Goal: Find specific page/section: Find specific page/section

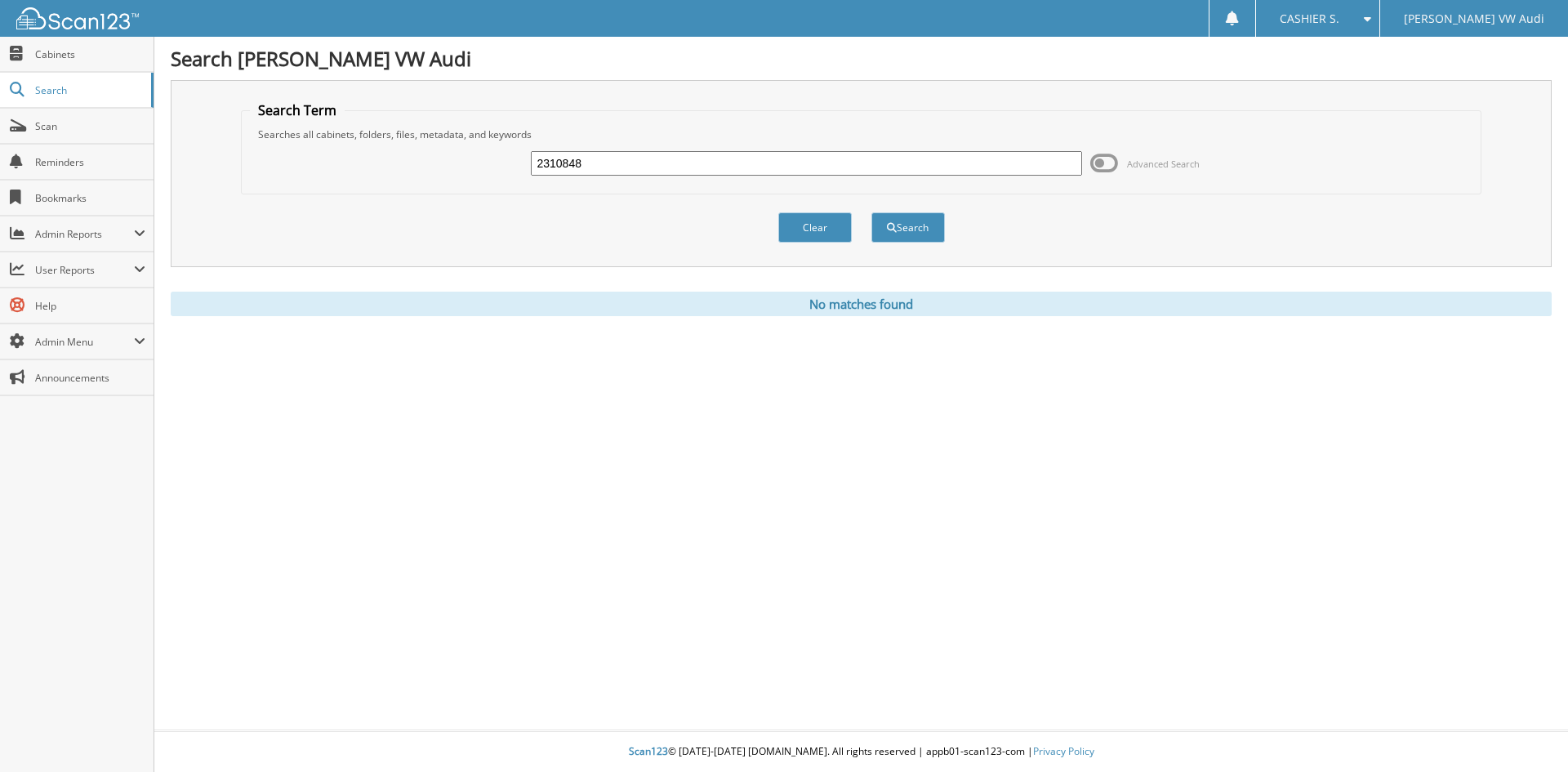
click at [644, 153] on input "2310848" at bounding box center [806, 163] width 551 height 25
type input "58514"
click at [871, 213] on button "Search" at bounding box center [908, 228] width 74 height 30
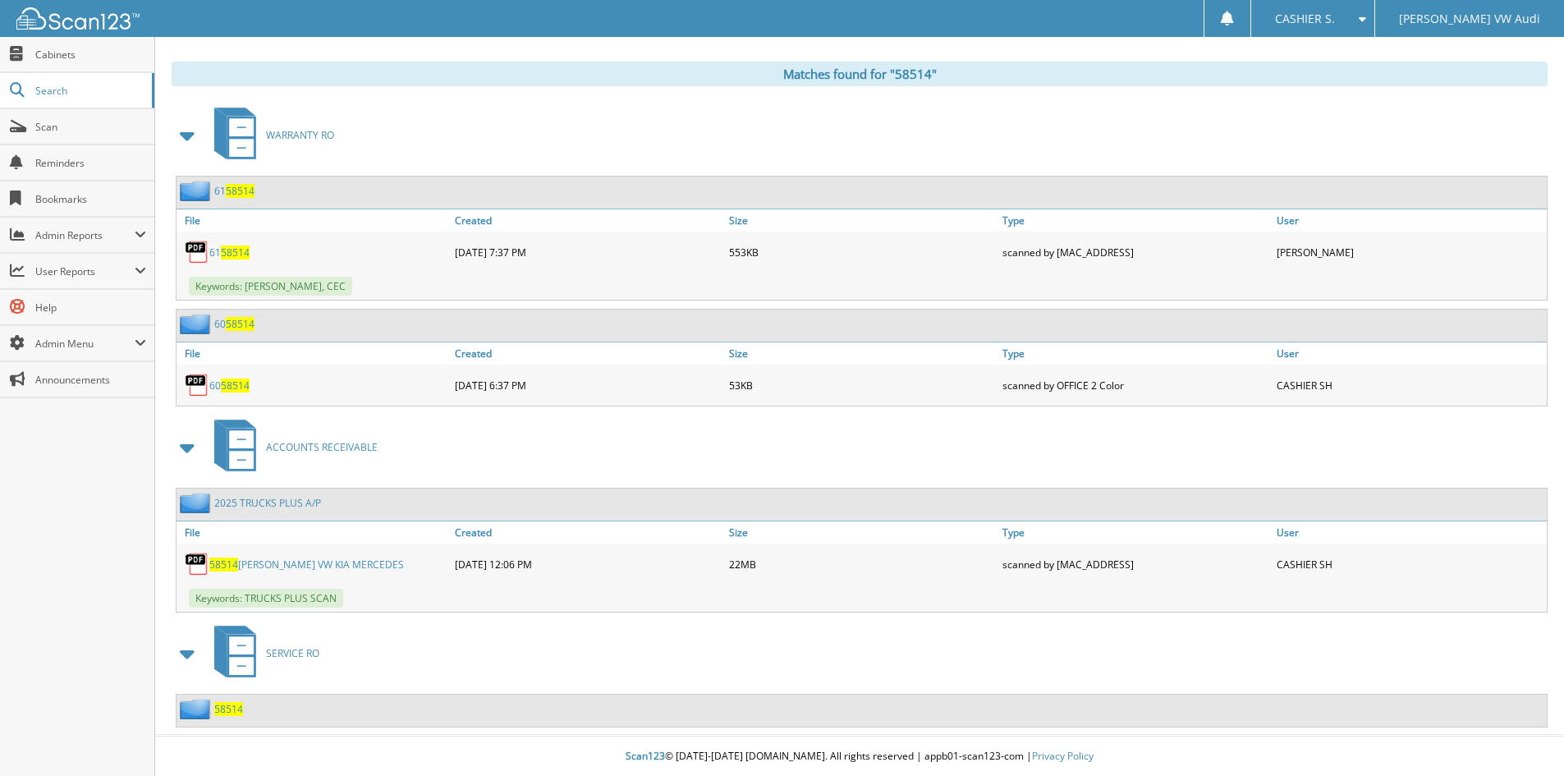
scroll to position [660, 0]
click at [308, 562] on link "58514 [PERSON_NAME] VW KIA MERCEDES" at bounding box center [306, 564] width 195 height 14
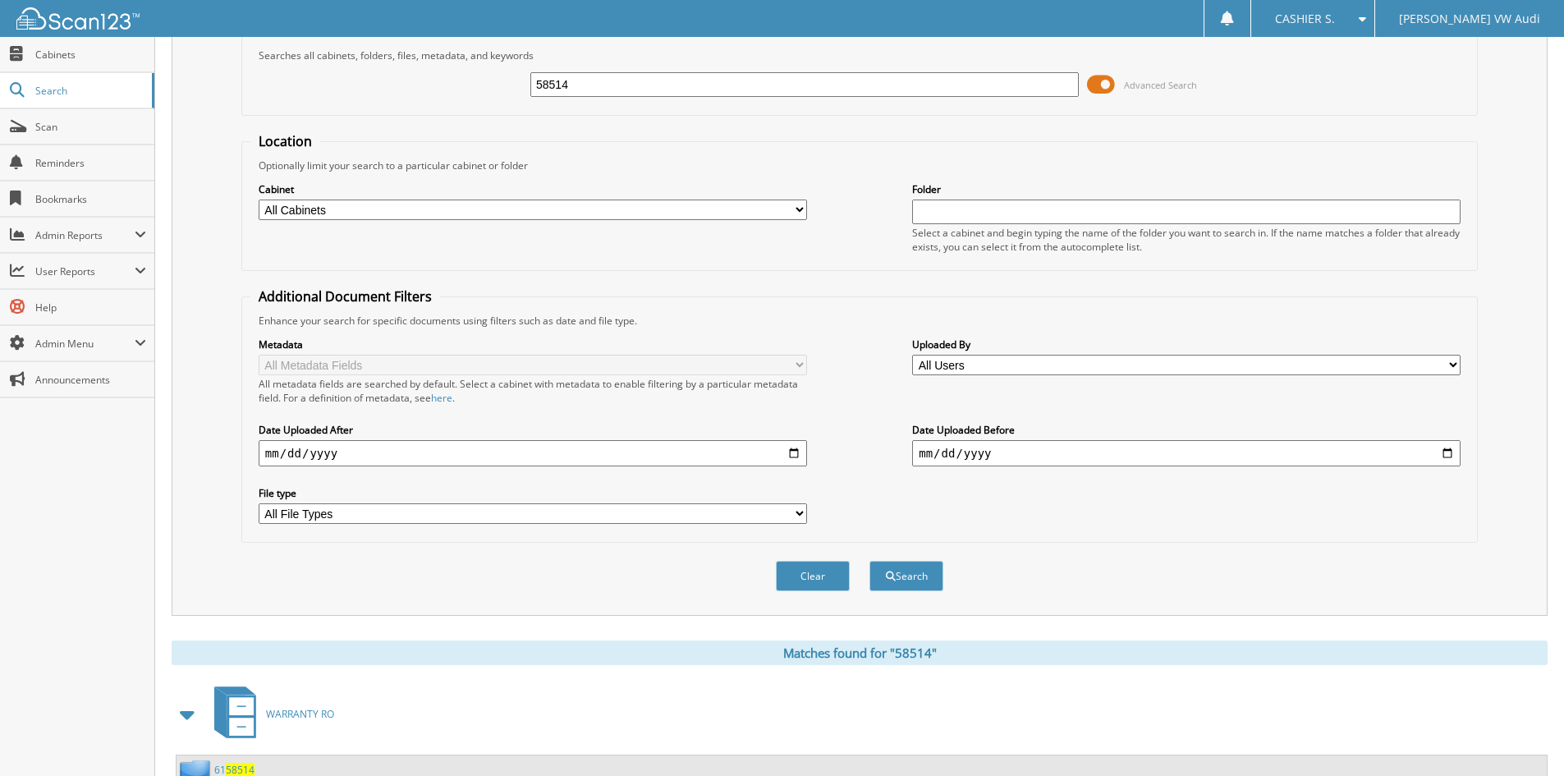
scroll to position [0, 0]
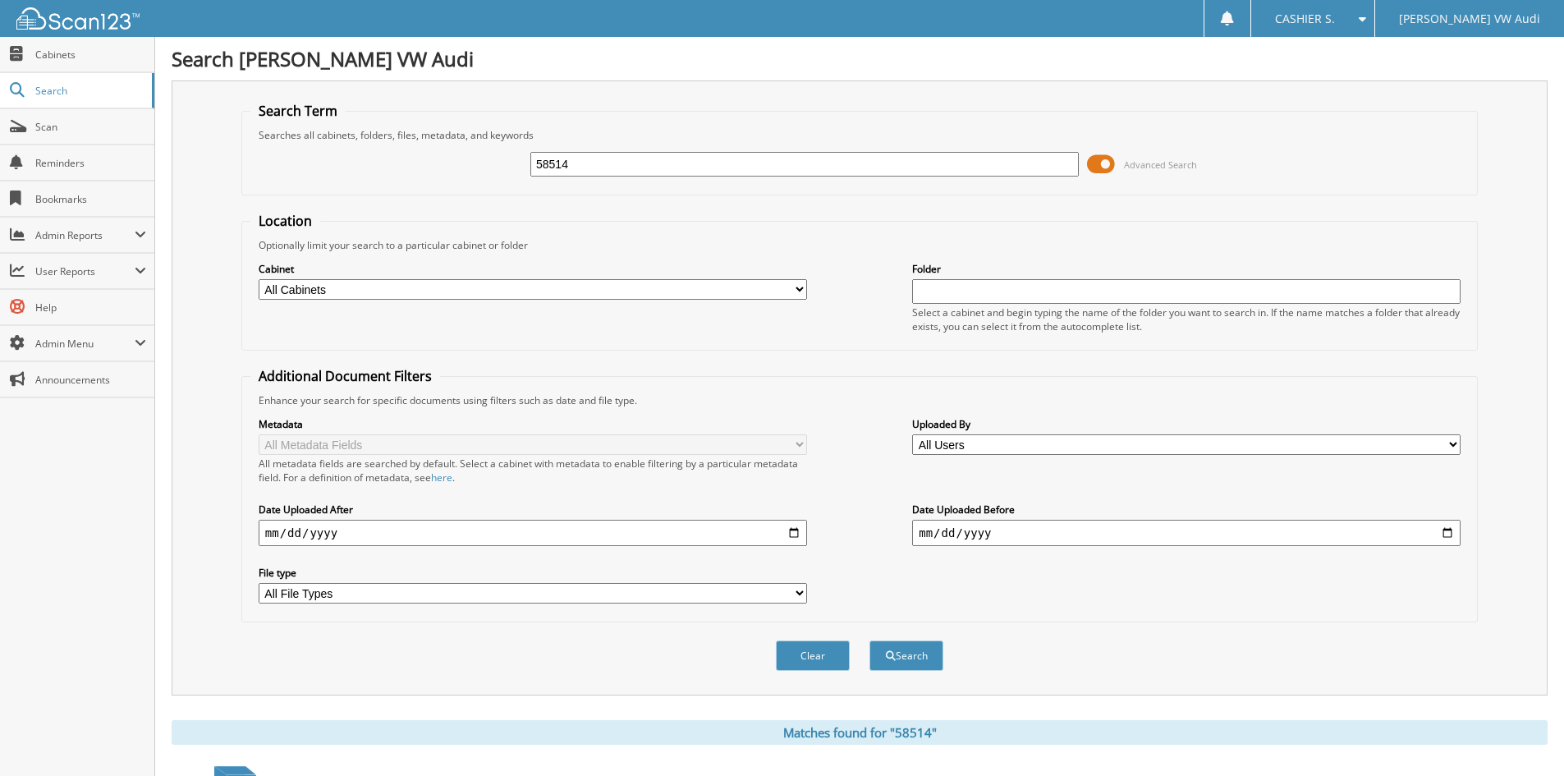
click at [1100, 159] on span at bounding box center [1101, 164] width 28 height 25
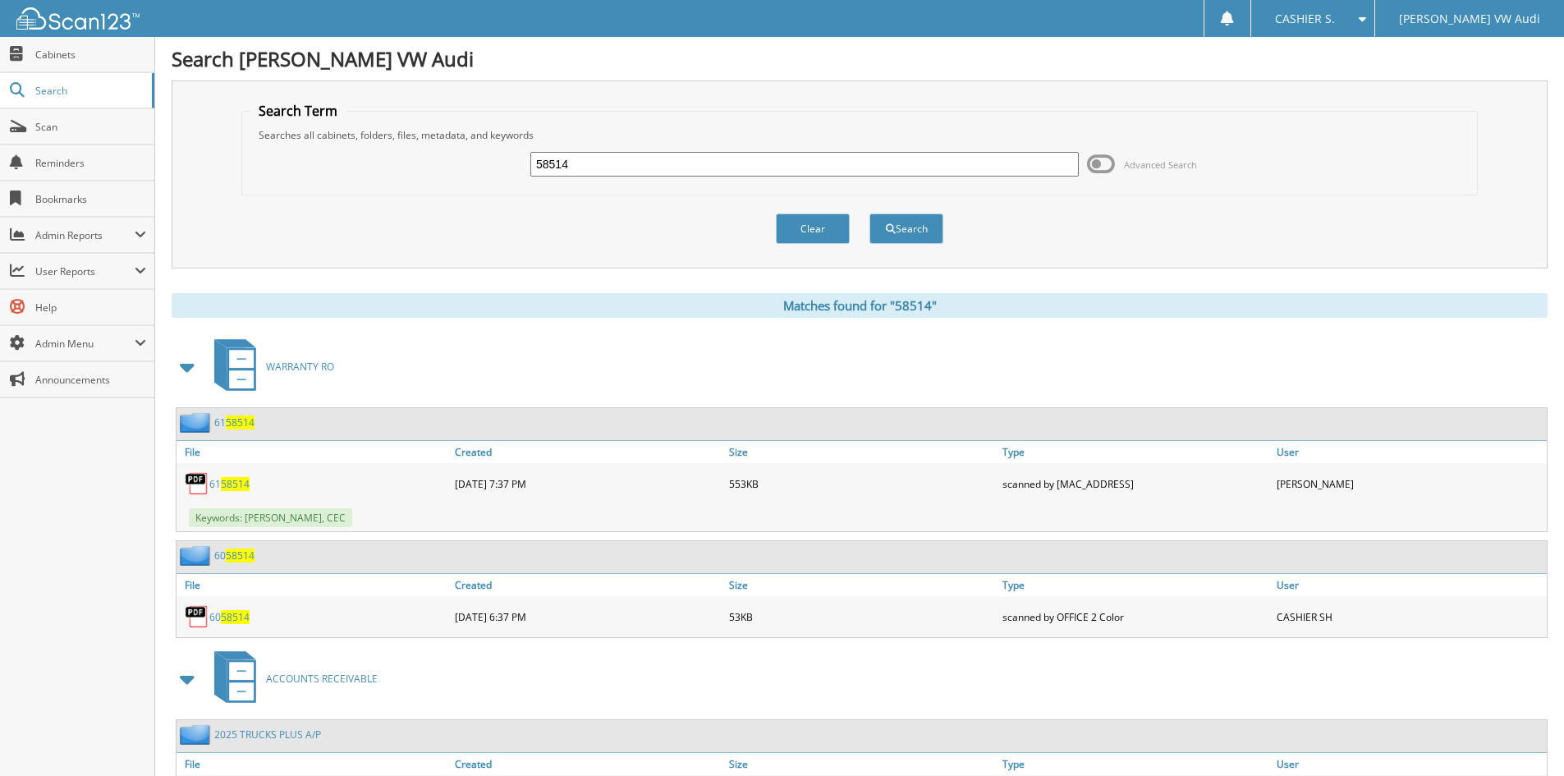
click at [687, 163] on input "58514" at bounding box center [805, 164] width 549 height 25
type input "58305"
click at [870, 214] on button "Search" at bounding box center [907, 229] width 74 height 30
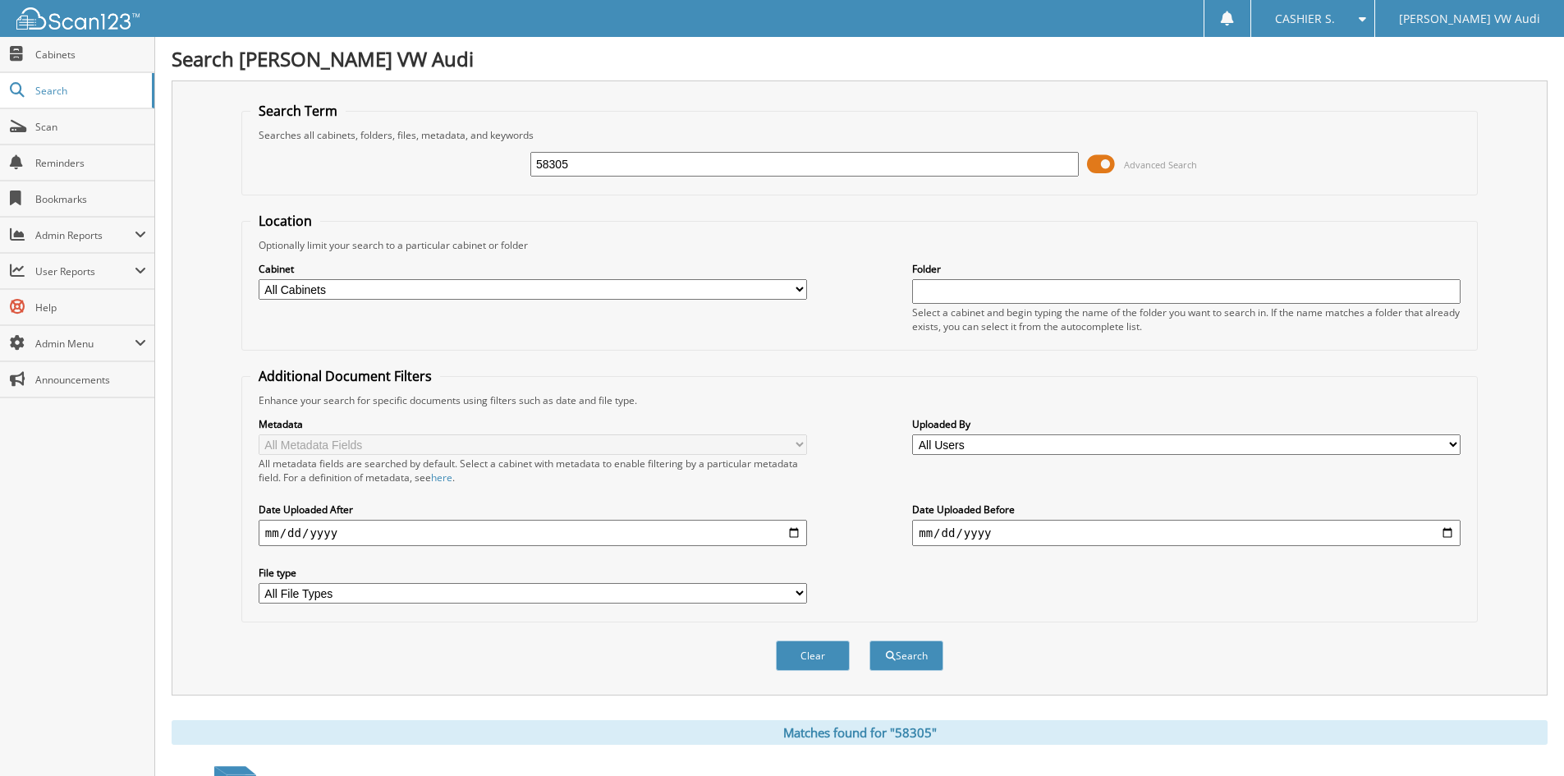
click at [1101, 159] on span at bounding box center [1101, 164] width 28 height 25
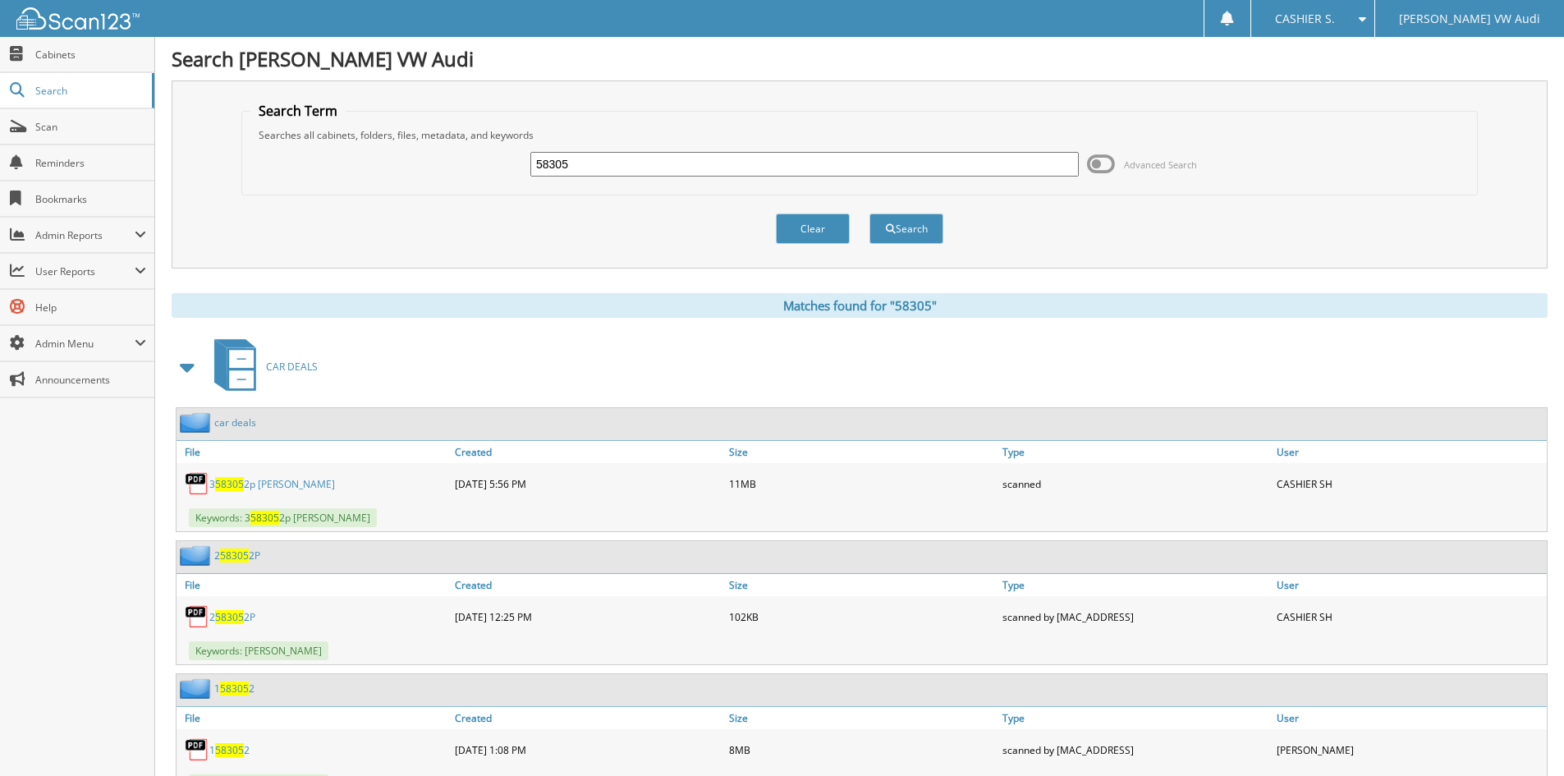
drag, startPoint x: 191, startPoint y: 369, endPoint x: 222, endPoint y: 374, distance: 30.9
click at [192, 369] on span at bounding box center [188, 367] width 23 height 30
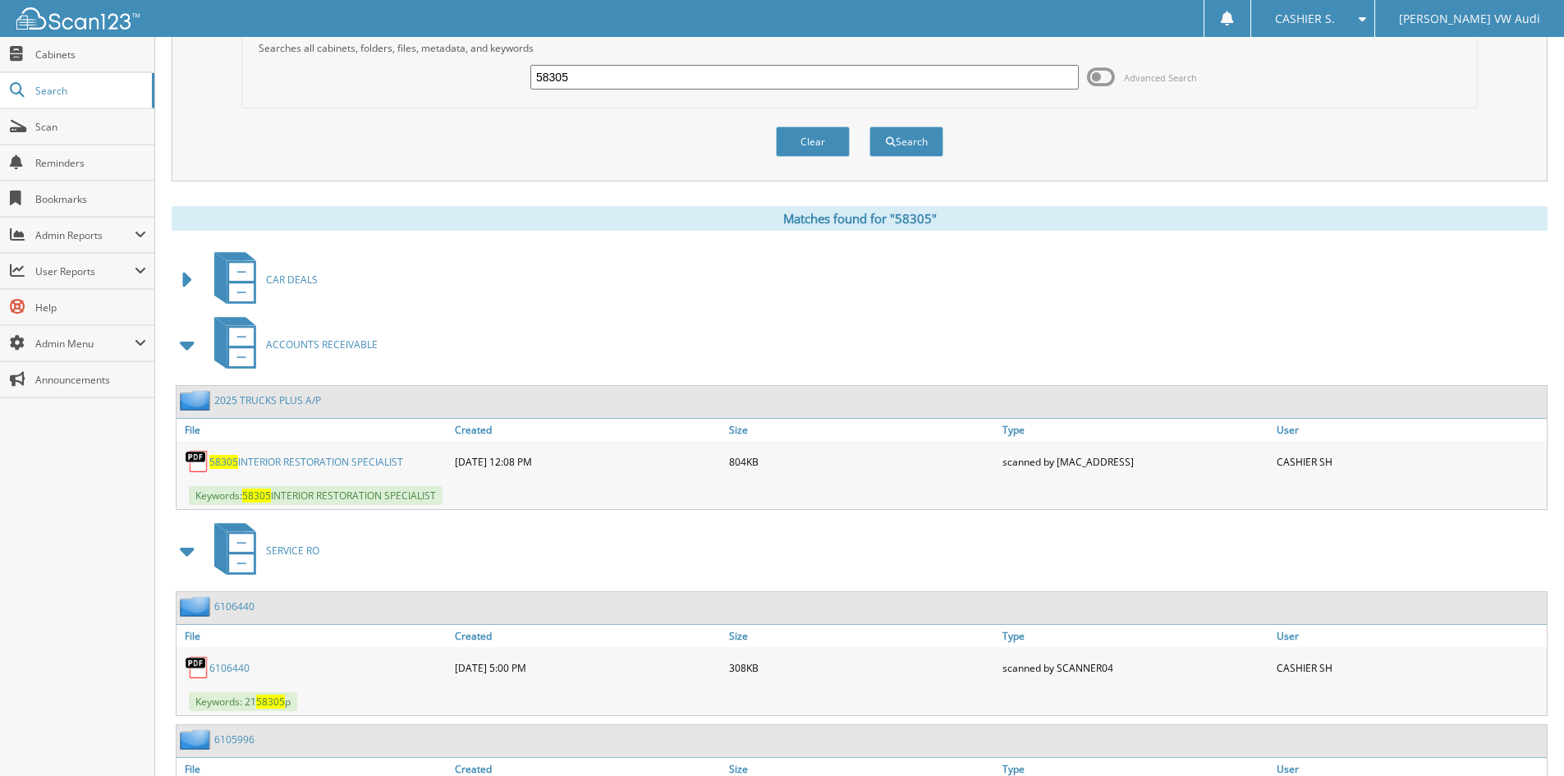
scroll to position [164, 0]
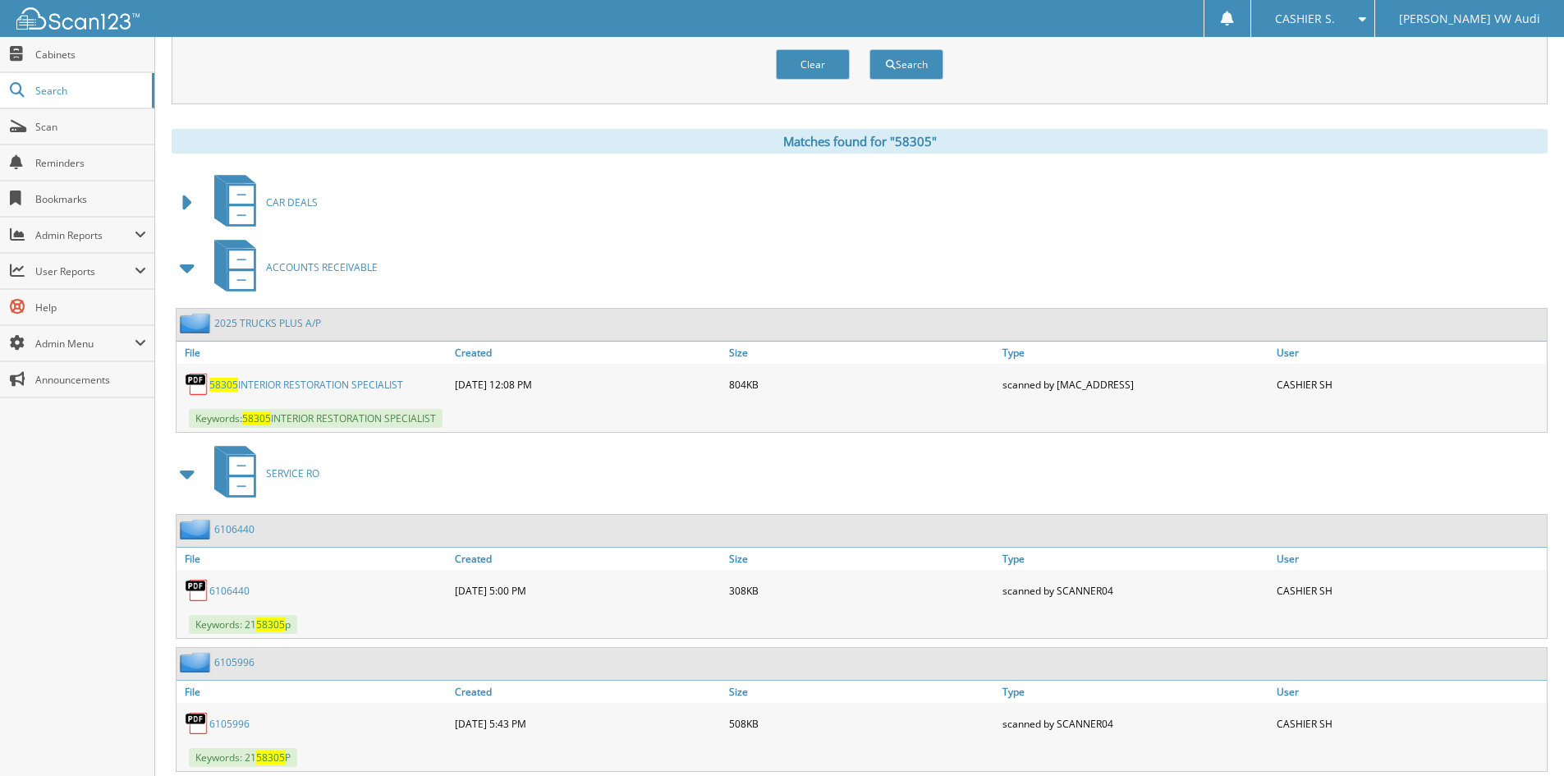
click at [312, 384] on link "58305 INTERIOR RESTORATION SPECIALIST" at bounding box center [306, 385] width 194 height 14
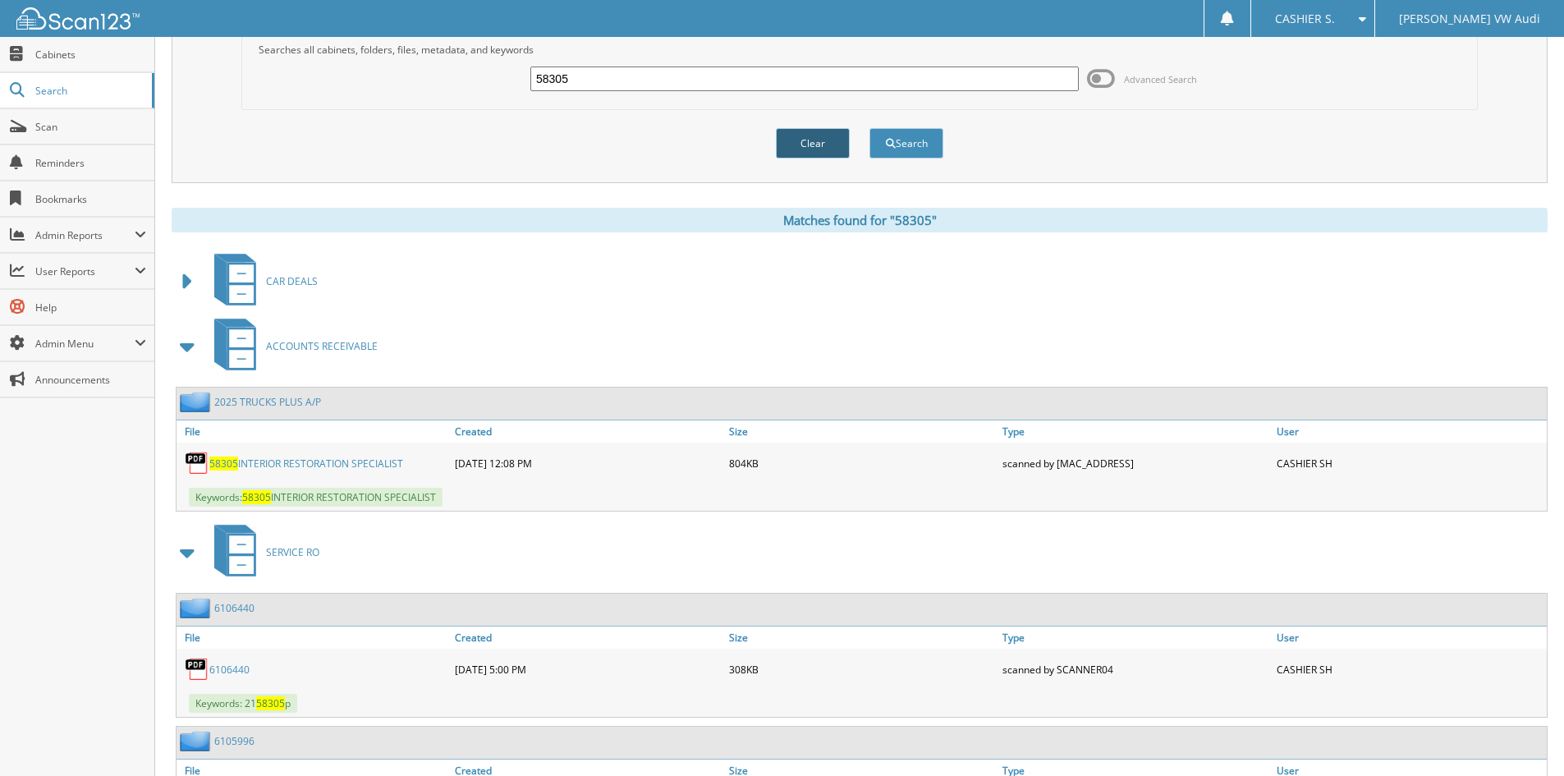
scroll to position [0, 0]
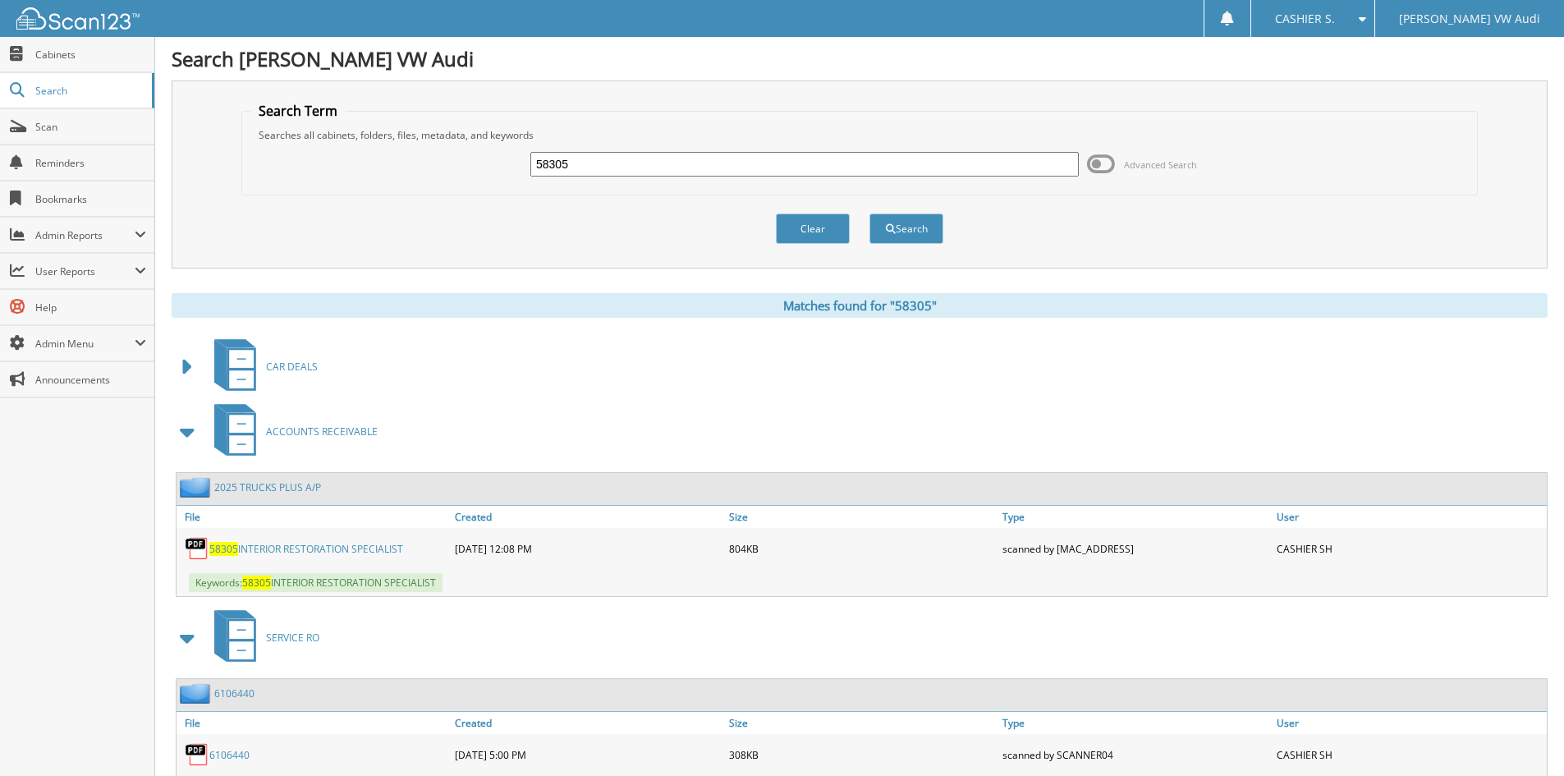
click at [626, 167] on input "58305" at bounding box center [805, 164] width 549 height 25
click at [613, 161] on input "58305" at bounding box center [805, 164] width 549 height 25
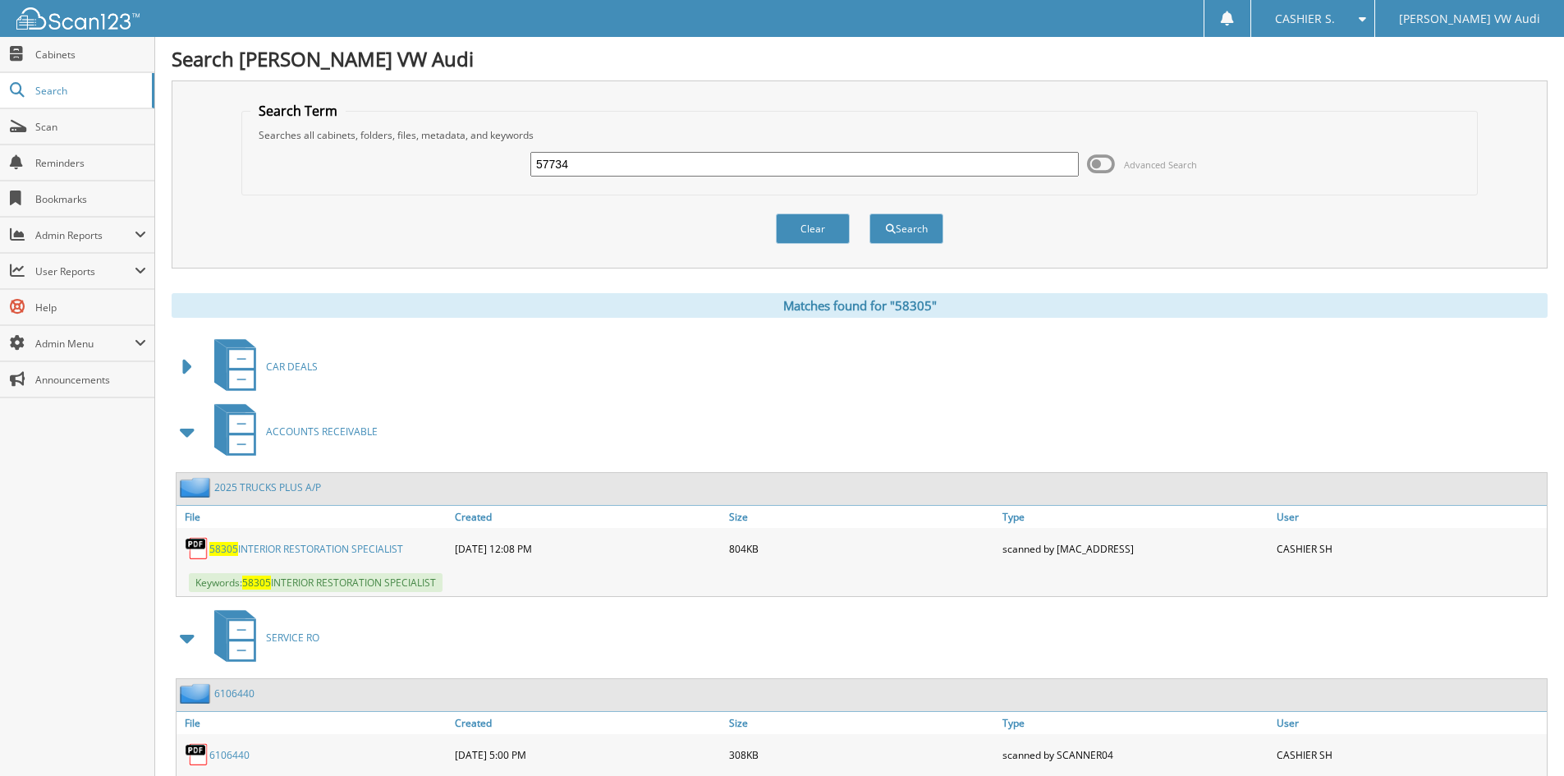
type input "57734"
click at [870, 214] on button "Search" at bounding box center [907, 229] width 74 height 30
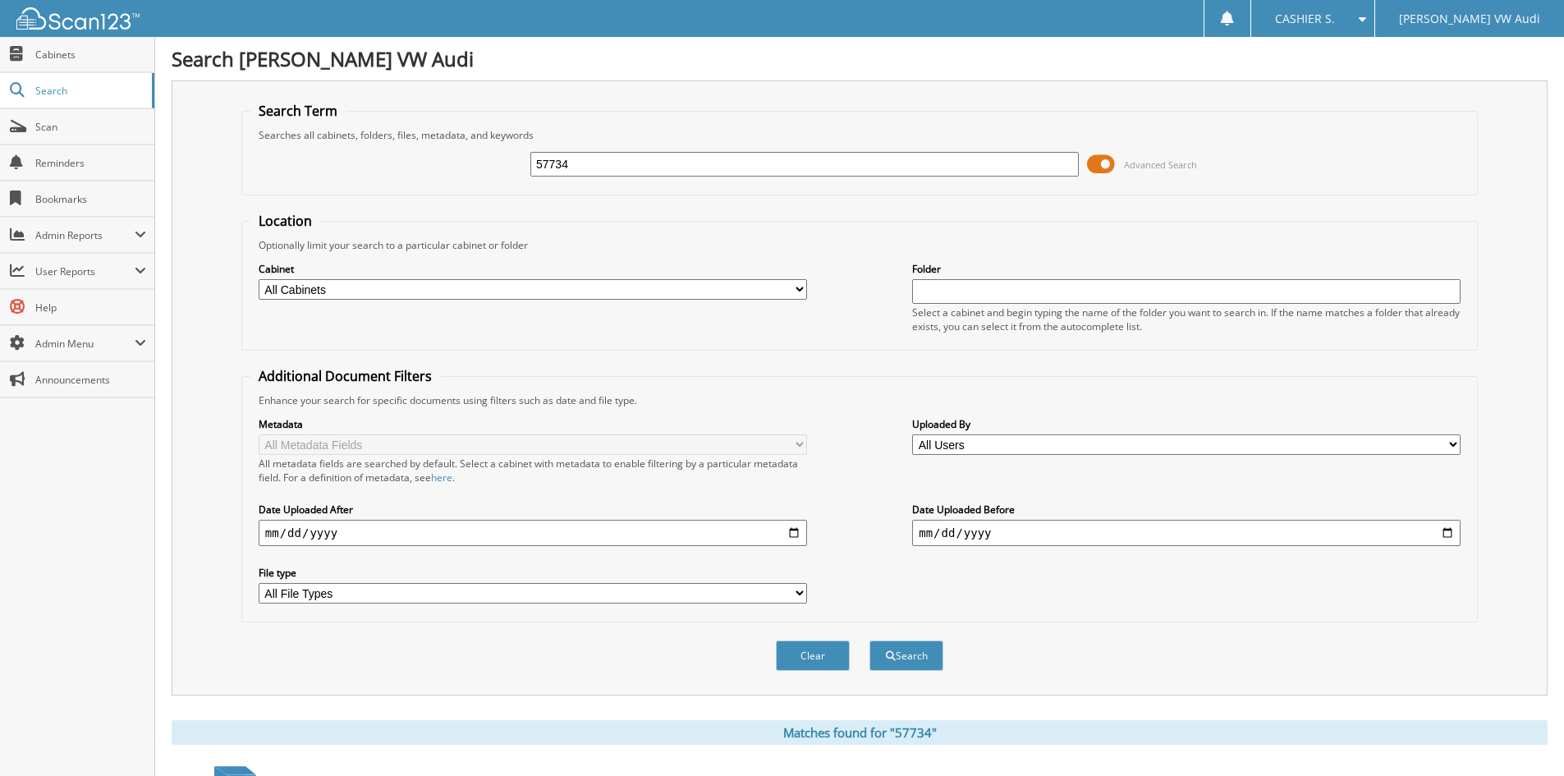
click at [1124, 161] on span "Advanced Search" at bounding box center [1160, 165] width 73 height 12
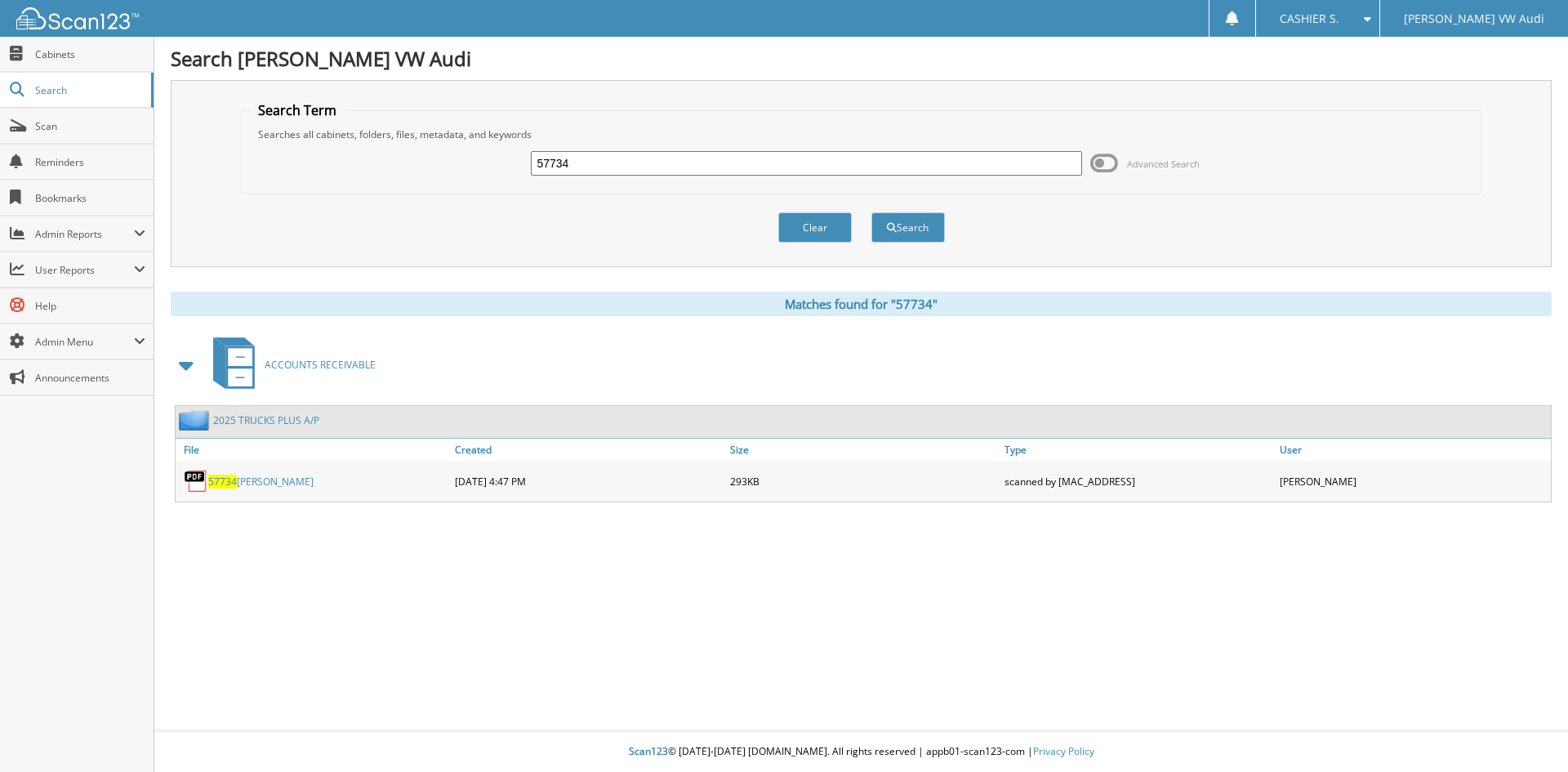
click at [280, 478] on link "57734 RAYMOND UPHOLSTERY" at bounding box center [261, 482] width 105 height 14
click at [599, 162] on input "57734" at bounding box center [806, 163] width 551 height 25
click at [599, 163] on input "57734" at bounding box center [806, 163] width 551 height 25
type input "58329"
click at [871, 213] on button "Search" at bounding box center [908, 228] width 74 height 30
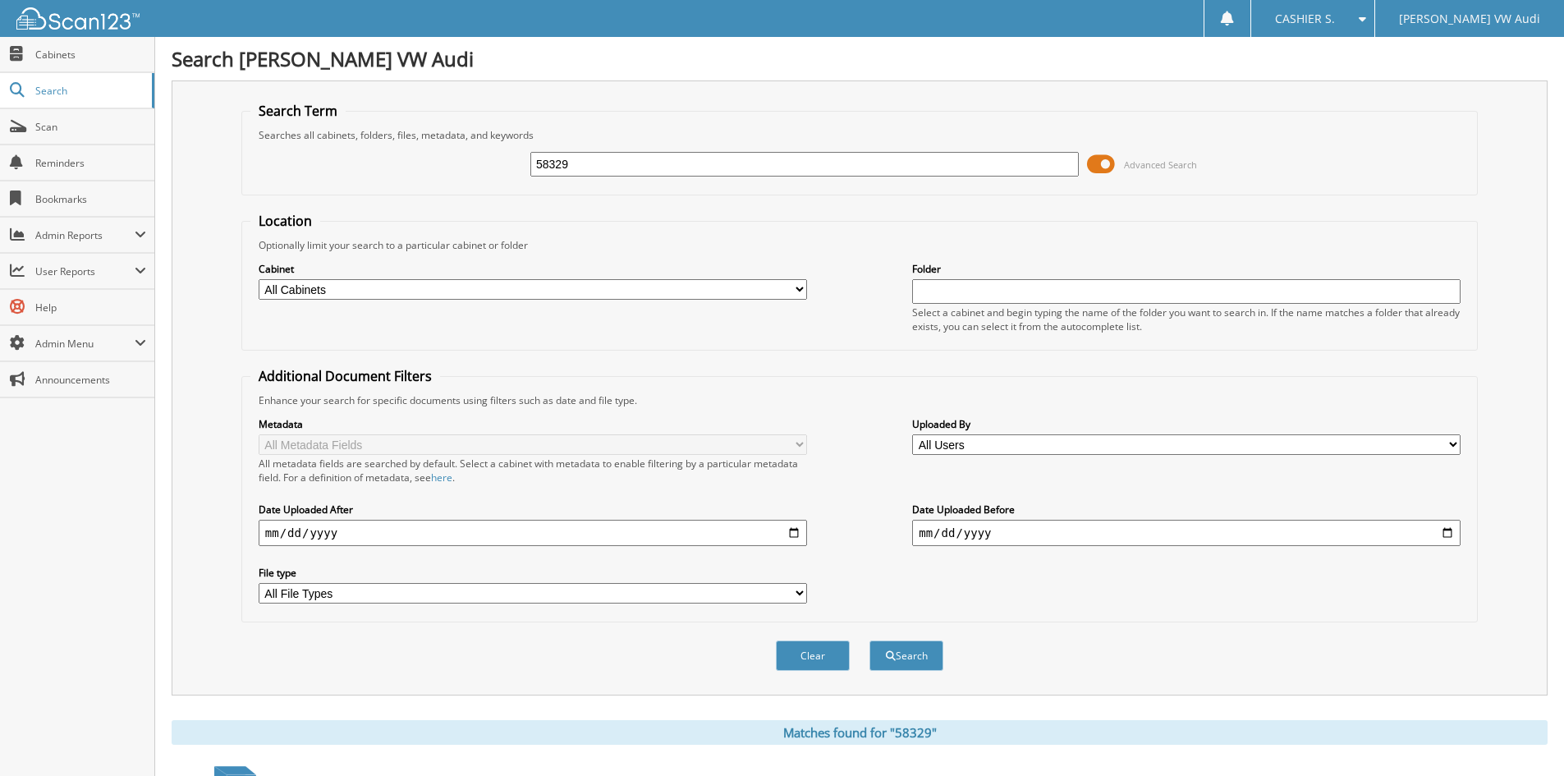
click at [1099, 168] on span at bounding box center [1101, 164] width 28 height 25
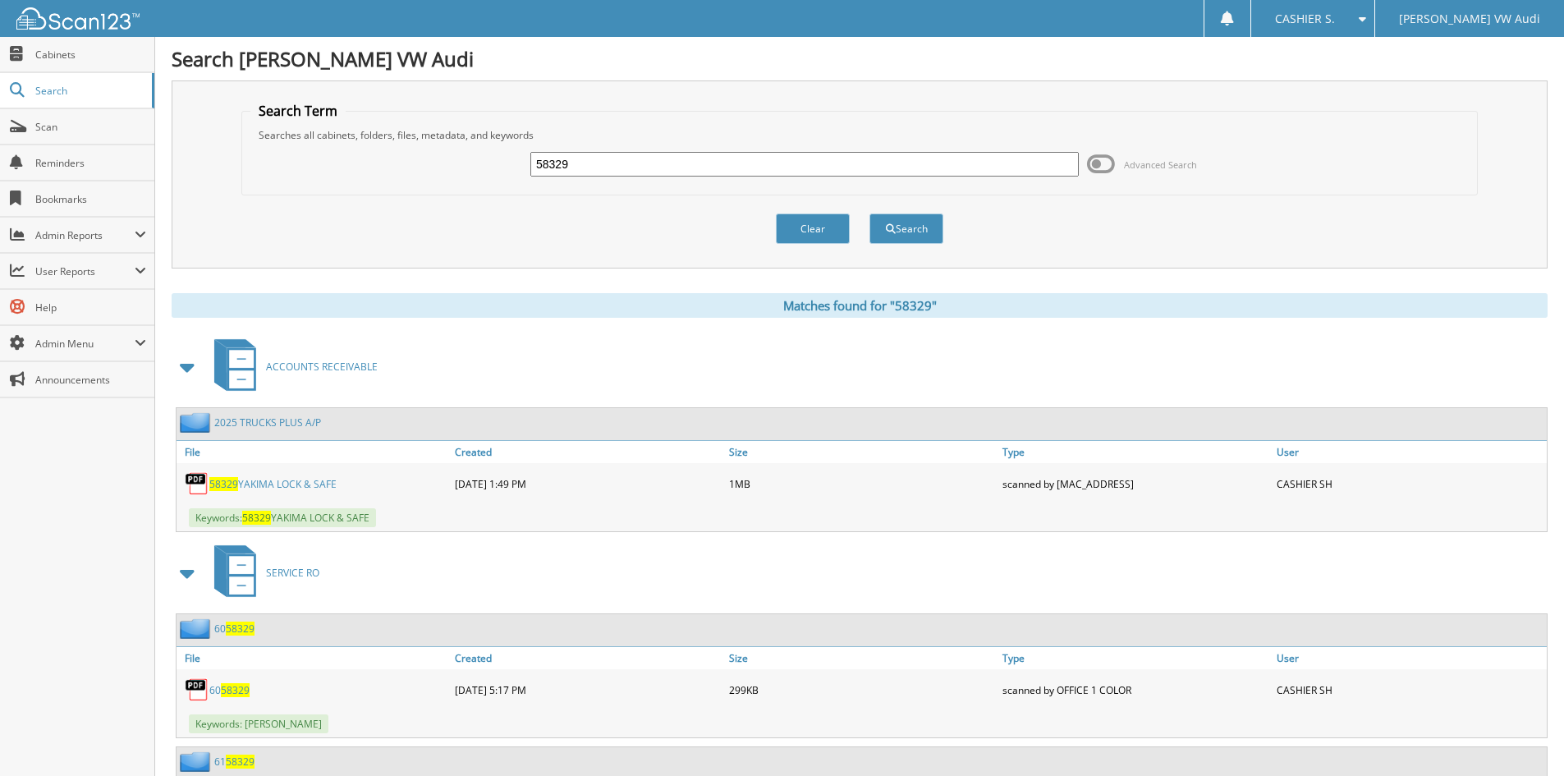
click at [296, 482] on link "58329 YAKIMA LOCK & SAFE" at bounding box center [272, 484] width 127 height 14
click at [683, 168] on input "58329" at bounding box center [805, 164] width 549 height 25
type input "57981"
click at [870, 214] on button "Search" at bounding box center [907, 229] width 74 height 30
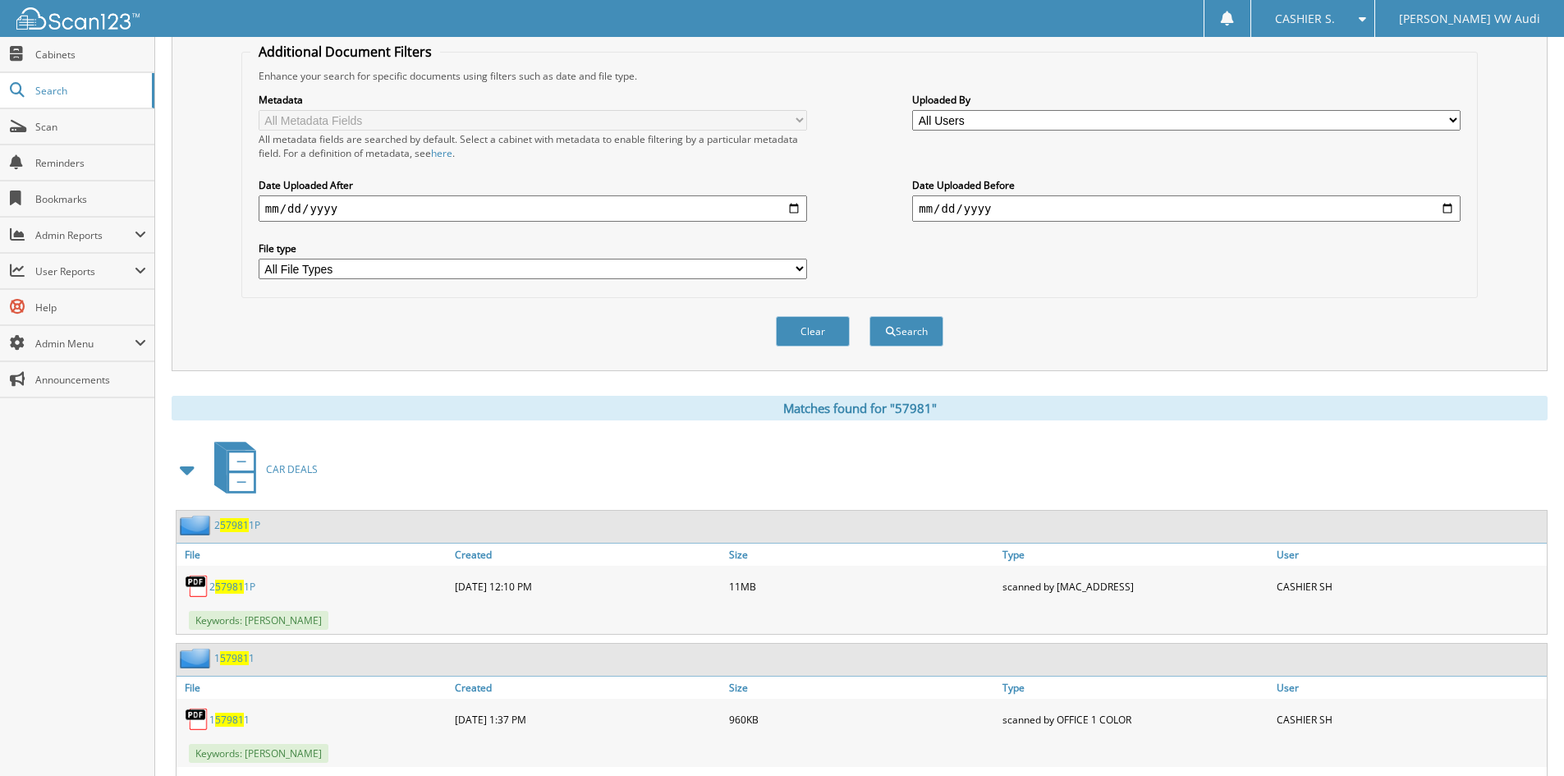
scroll to position [329, 0]
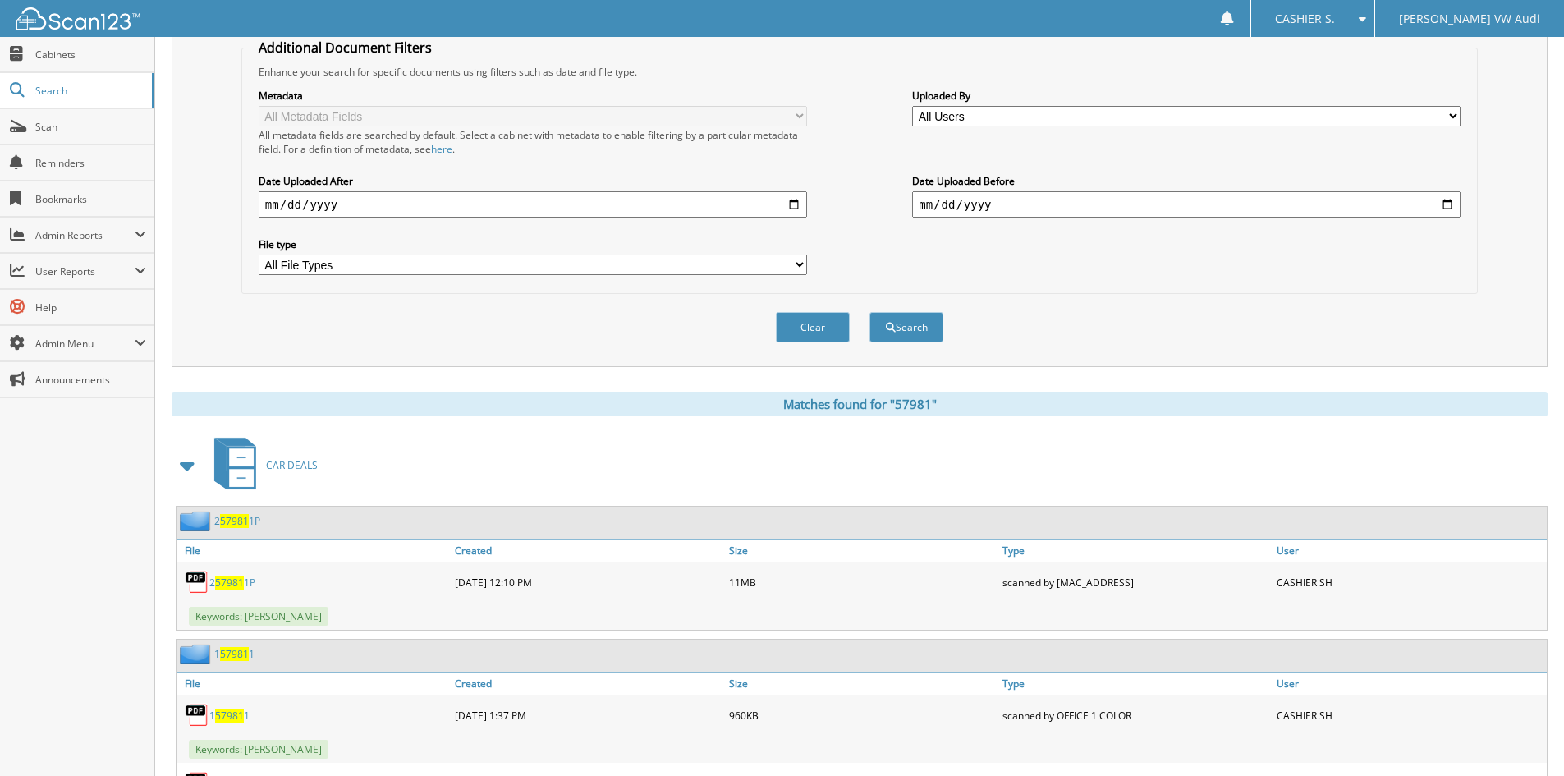
click at [186, 467] on span at bounding box center [188, 466] width 23 height 30
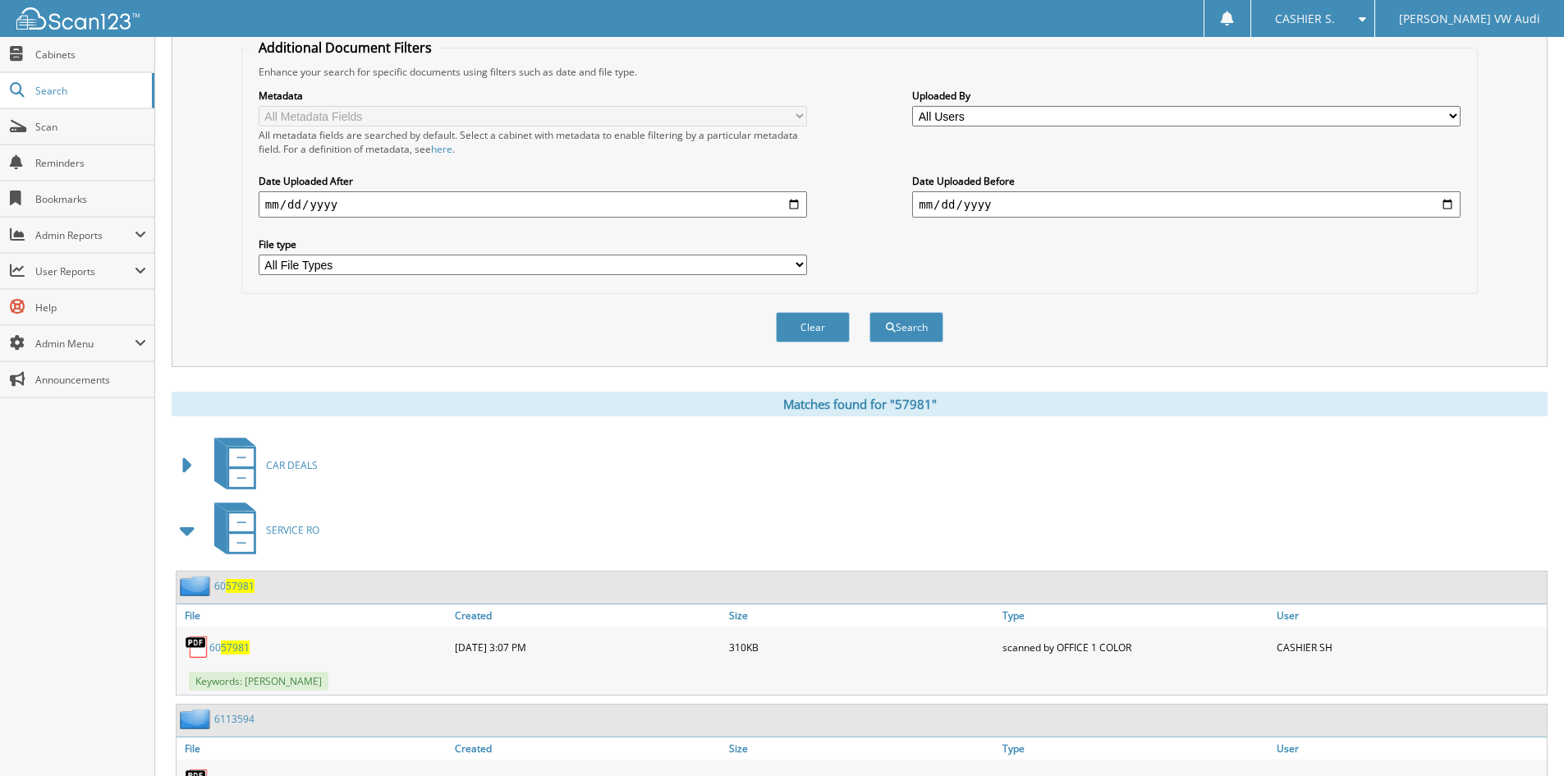
click at [185, 529] on span at bounding box center [188, 531] width 23 height 30
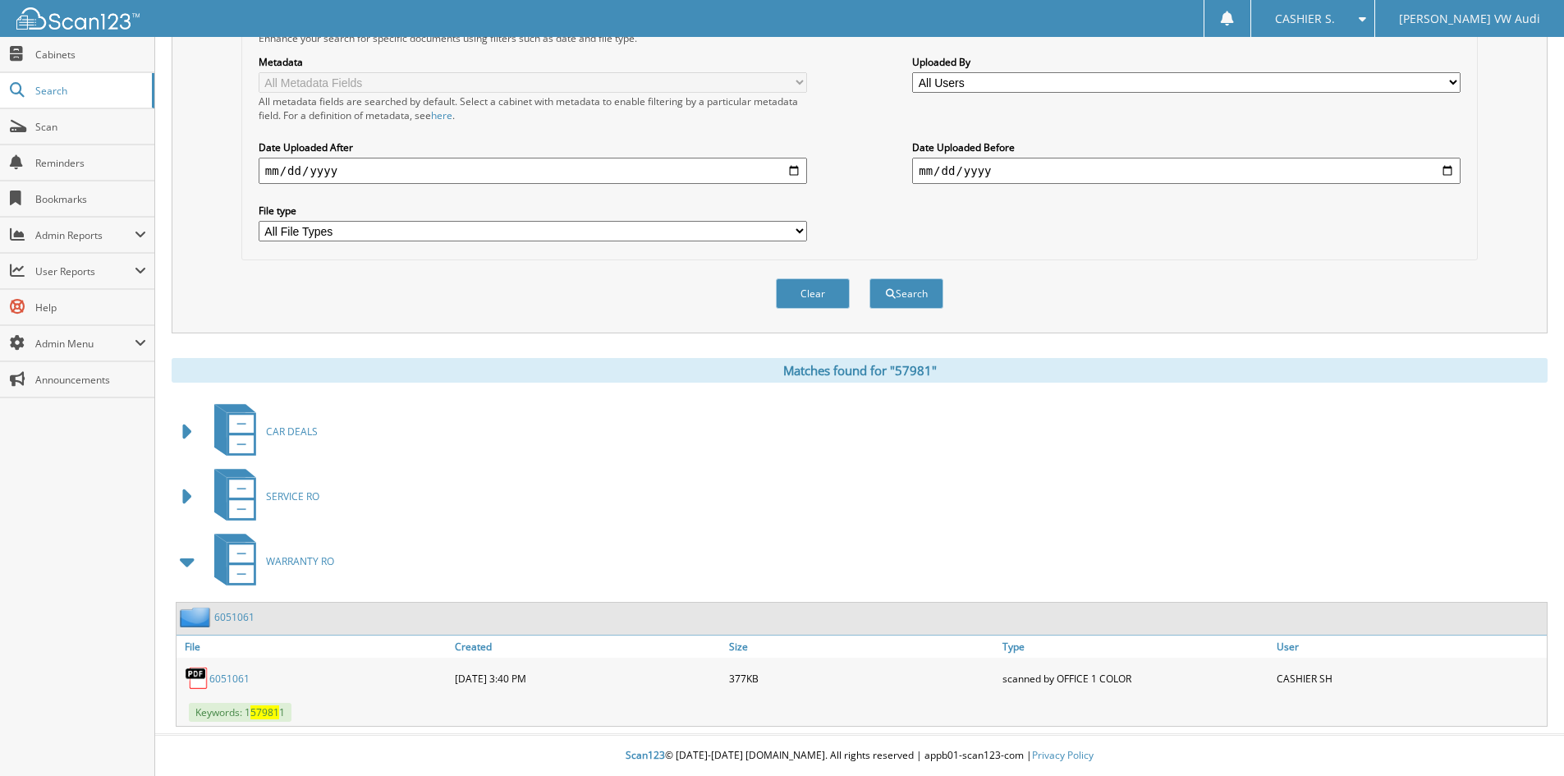
click at [183, 566] on span at bounding box center [188, 562] width 23 height 30
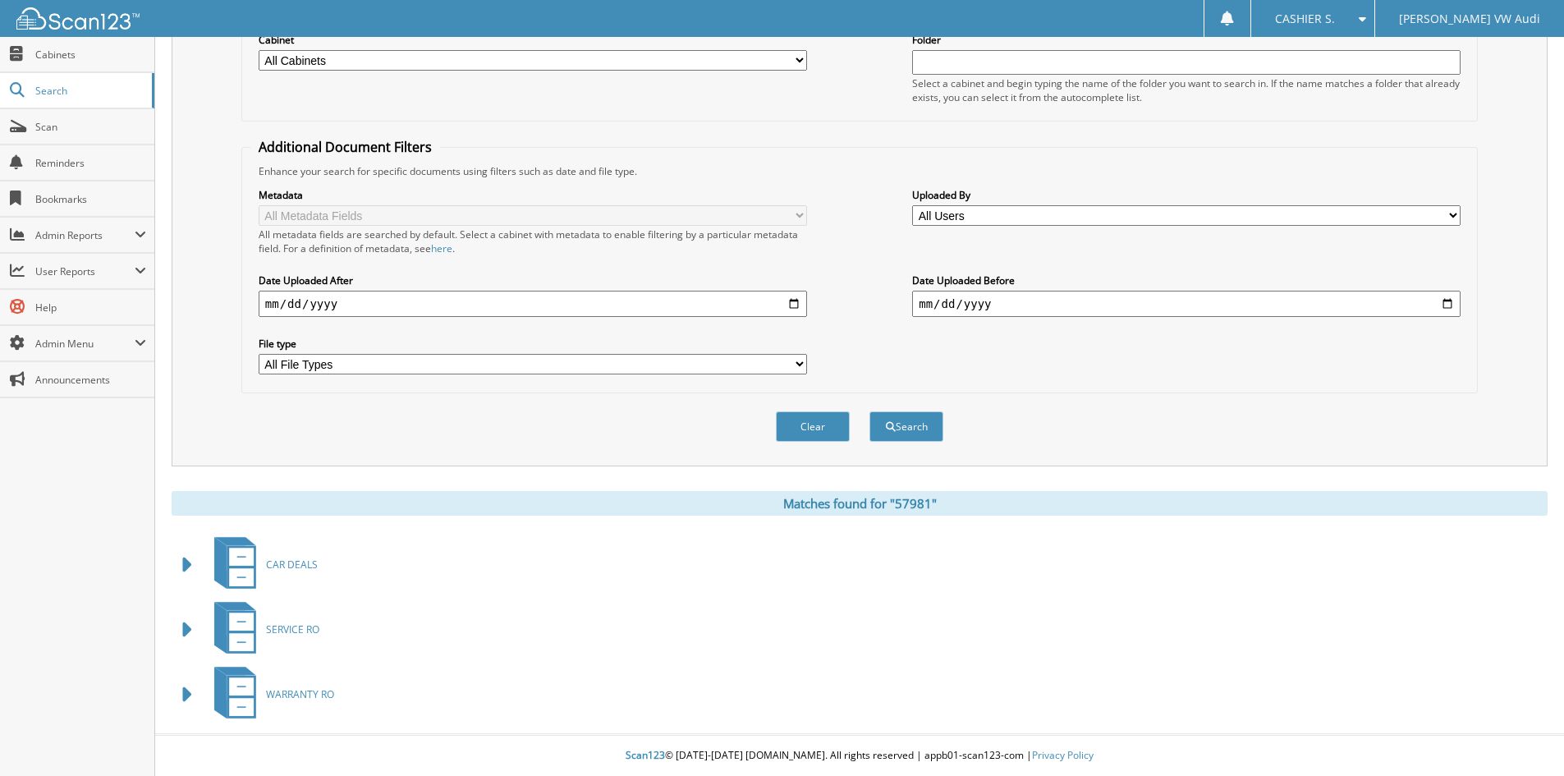
scroll to position [230, 0]
click at [187, 558] on span at bounding box center [188, 565] width 23 height 30
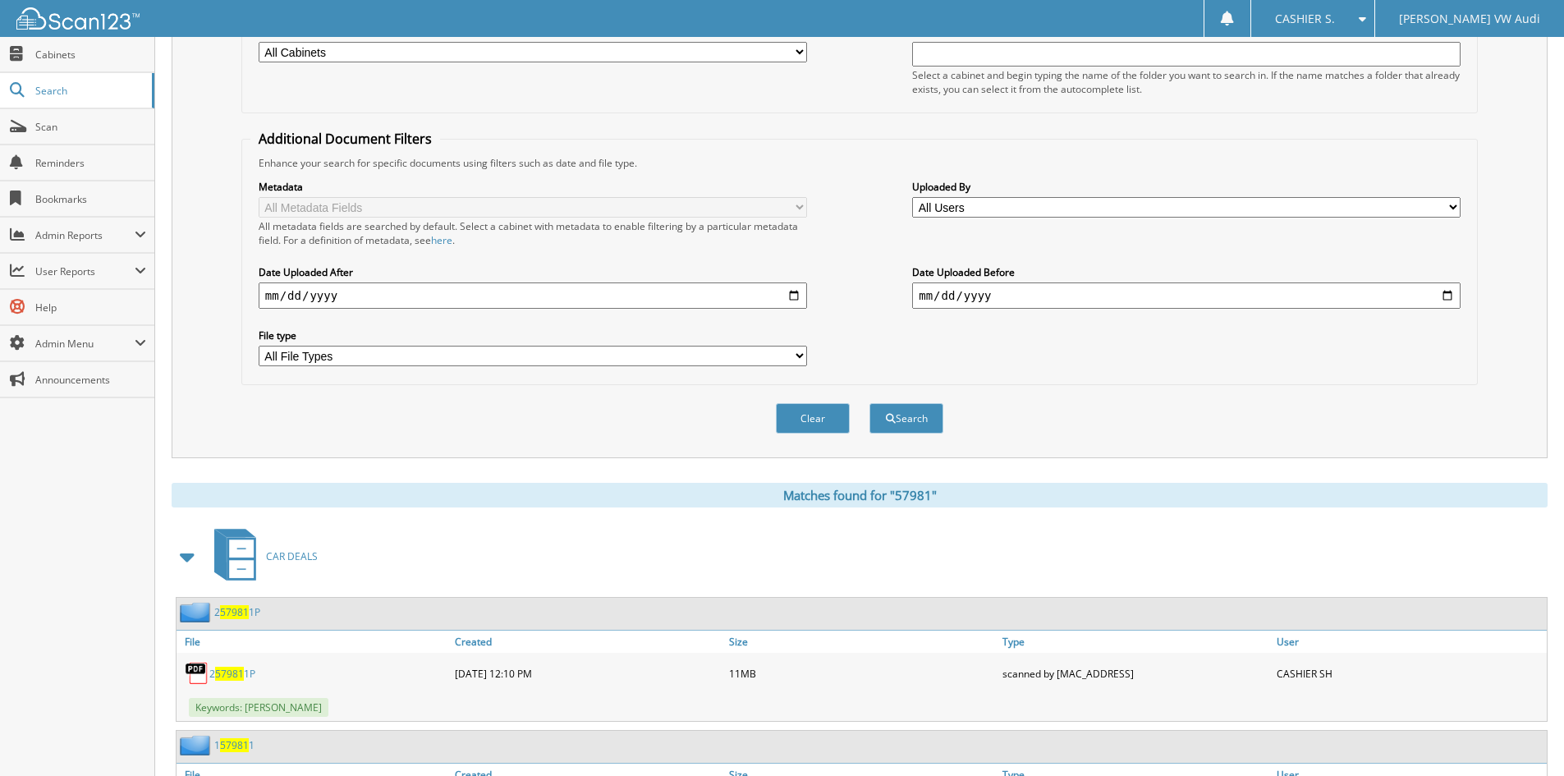
scroll to position [572, 0]
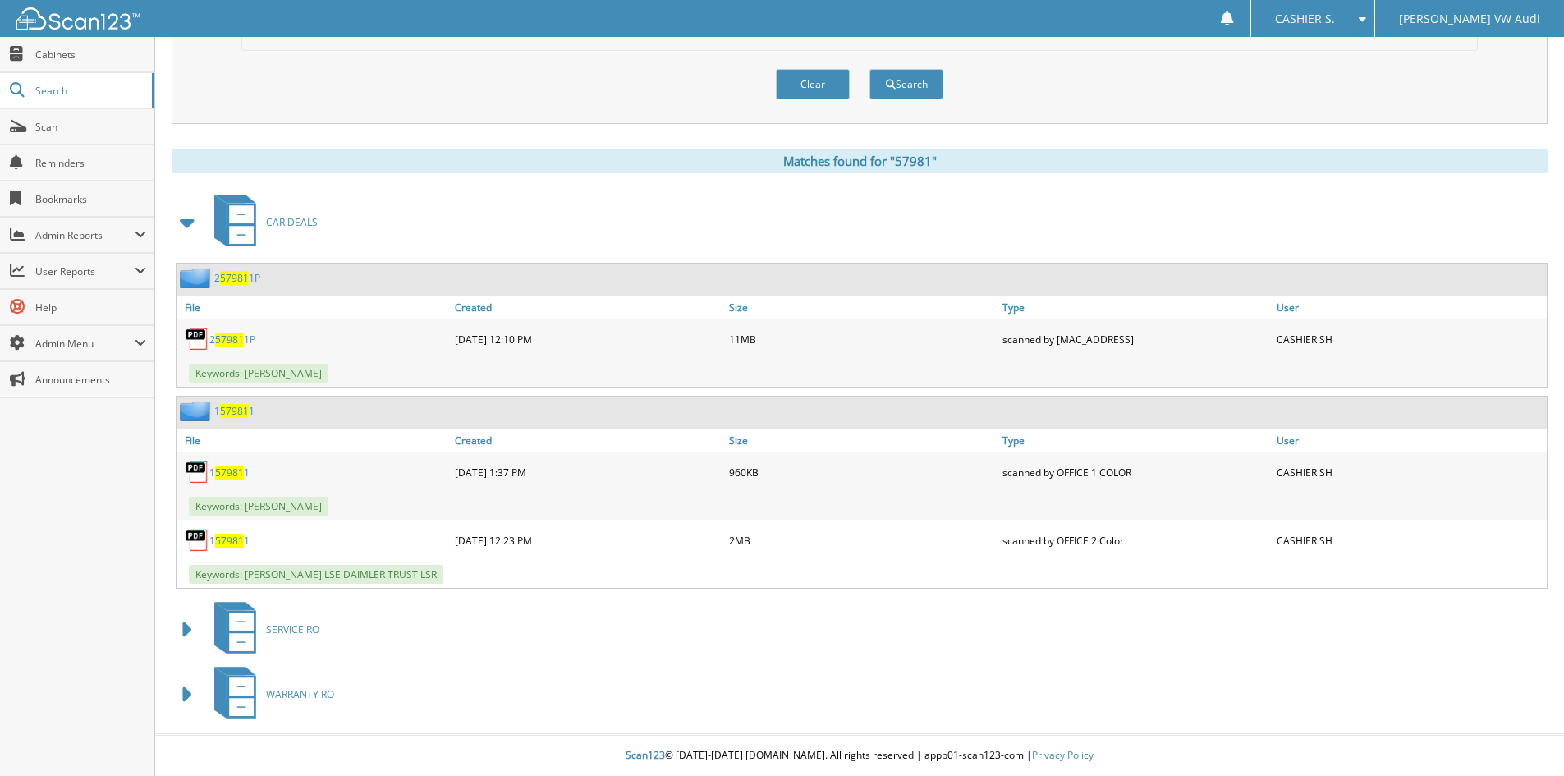
click at [190, 209] on span at bounding box center [188, 223] width 23 height 30
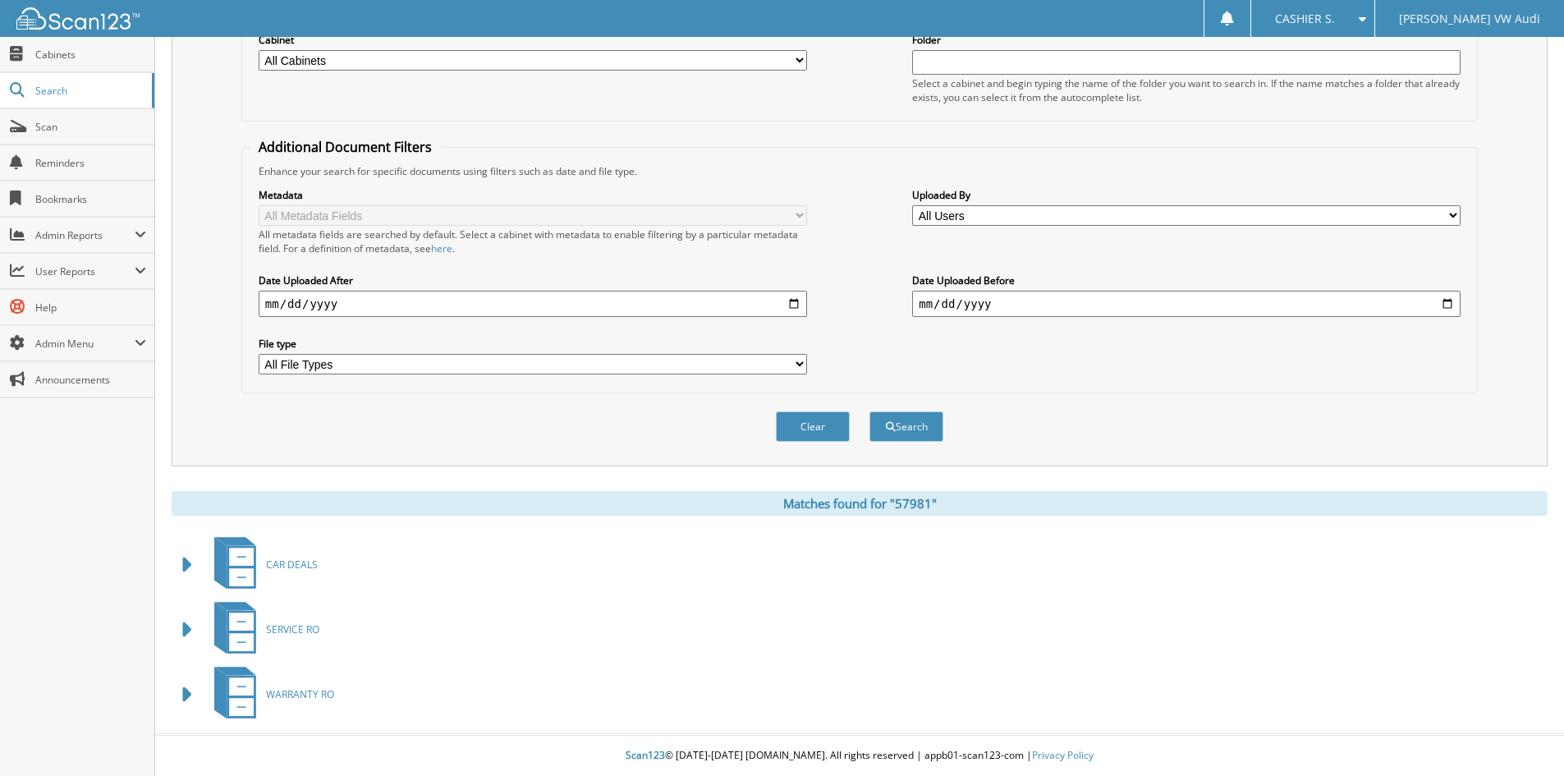
click at [191, 630] on span at bounding box center [188, 630] width 23 height 30
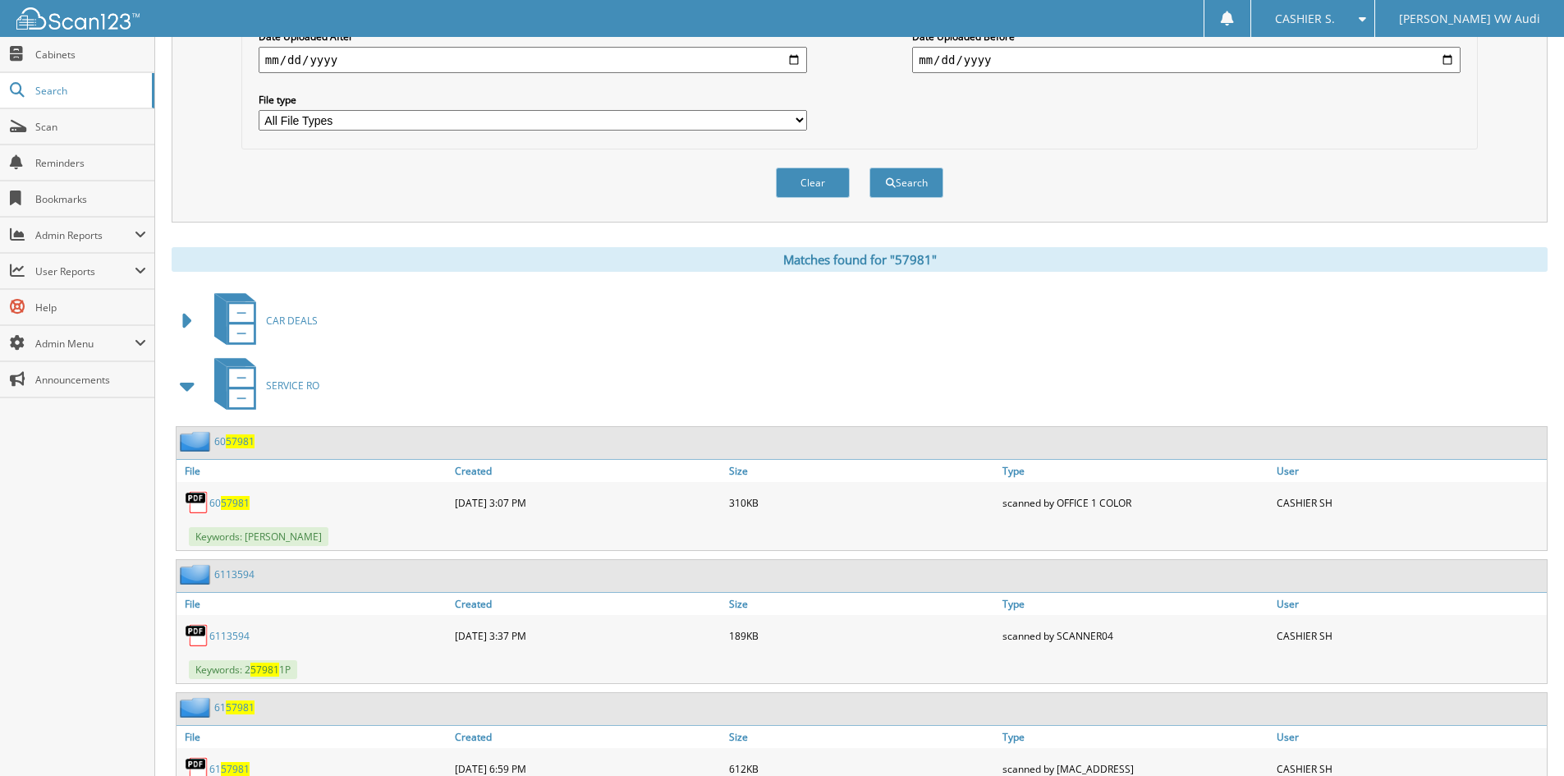
click at [186, 393] on span at bounding box center [188, 386] width 23 height 30
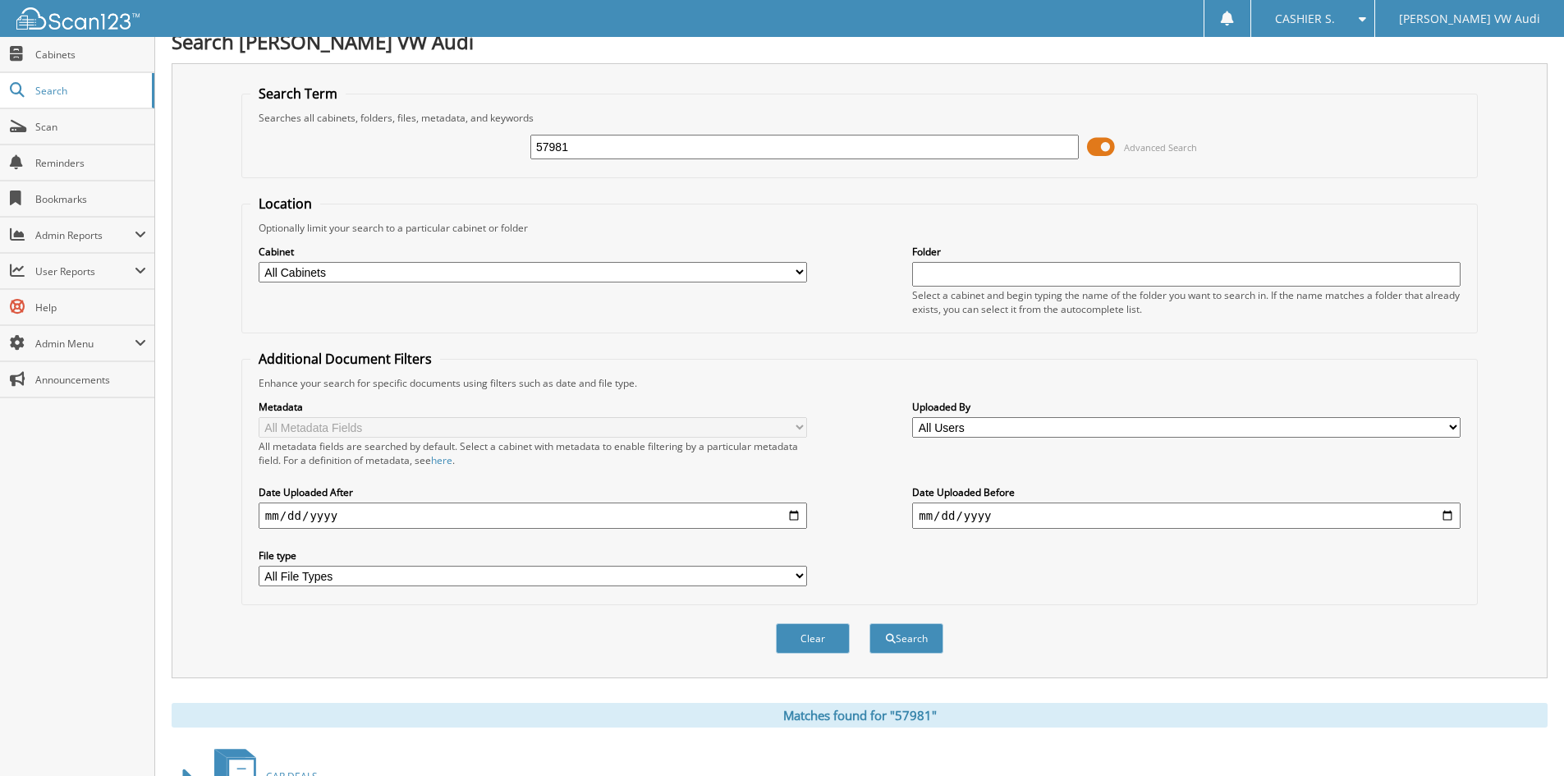
scroll to position [0, 0]
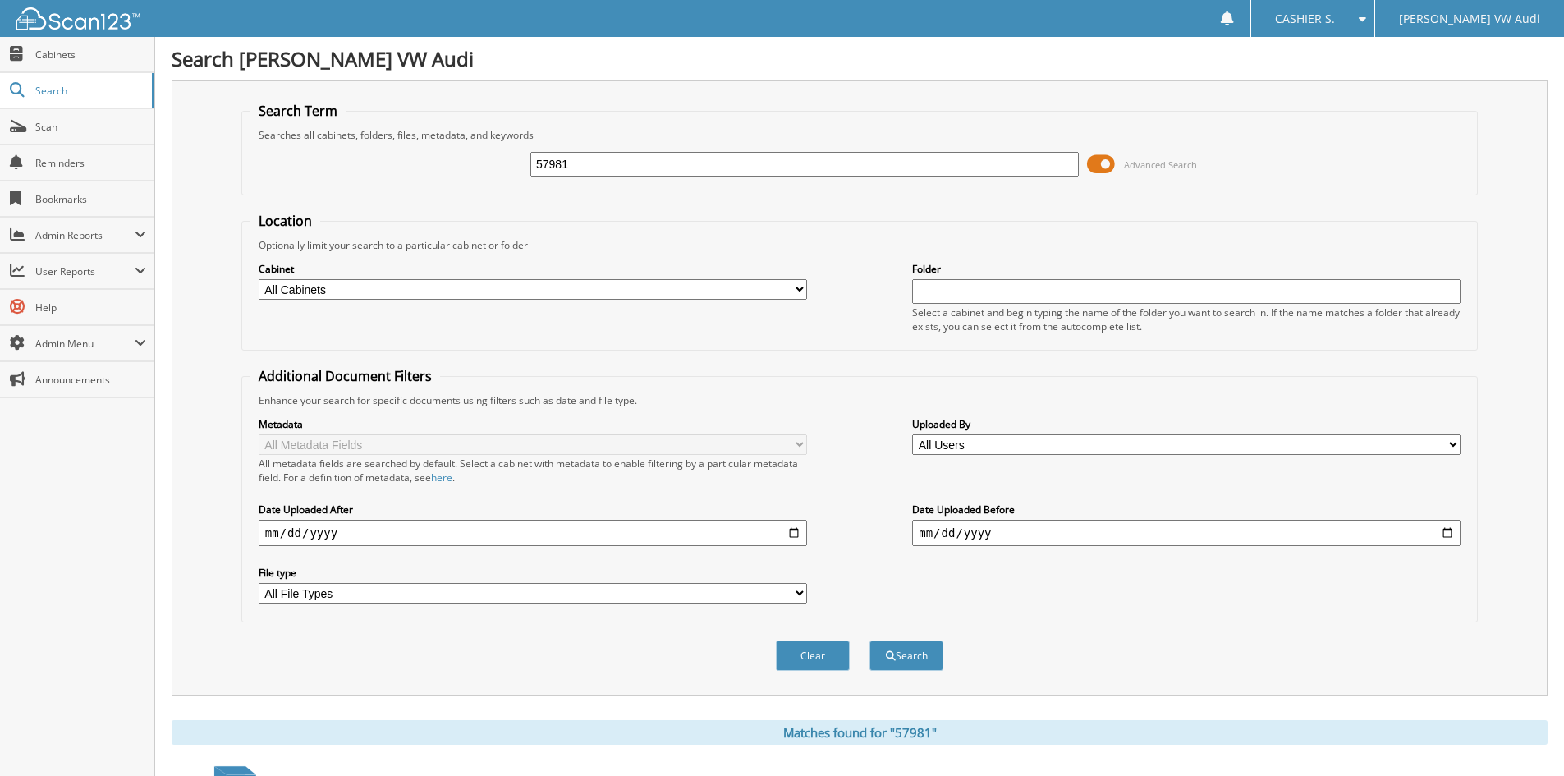
click at [652, 162] on input "57981" at bounding box center [805, 164] width 549 height 25
click at [652, 161] on input "57981" at bounding box center [805, 164] width 549 height 25
type input "58127"
click at [870, 641] on button "Search" at bounding box center [907, 656] width 74 height 30
click at [1101, 164] on span at bounding box center [1101, 164] width 28 height 25
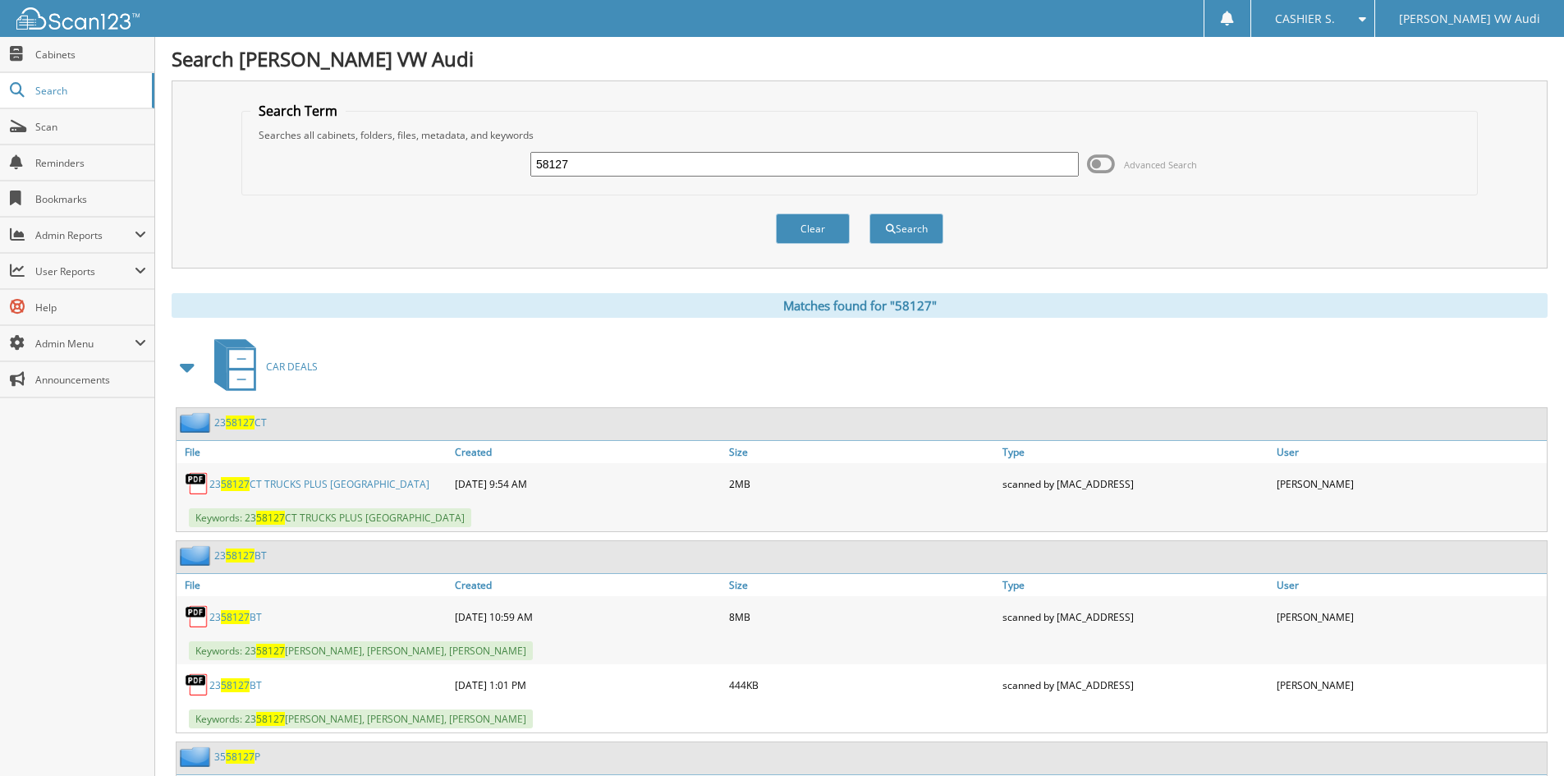
click at [200, 370] on span at bounding box center [188, 366] width 33 height 39
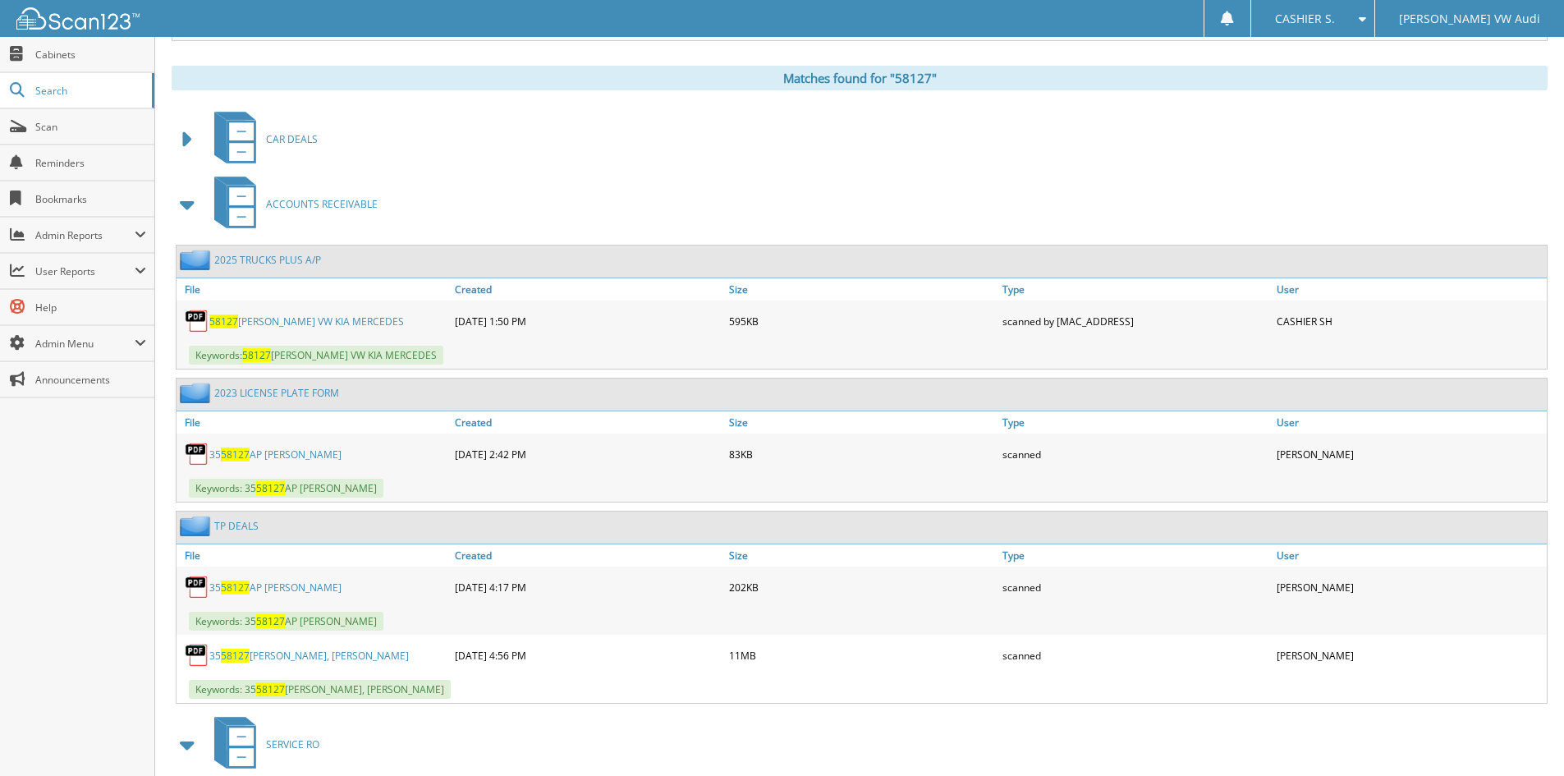
scroll to position [246, 0]
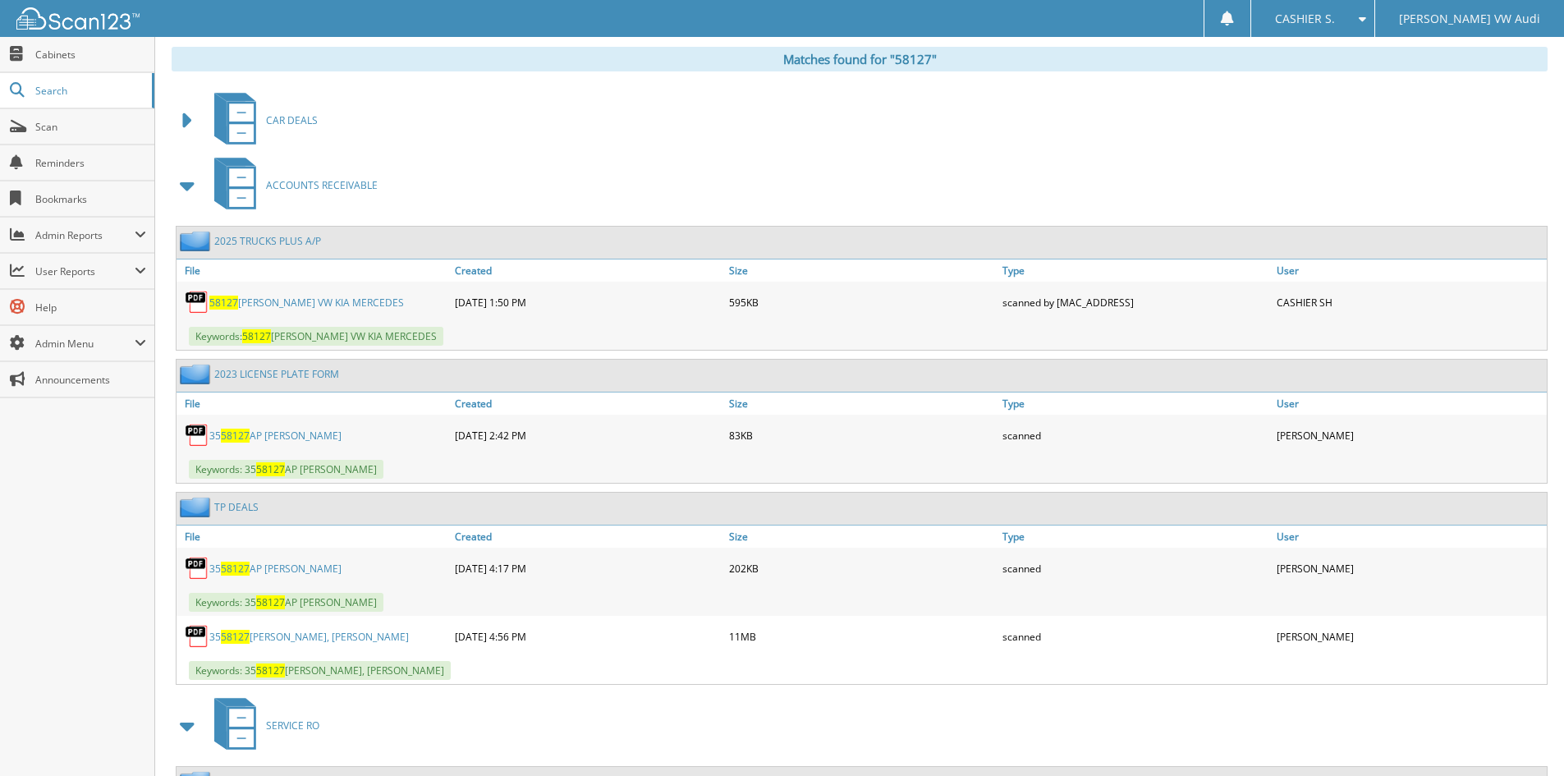
click at [325, 296] on link "58127 [PERSON_NAME] VW KIA MERCEDES" at bounding box center [306, 303] width 195 height 14
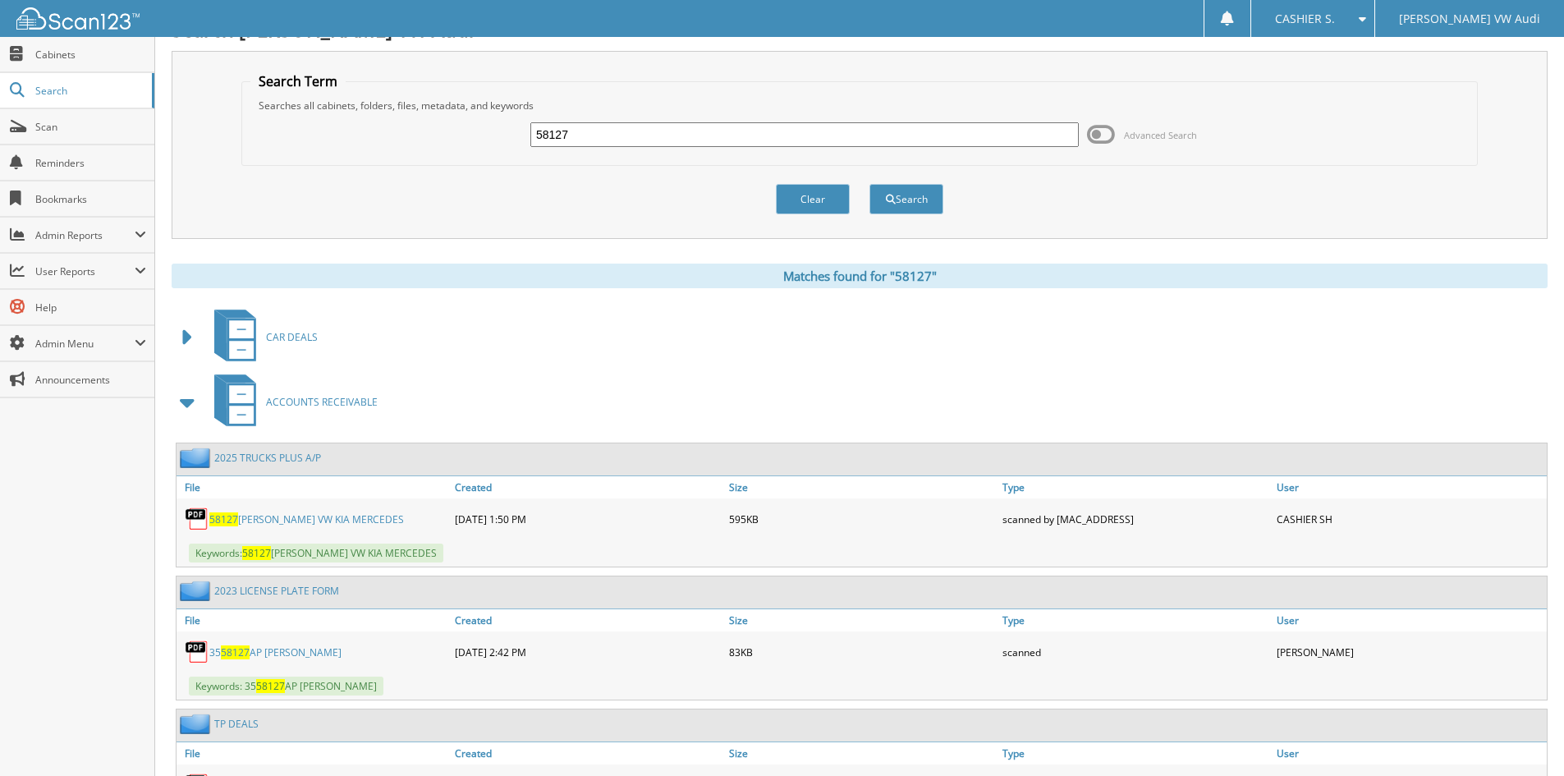
scroll to position [0, 0]
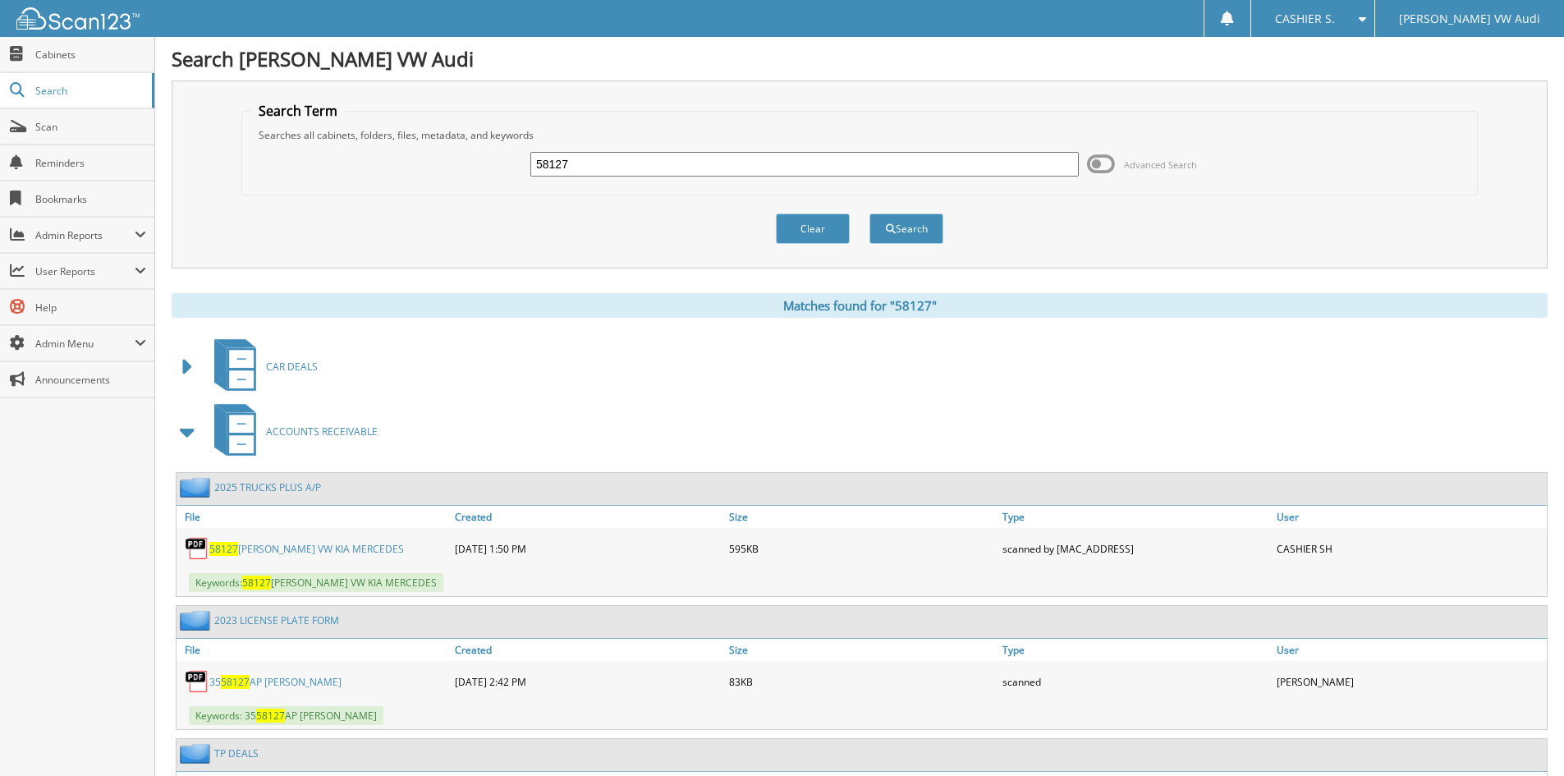
click at [592, 158] on input "58127" at bounding box center [805, 164] width 549 height 25
click at [598, 154] on input "58127" at bounding box center [805, 164] width 549 height 25
type input "581922"
click at [870, 214] on button "Search" at bounding box center [907, 229] width 74 height 30
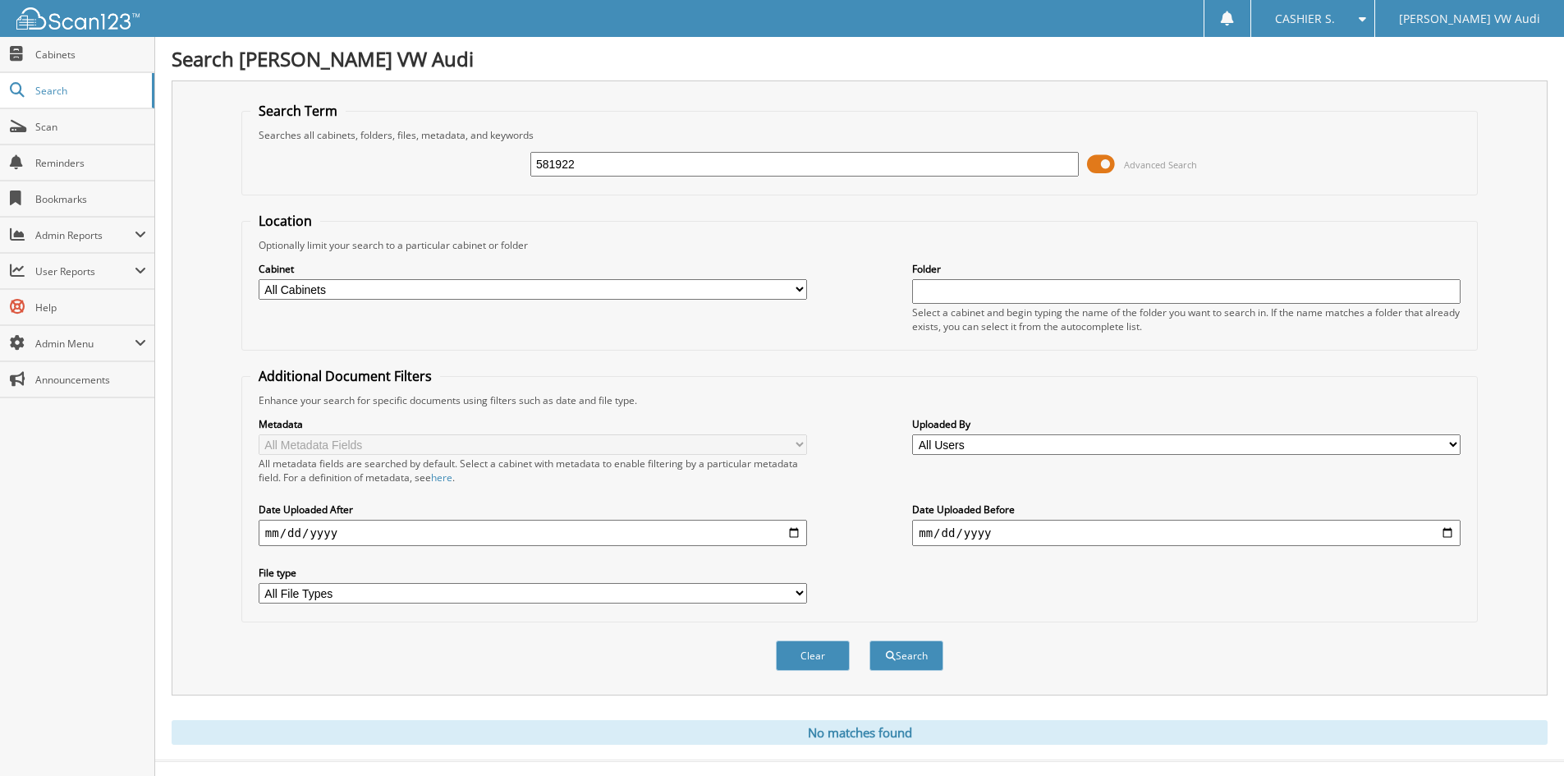
click at [608, 160] on input "581922" at bounding box center [805, 164] width 549 height 25
type input "58192"
click at [870, 641] on button "Search" at bounding box center [907, 656] width 74 height 30
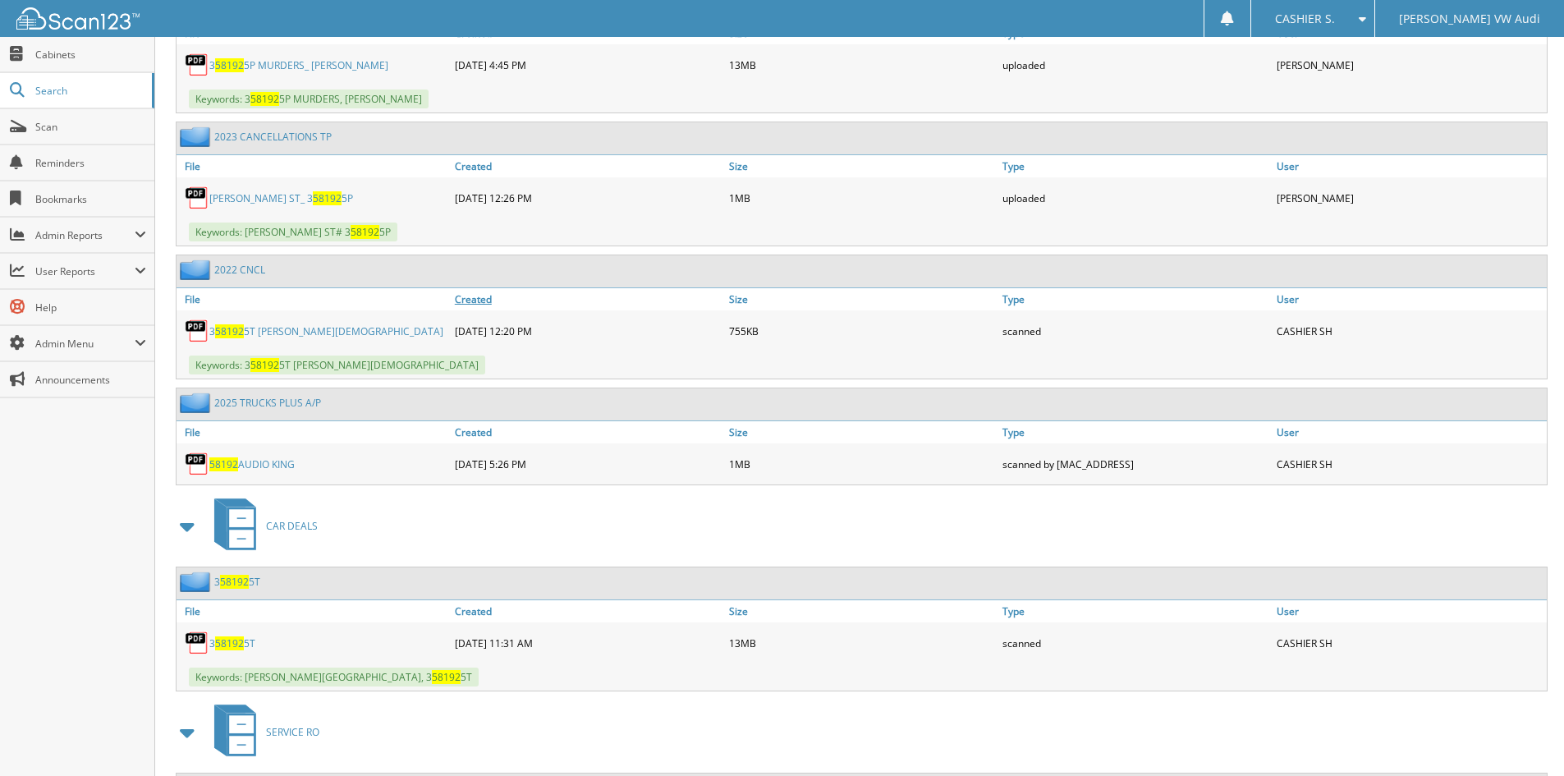
scroll to position [903, 0]
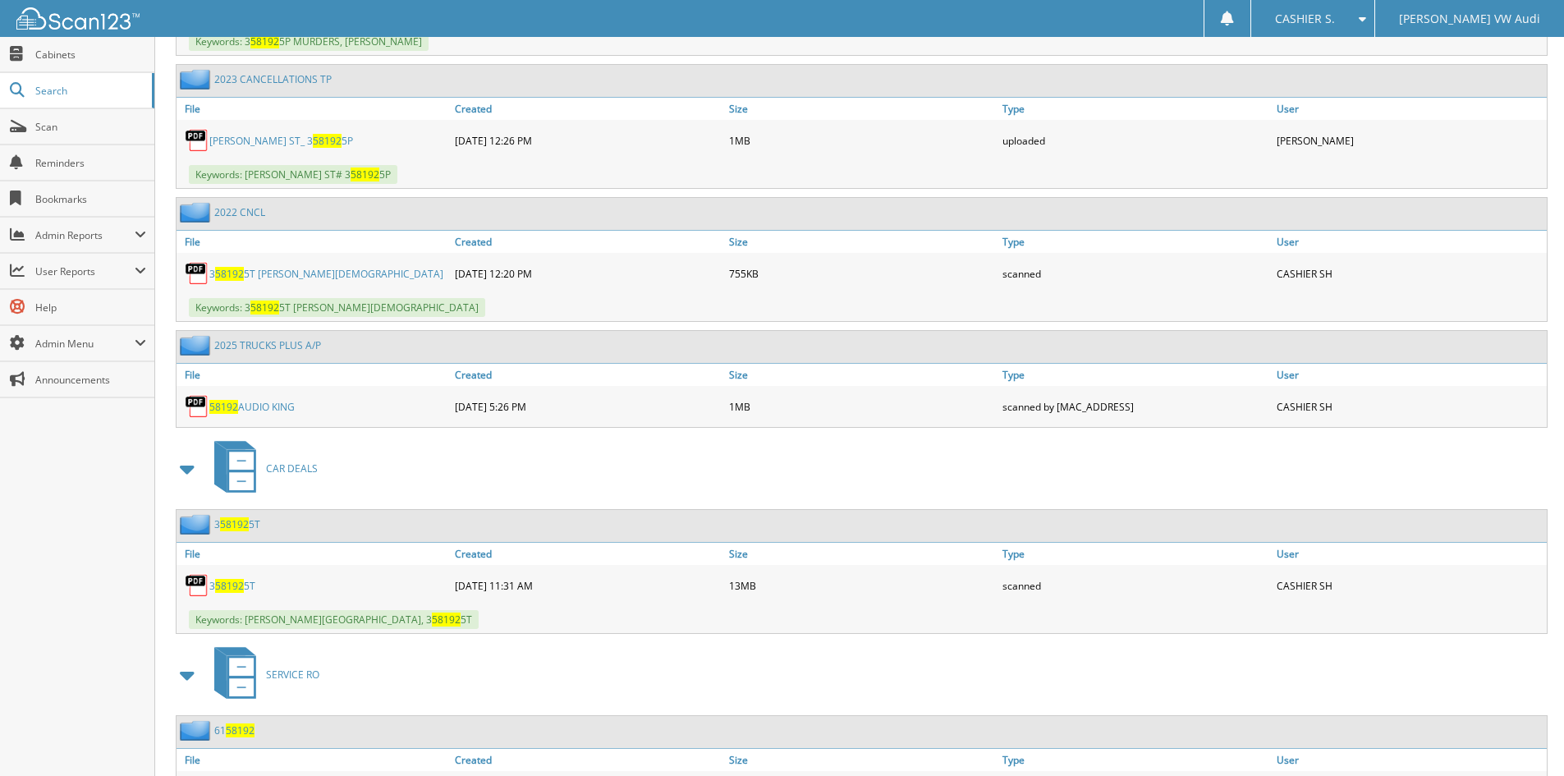
click at [259, 406] on link "58192 AUDIO KING" at bounding box center [251, 407] width 85 height 14
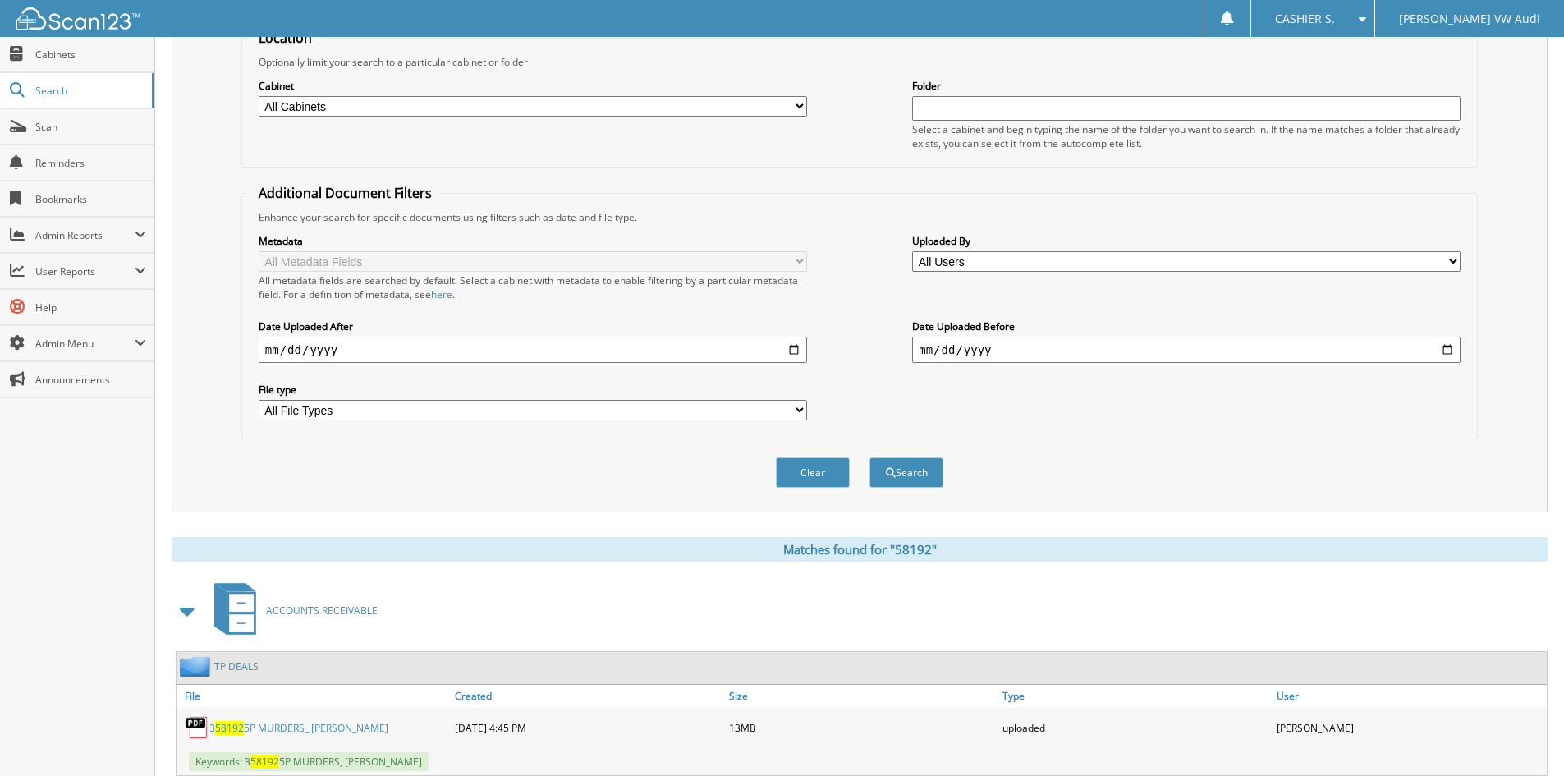
scroll to position [0, 0]
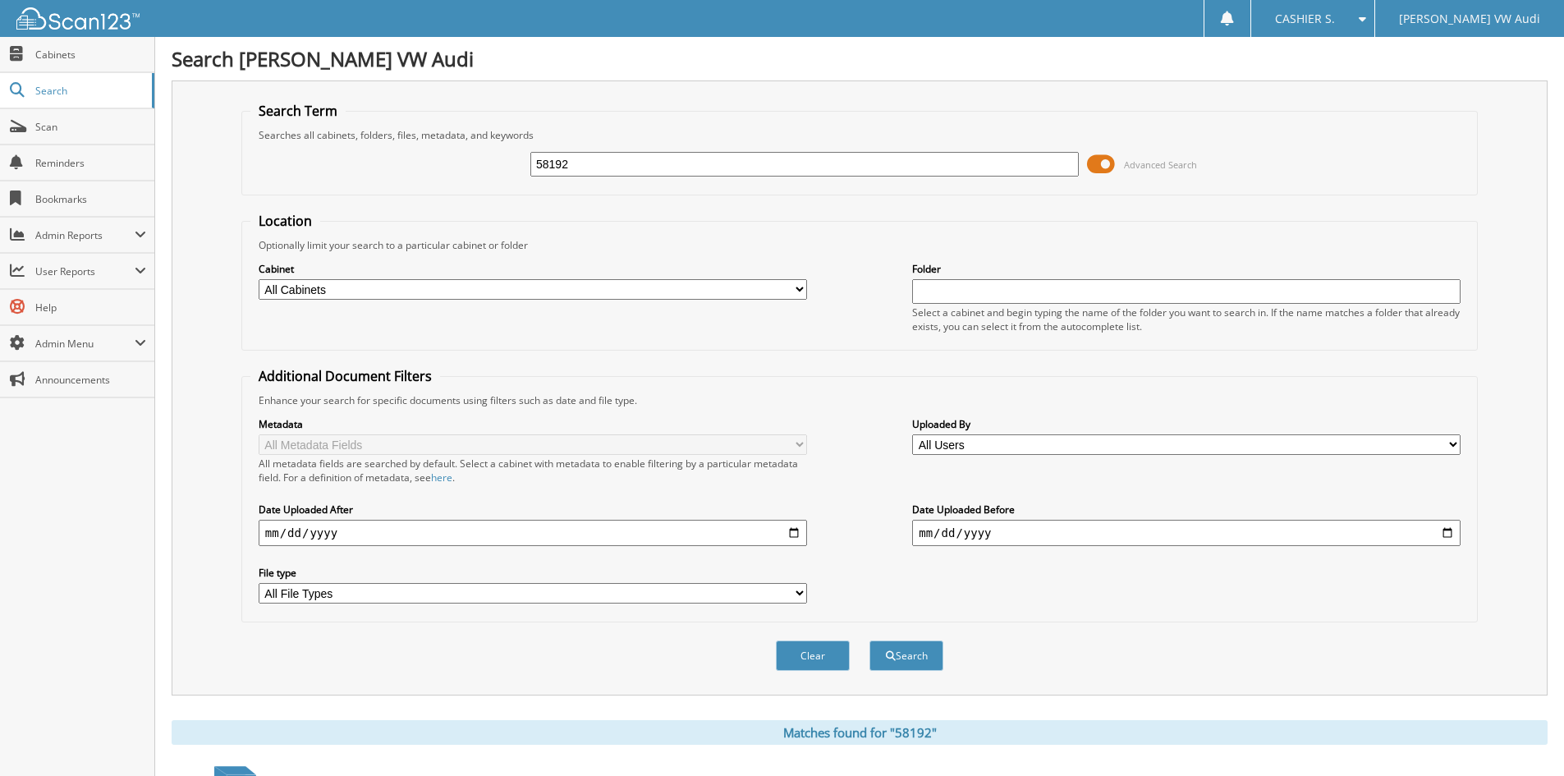
click at [655, 163] on input "58192" at bounding box center [805, 164] width 549 height 25
type input "58195"
click at [870, 641] on button "Search" at bounding box center [907, 656] width 74 height 30
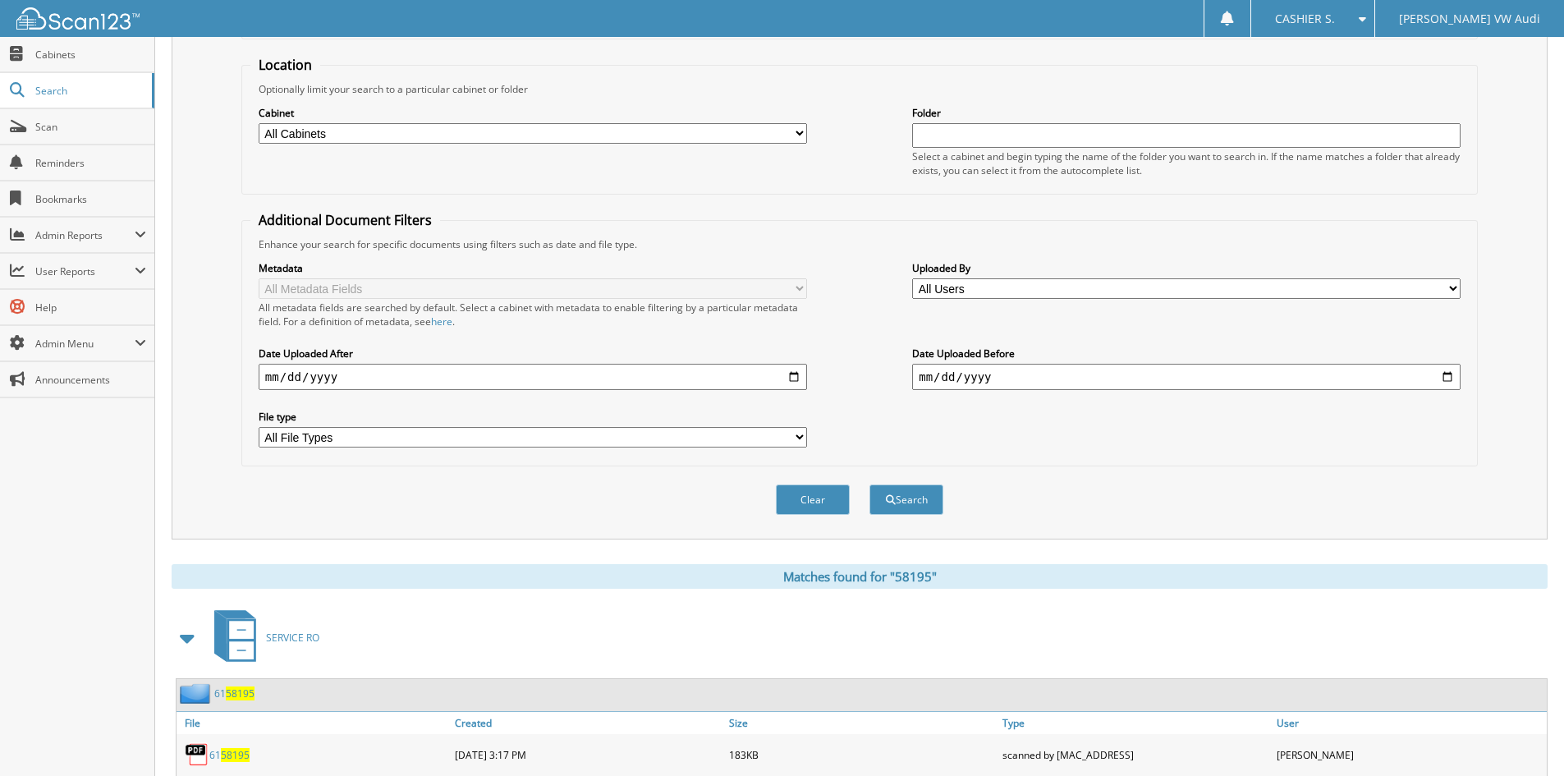
scroll to position [545, 0]
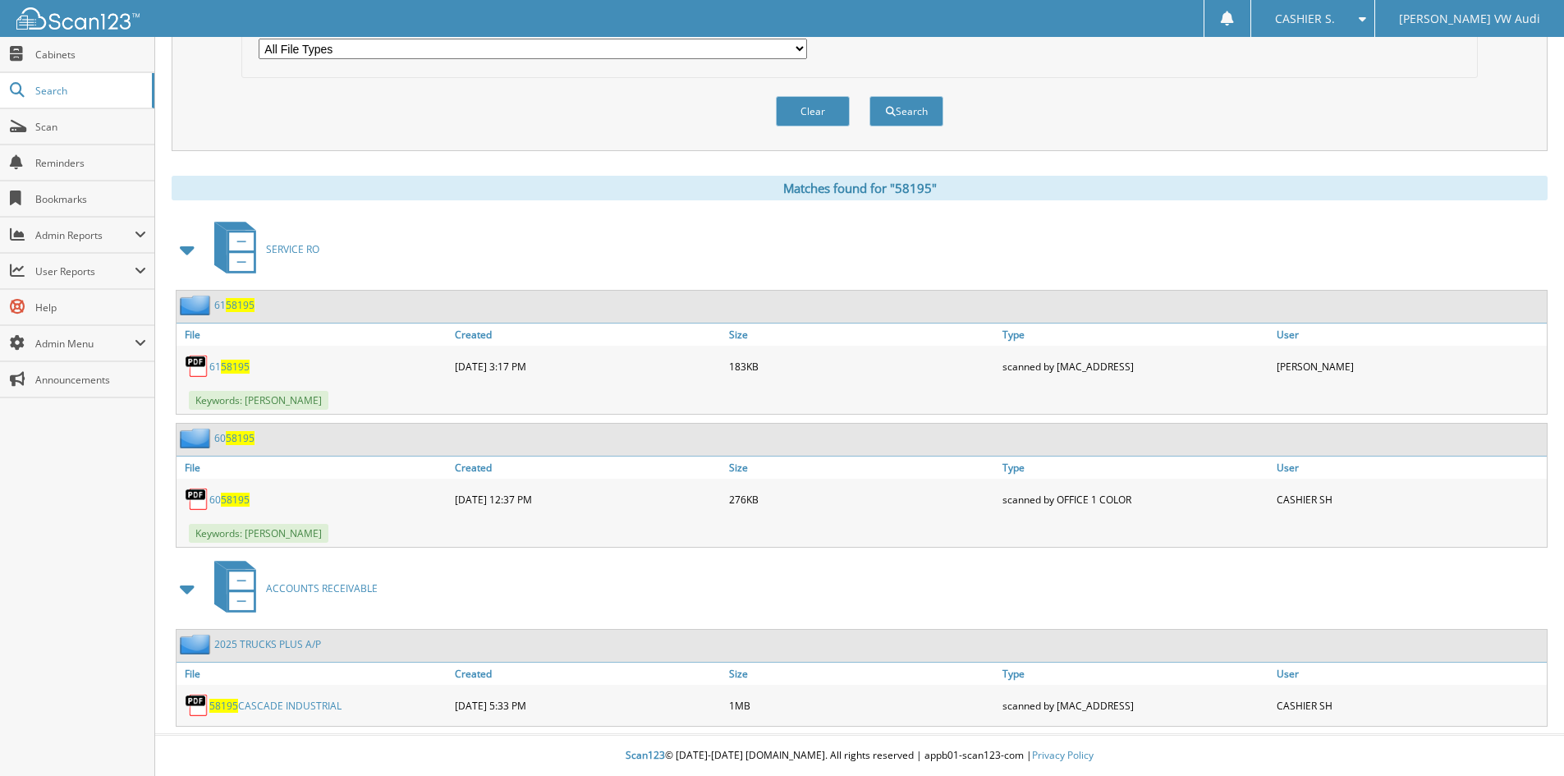
click at [283, 705] on link "58195 CASCADE INDUSTRIAL" at bounding box center [275, 706] width 132 height 14
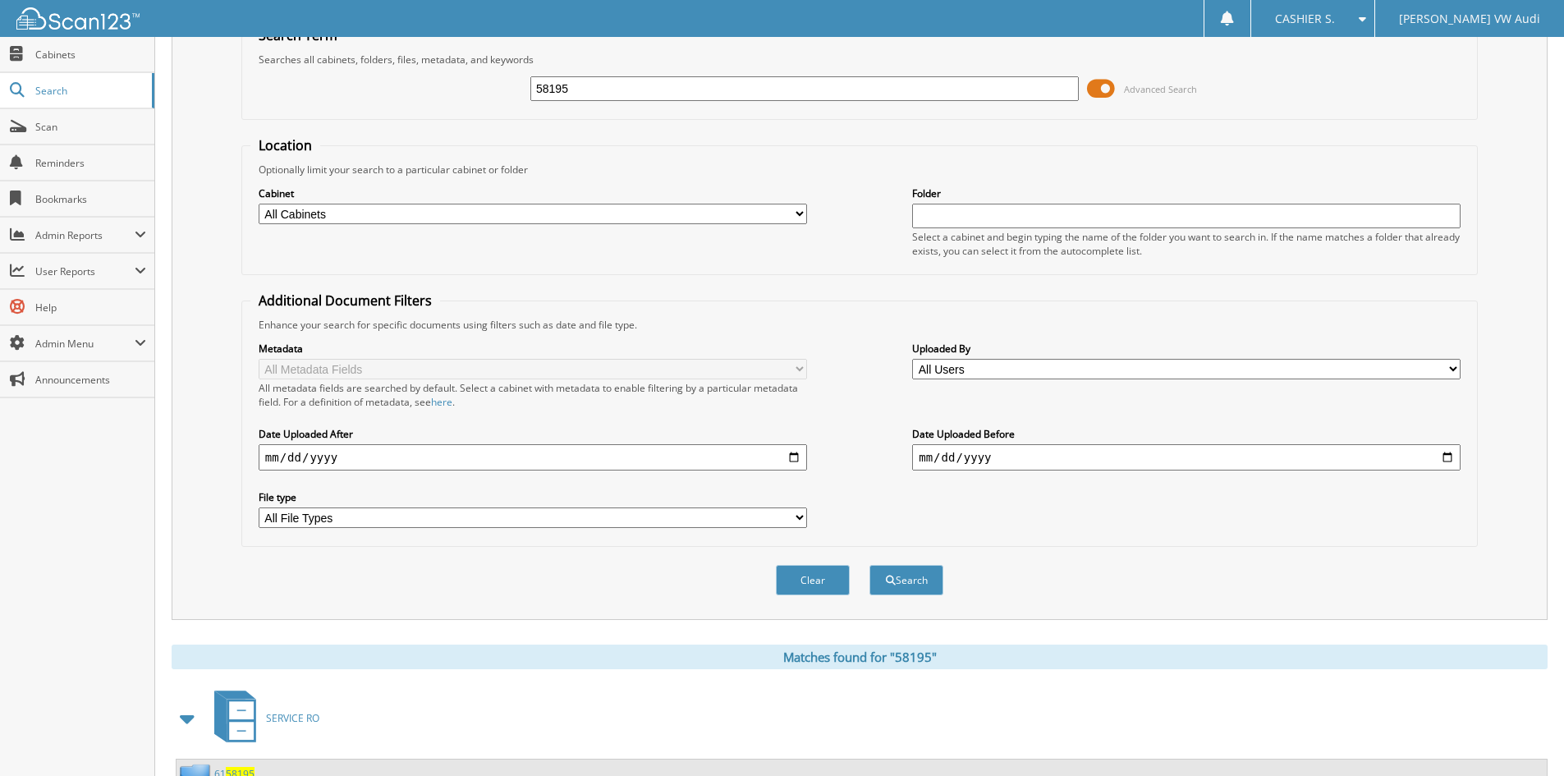
scroll to position [53, 0]
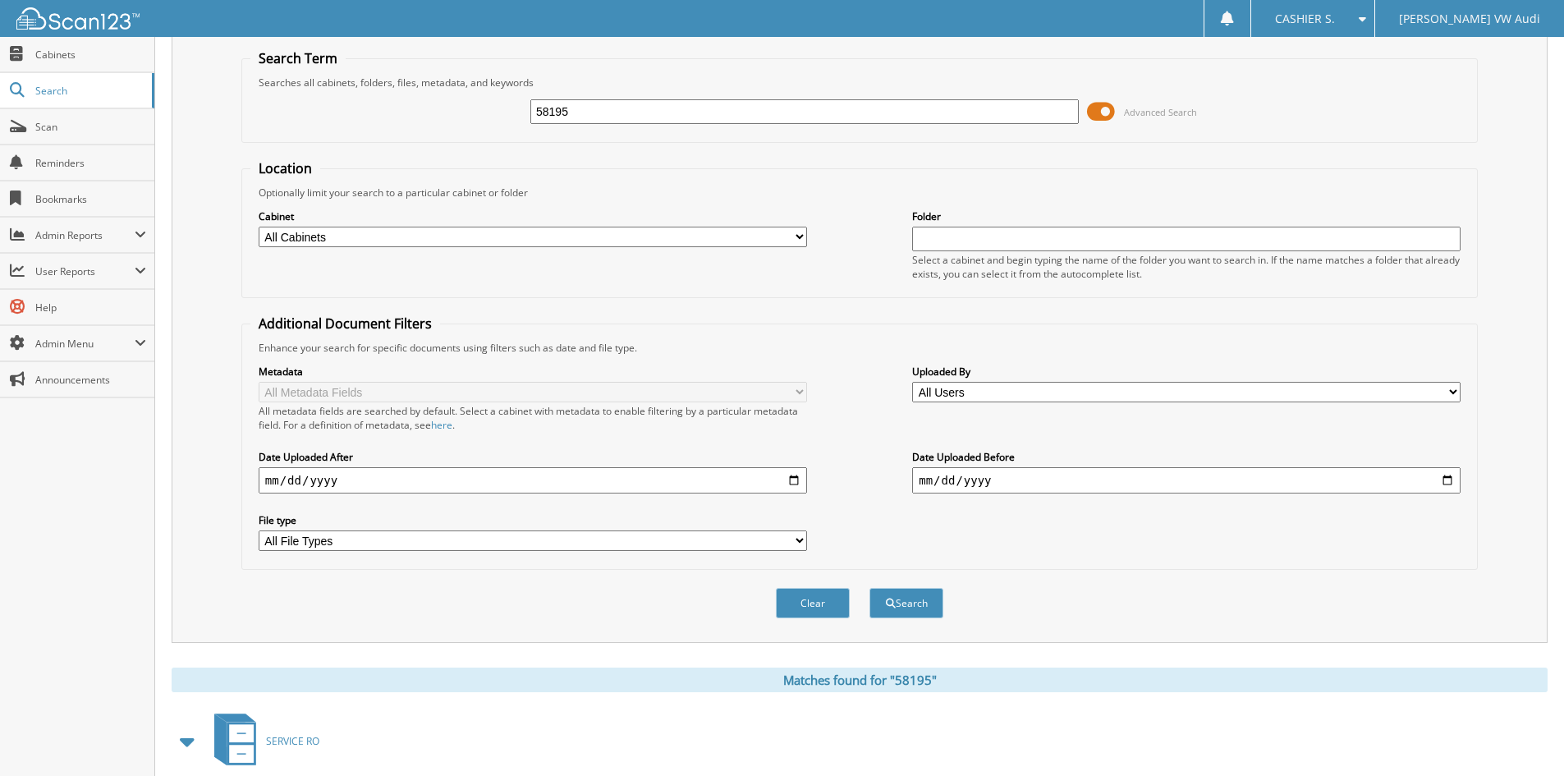
click at [728, 113] on input "58195" at bounding box center [805, 111] width 549 height 25
type input "57964"
click at [870, 588] on button "Search" at bounding box center [907, 603] width 74 height 30
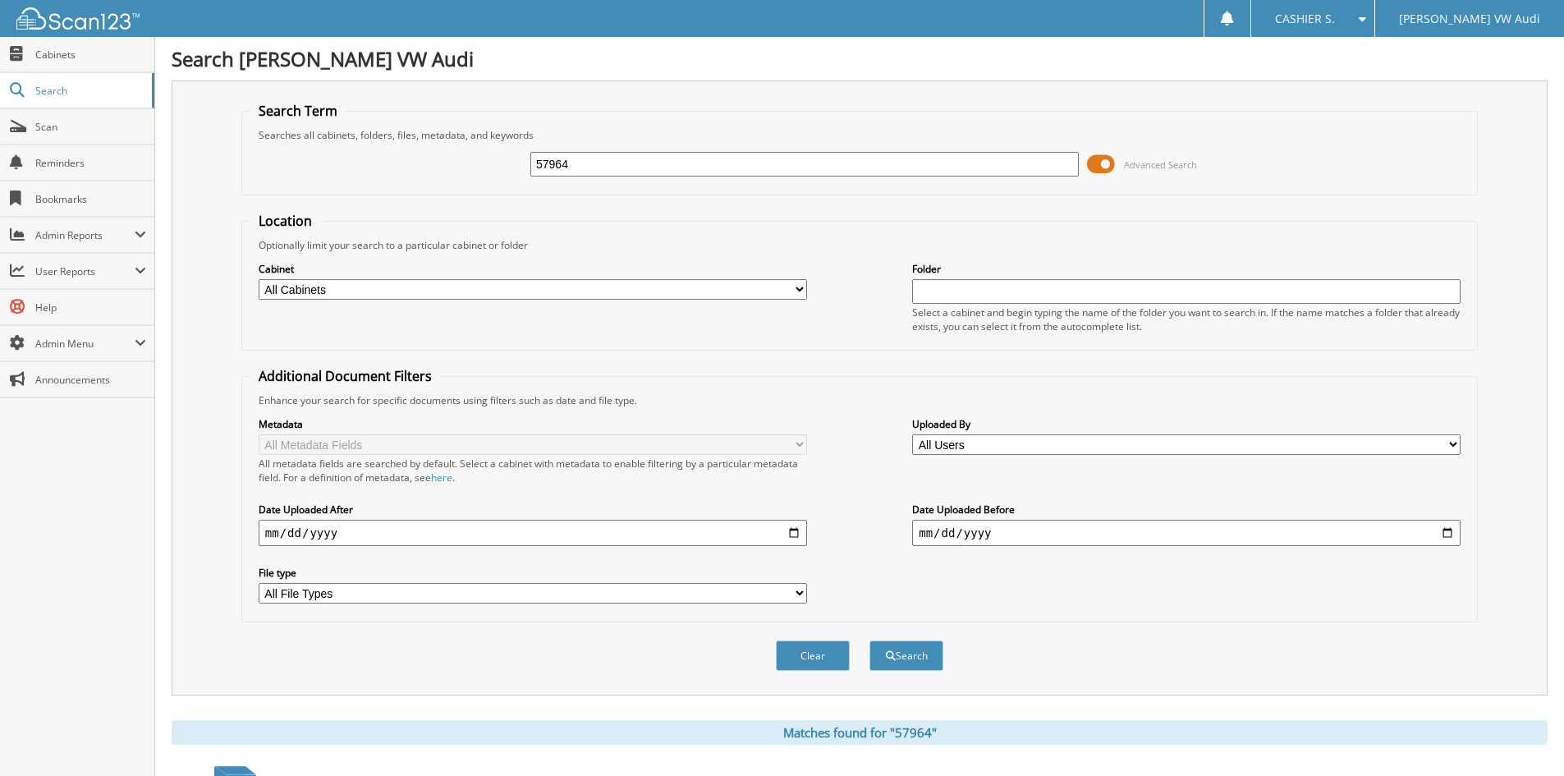
click at [1108, 167] on span at bounding box center [1101, 164] width 28 height 25
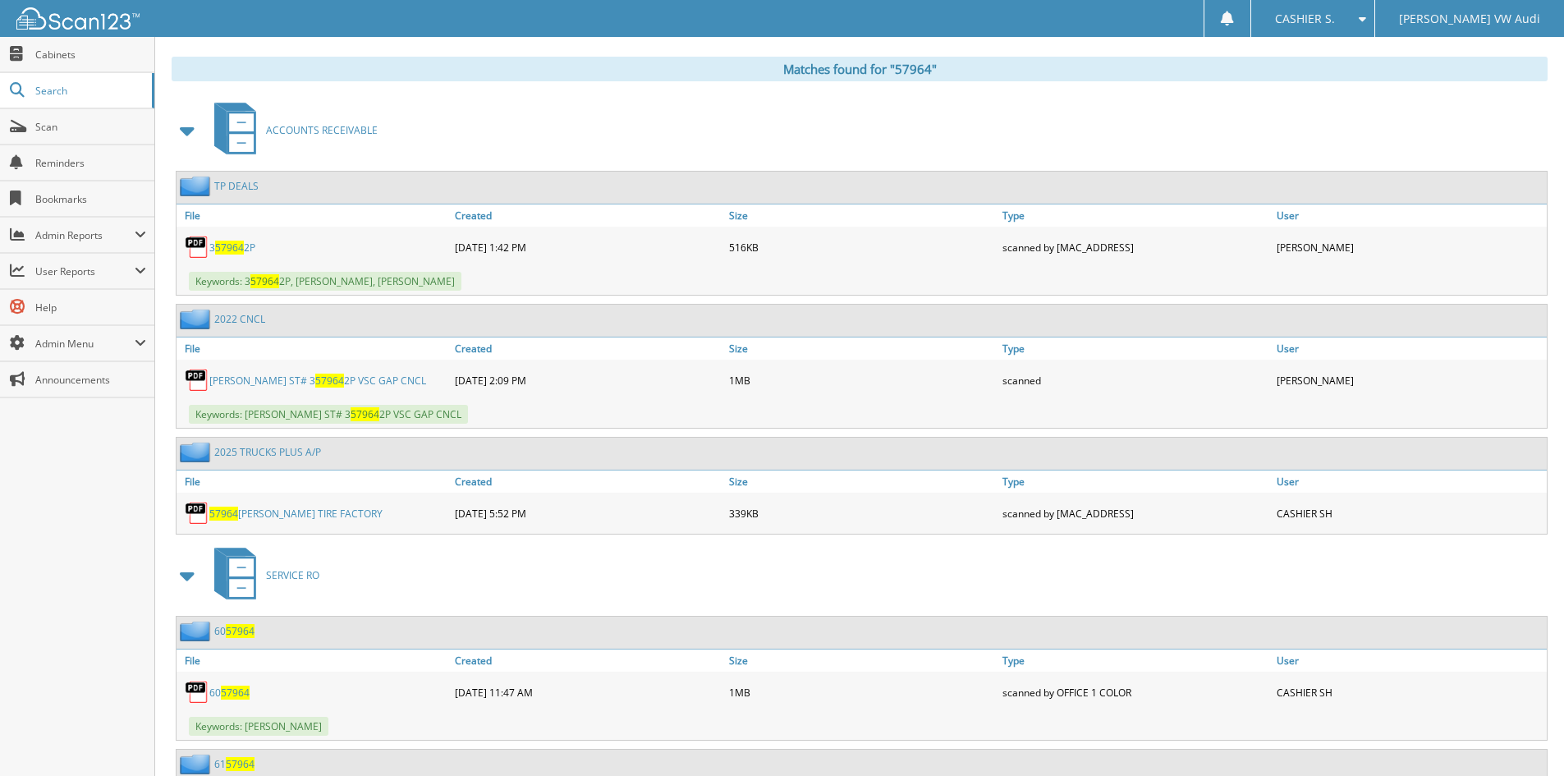
scroll to position [329, 0]
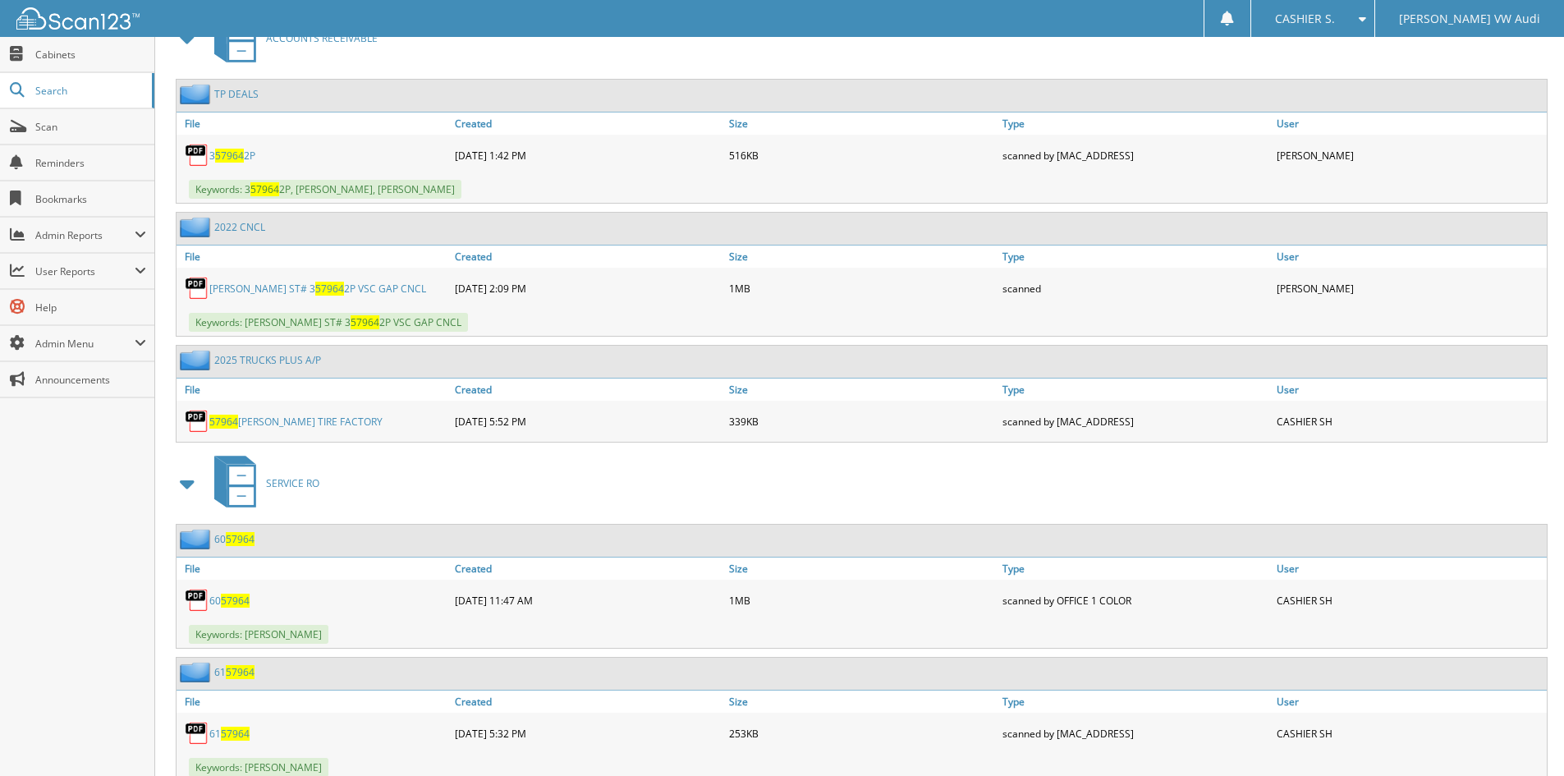
click at [264, 421] on link "57964 FRANKS TIRE FACTORY" at bounding box center [295, 422] width 173 height 14
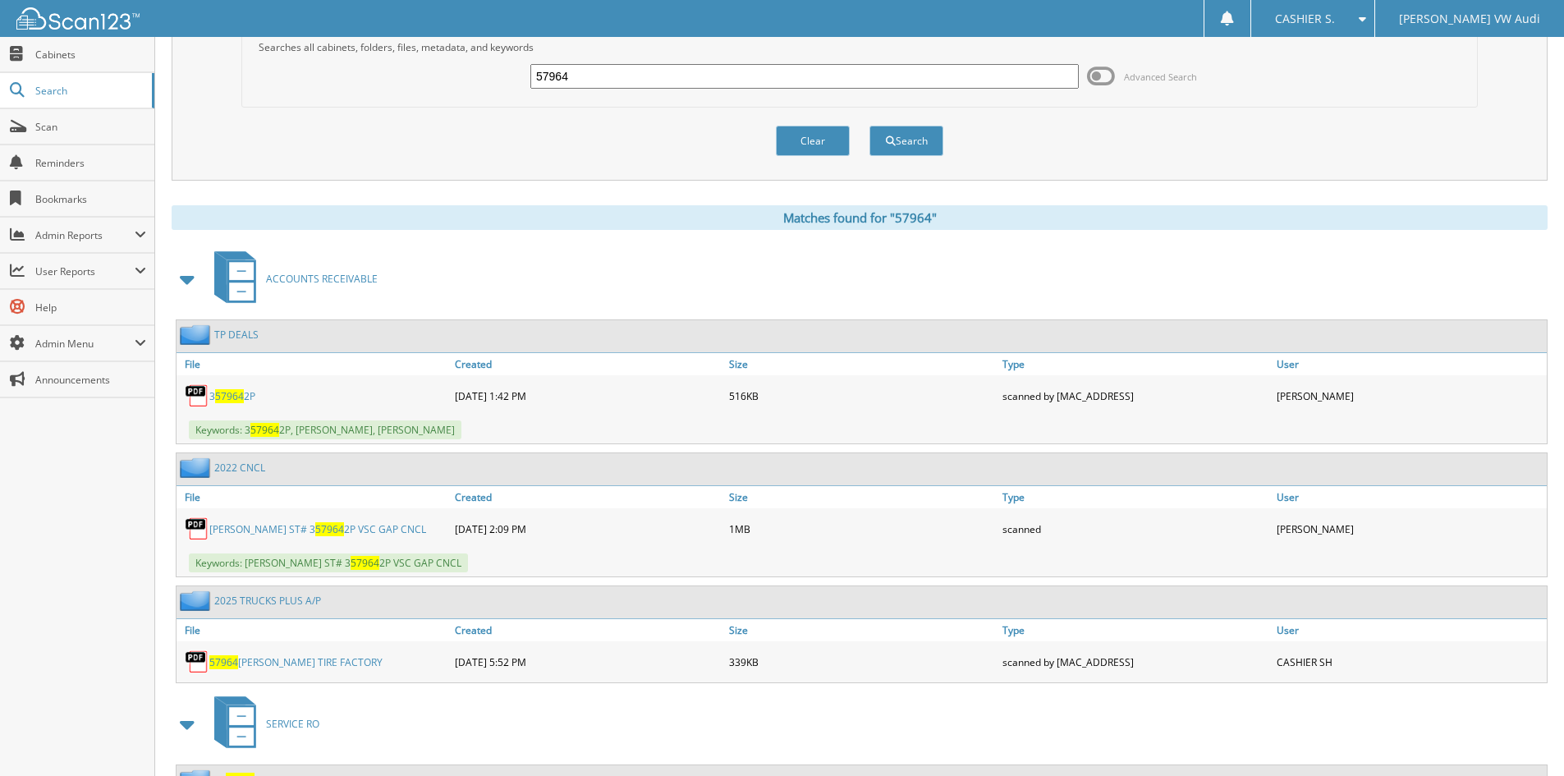
scroll to position [0, 0]
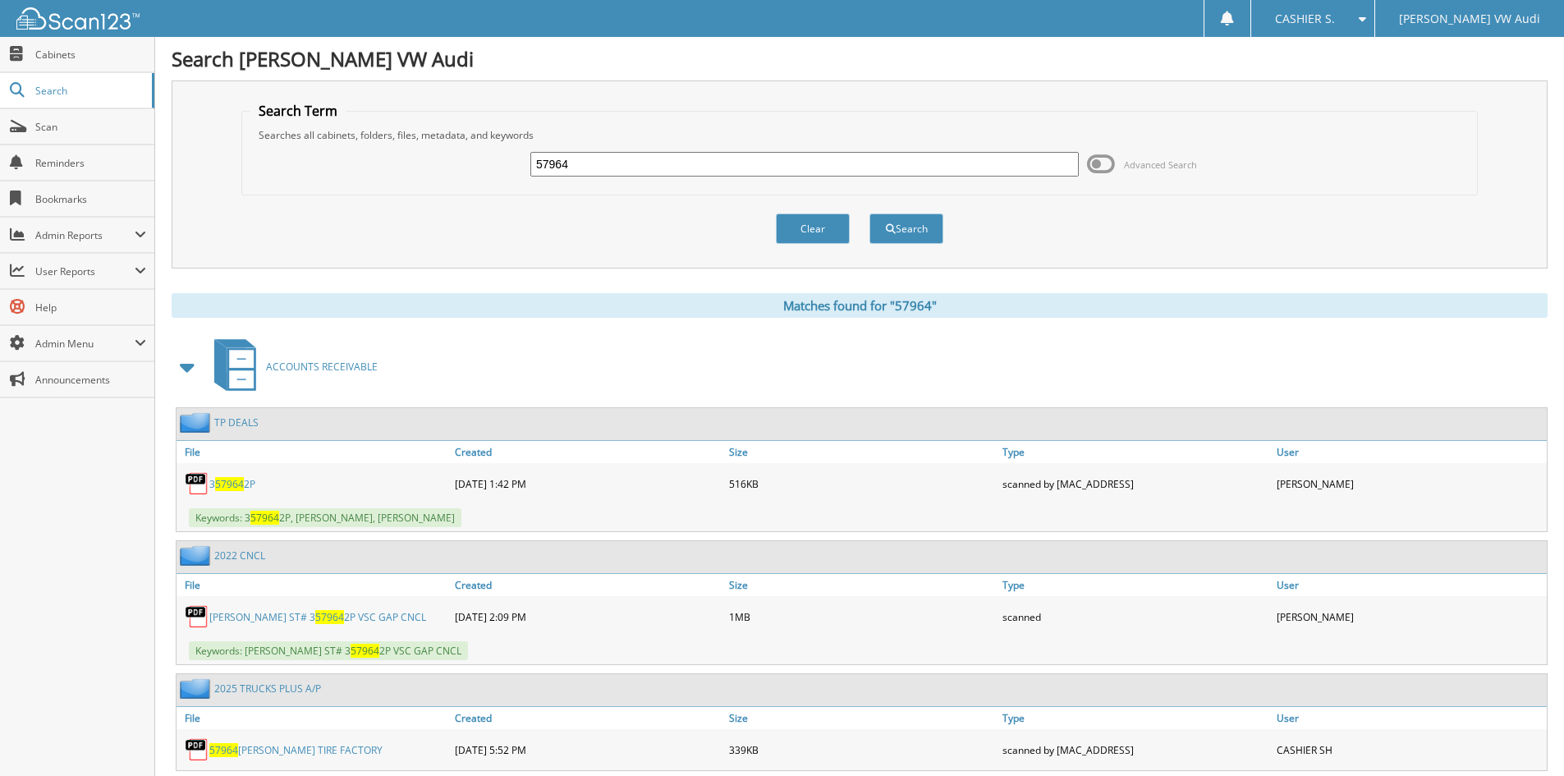
click at [627, 168] on input "57964" at bounding box center [805, 164] width 549 height 25
type input "57400"
click at [870, 214] on button "Search" at bounding box center [907, 229] width 74 height 30
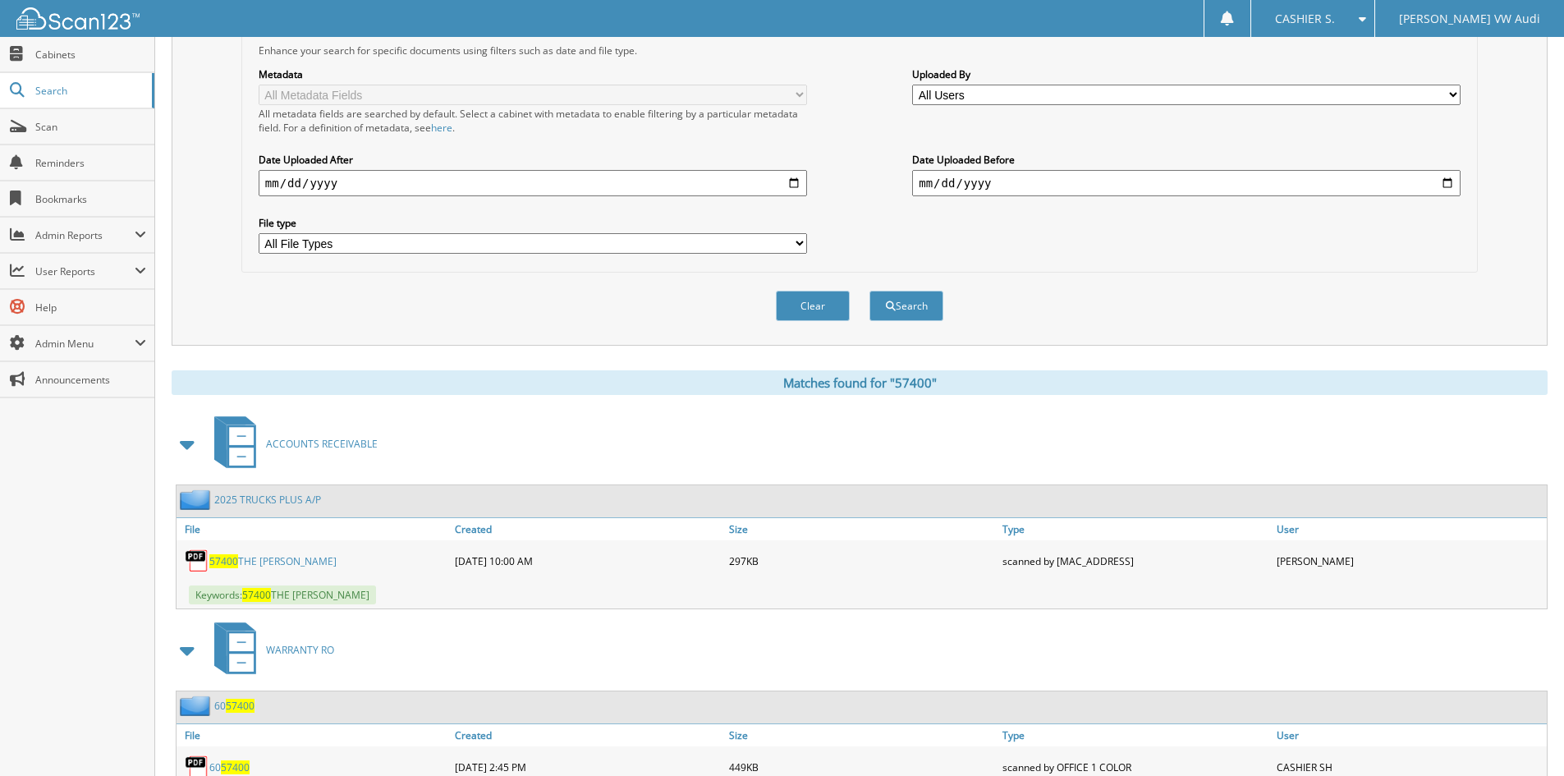
scroll to position [411, 0]
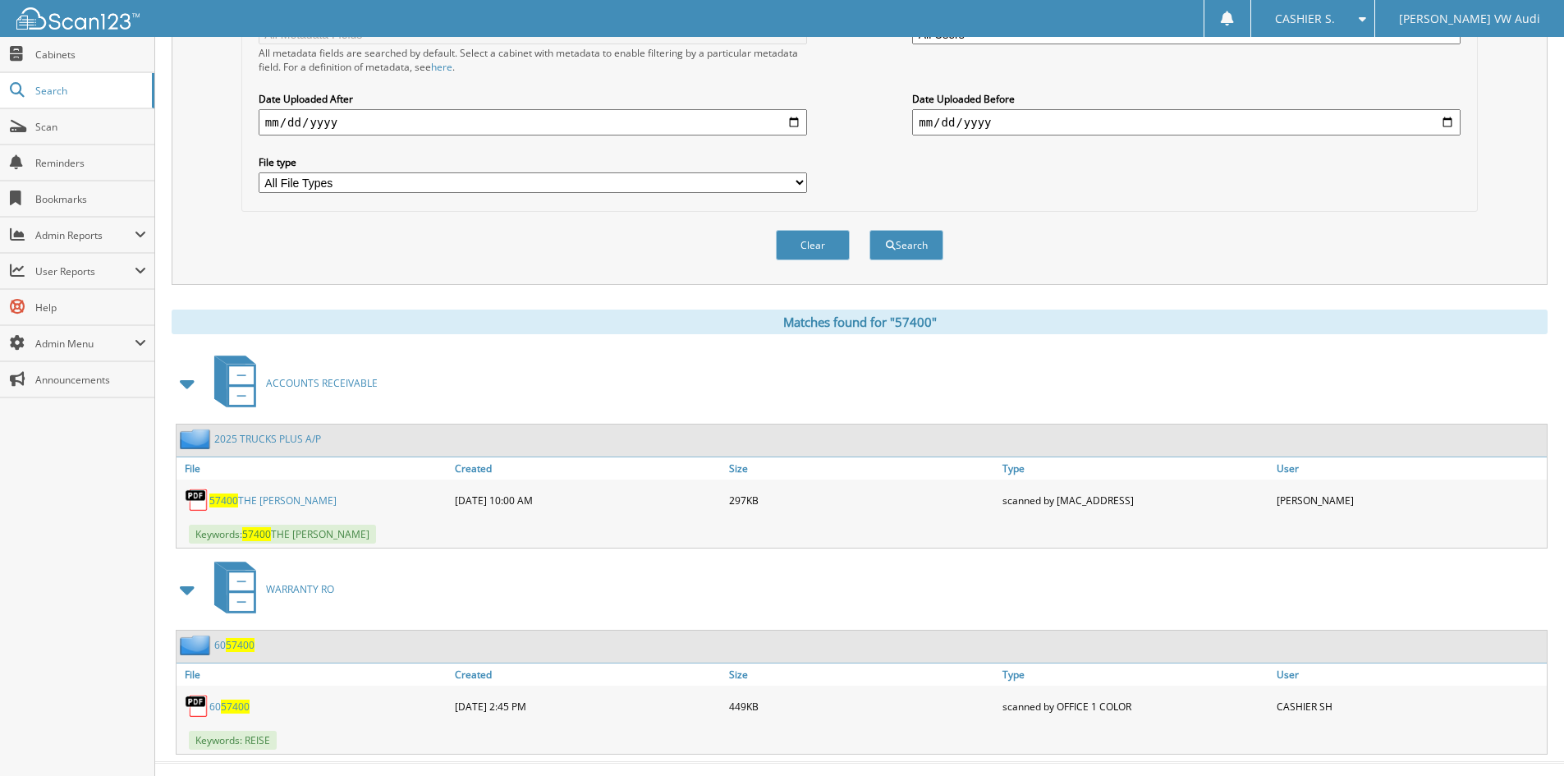
click at [285, 503] on link "57400 THE [PERSON_NAME]" at bounding box center [272, 501] width 127 height 14
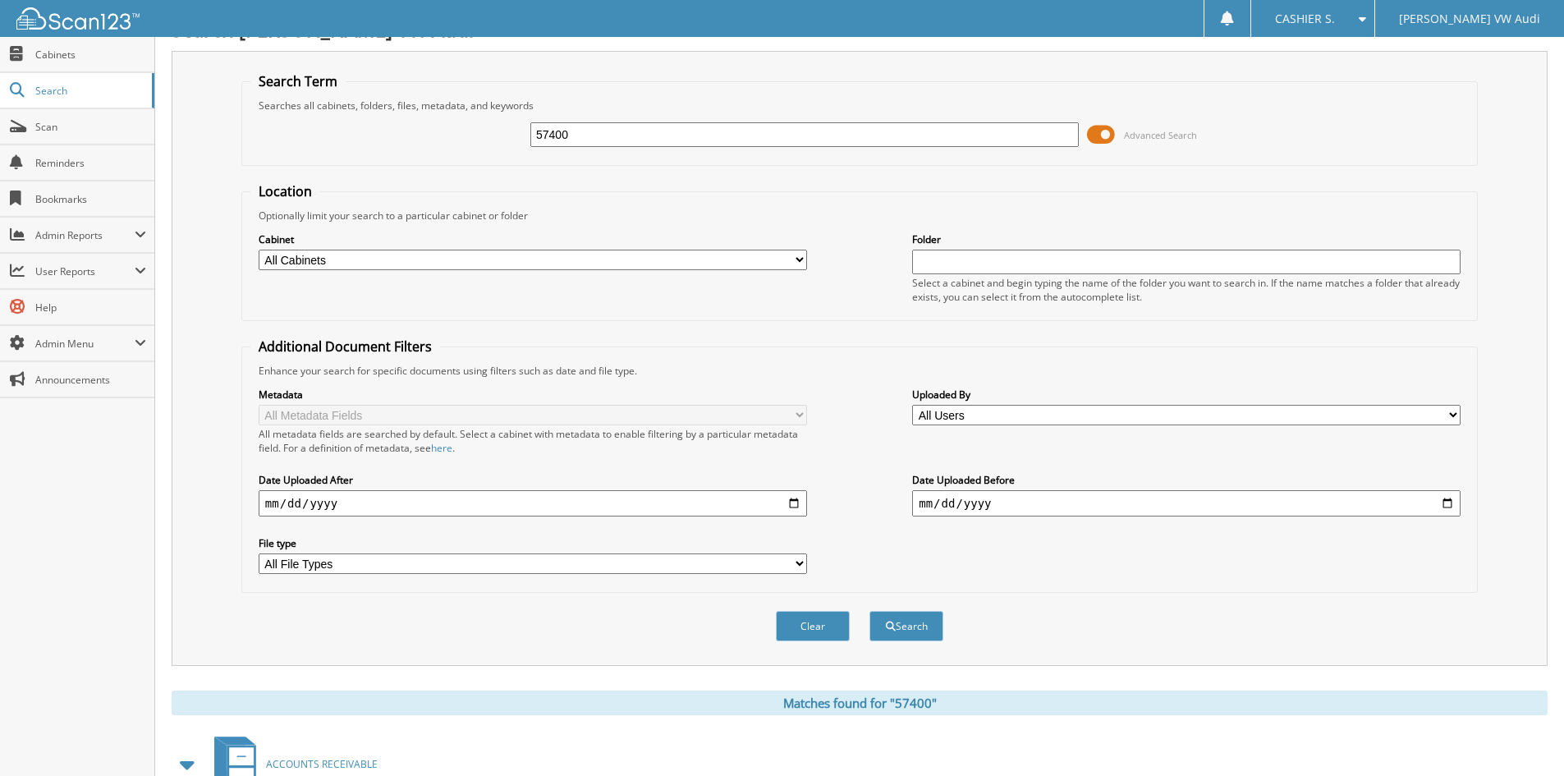
scroll to position [0, 0]
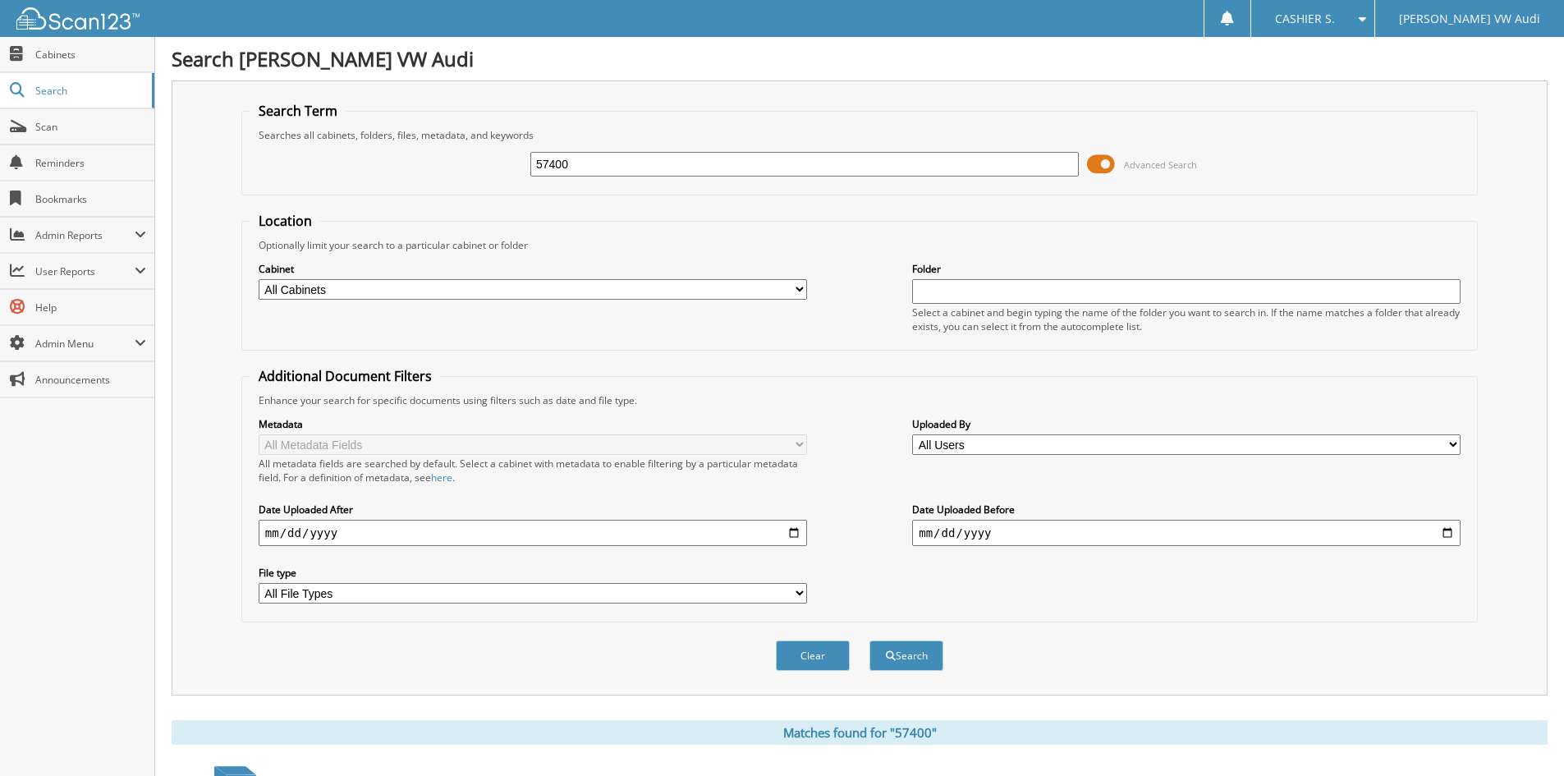
click at [616, 161] on input "57400" at bounding box center [805, 164] width 549 height 25
click at [616, 162] on input "57400" at bounding box center [805, 164] width 549 height 25
type input "58127"
click at [870, 641] on button "Search" at bounding box center [907, 656] width 74 height 30
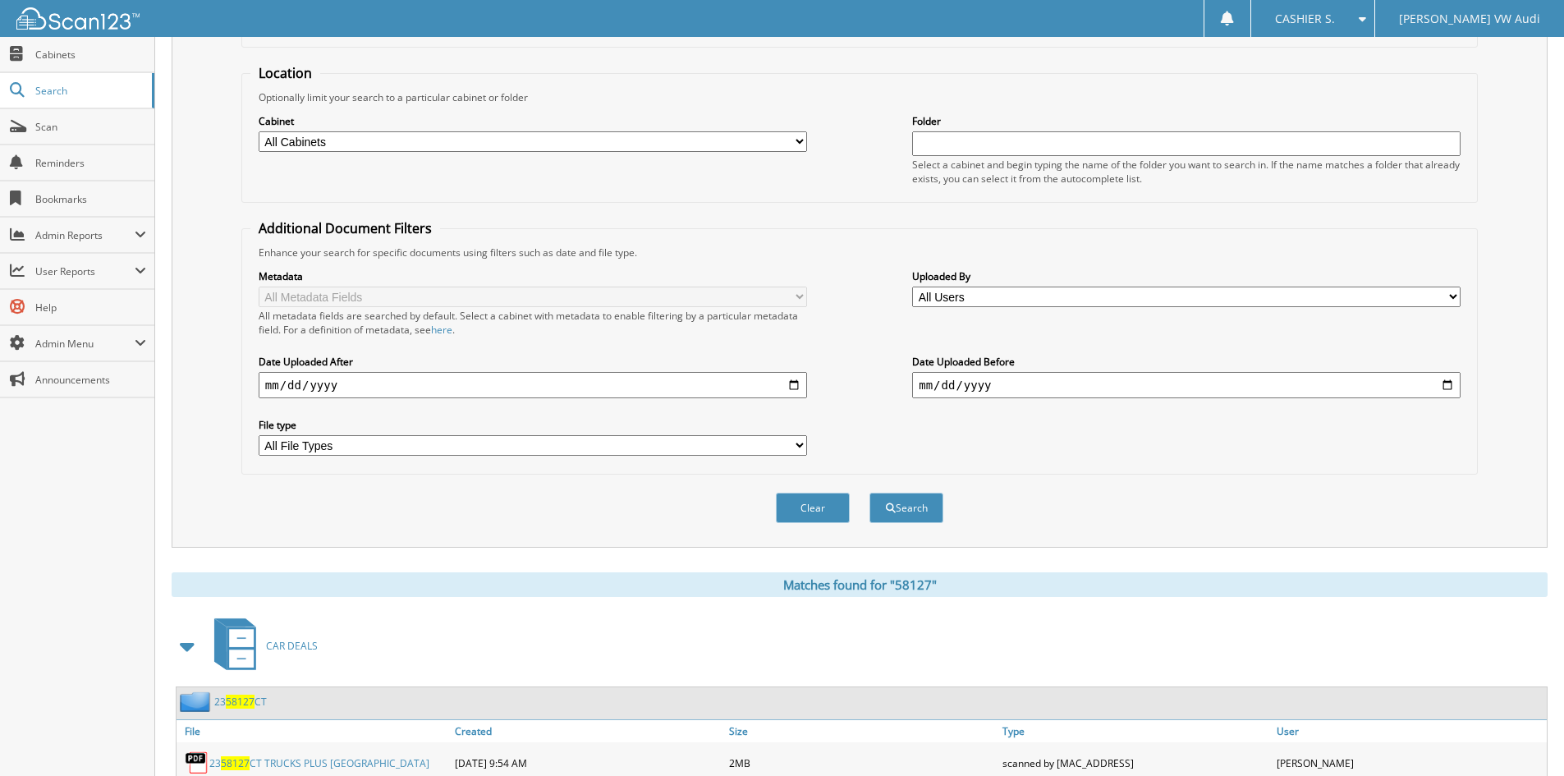
scroll to position [657, 0]
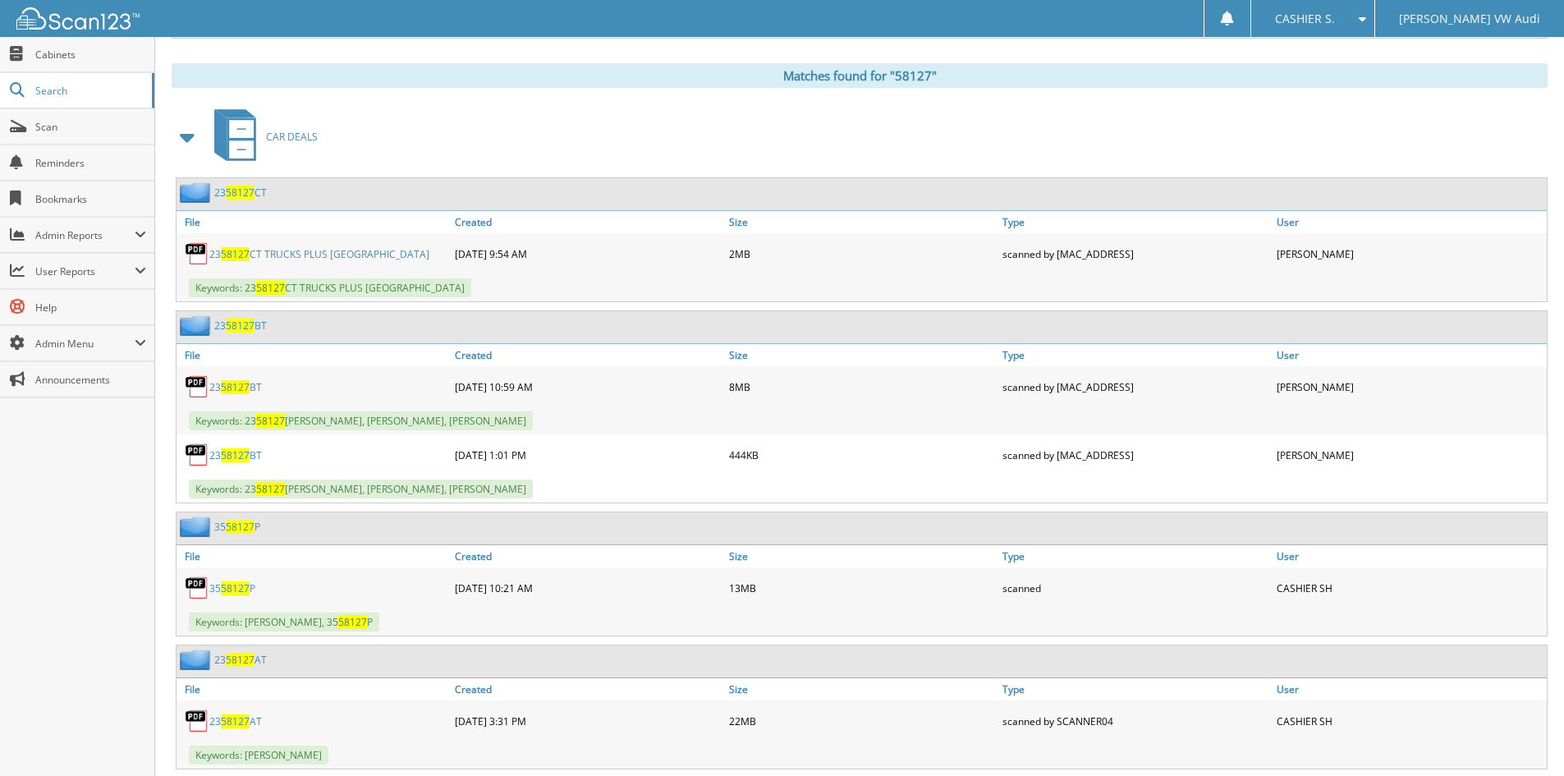
click at [187, 142] on span at bounding box center [188, 137] width 23 height 30
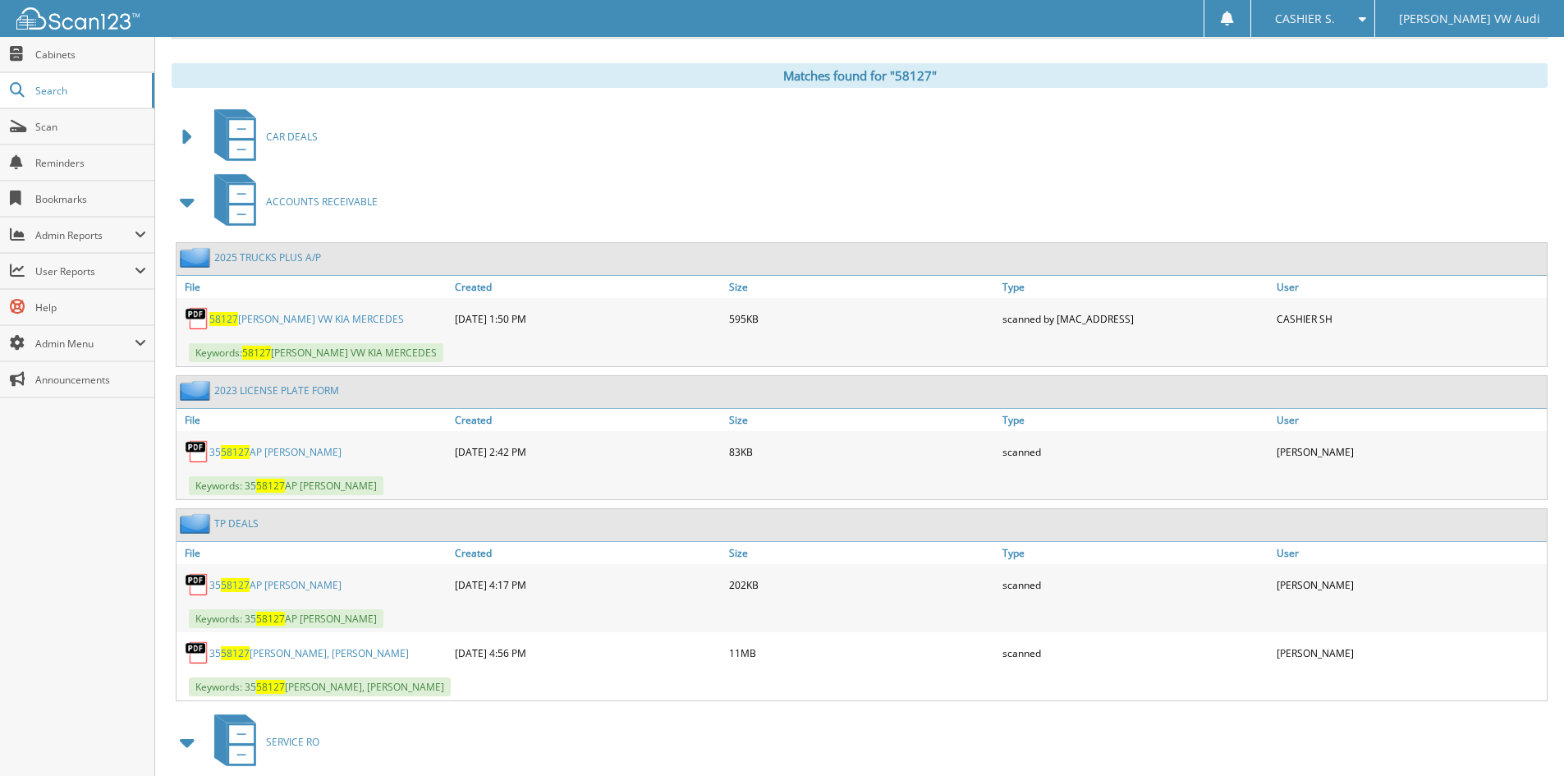
click at [312, 315] on link "58127 STEVE HAHN VW KIA MERCEDES" at bounding box center [306, 319] width 195 height 14
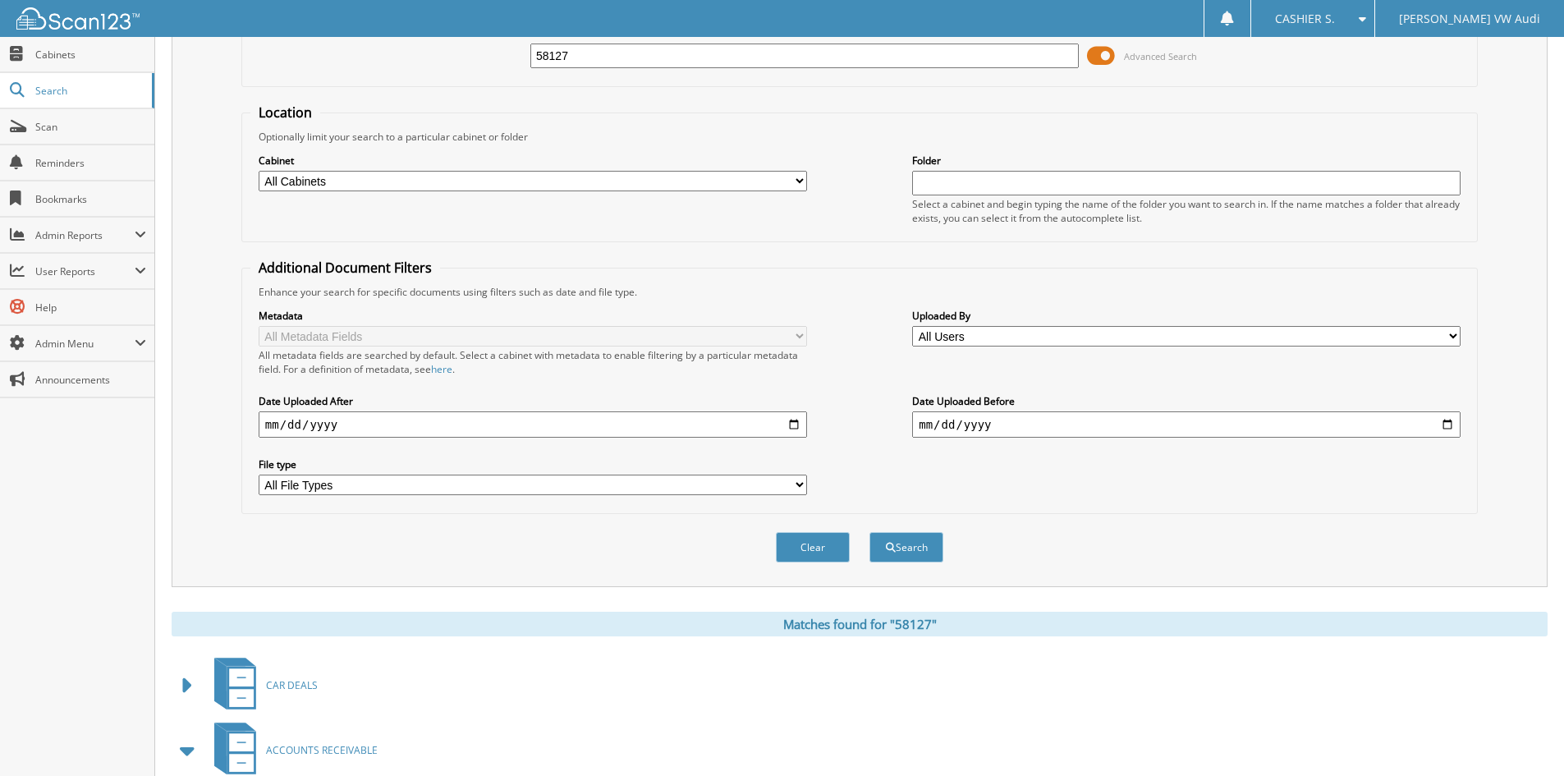
scroll to position [0, 0]
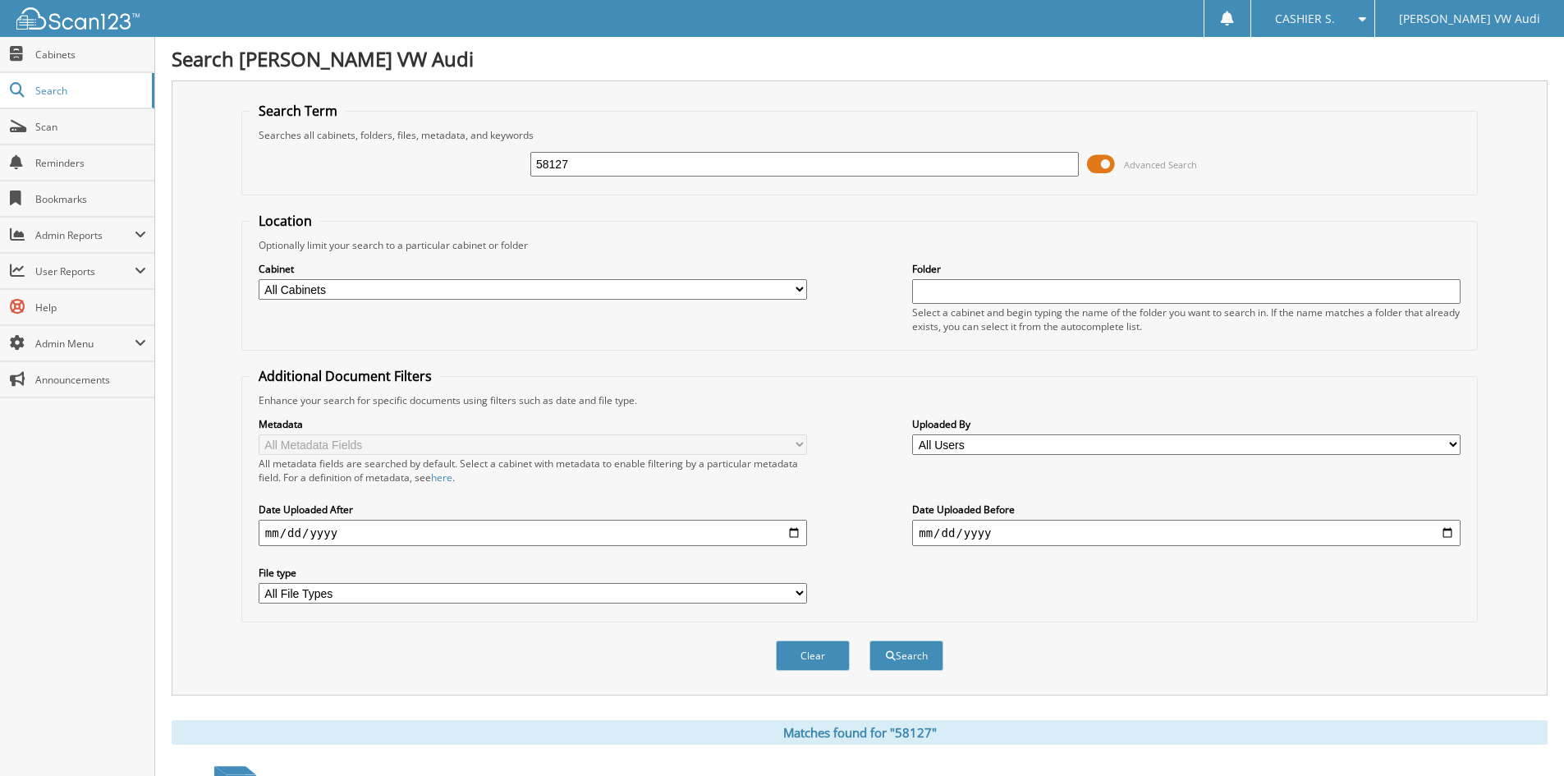
click at [789, 159] on input "58127" at bounding box center [805, 164] width 549 height 25
type input "57967"
click at [870, 641] on button "Search" at bounding box center [907, 656] width 74 height 30
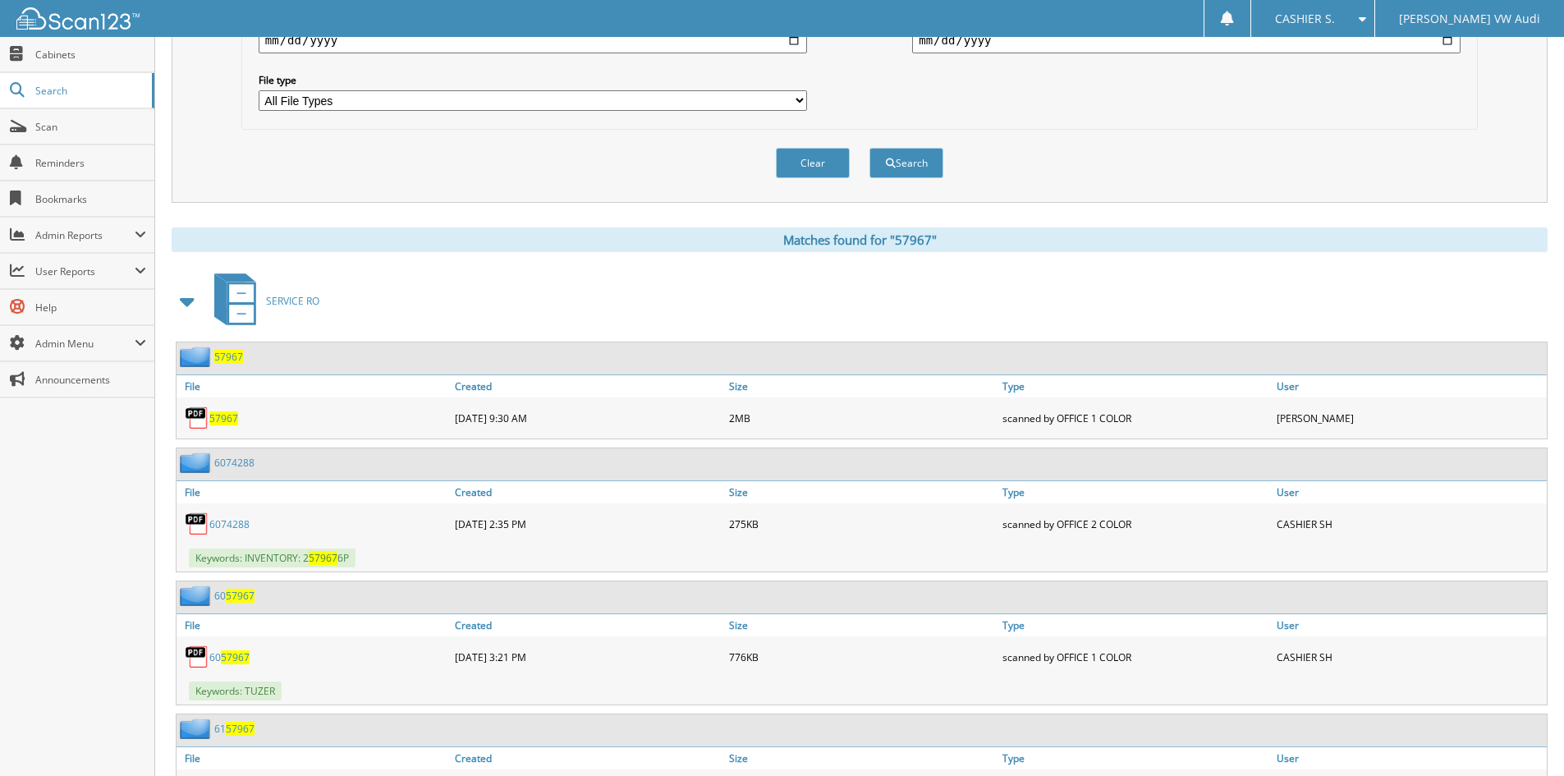
click at [191, 295] on span at bounding box center [188, 302] width 23 height 30
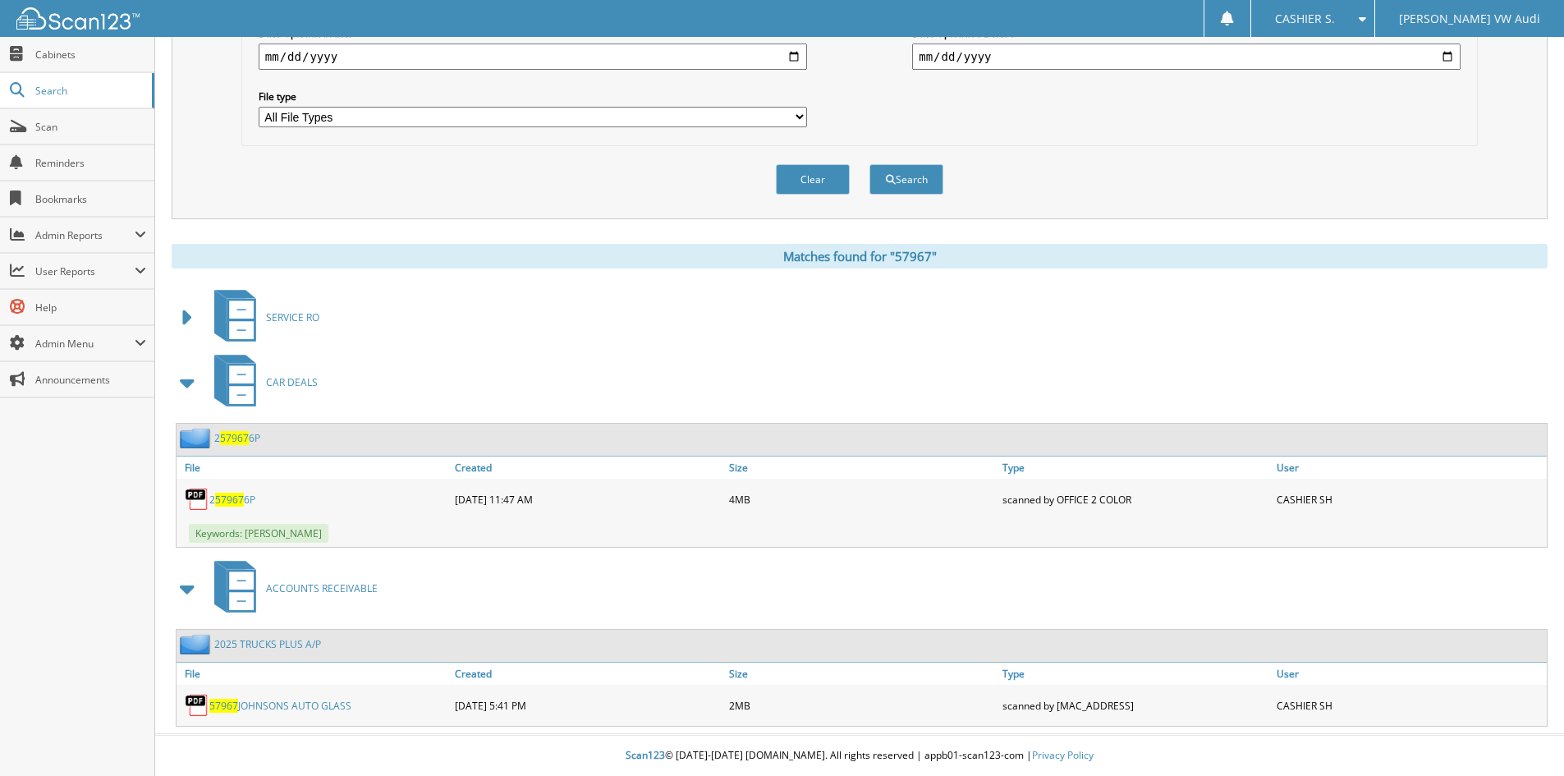
click at [276, 707] on link "57967 [PERSON_NAME] AUTO GLASS" at bounding box center [280, 706] width 142 height 14
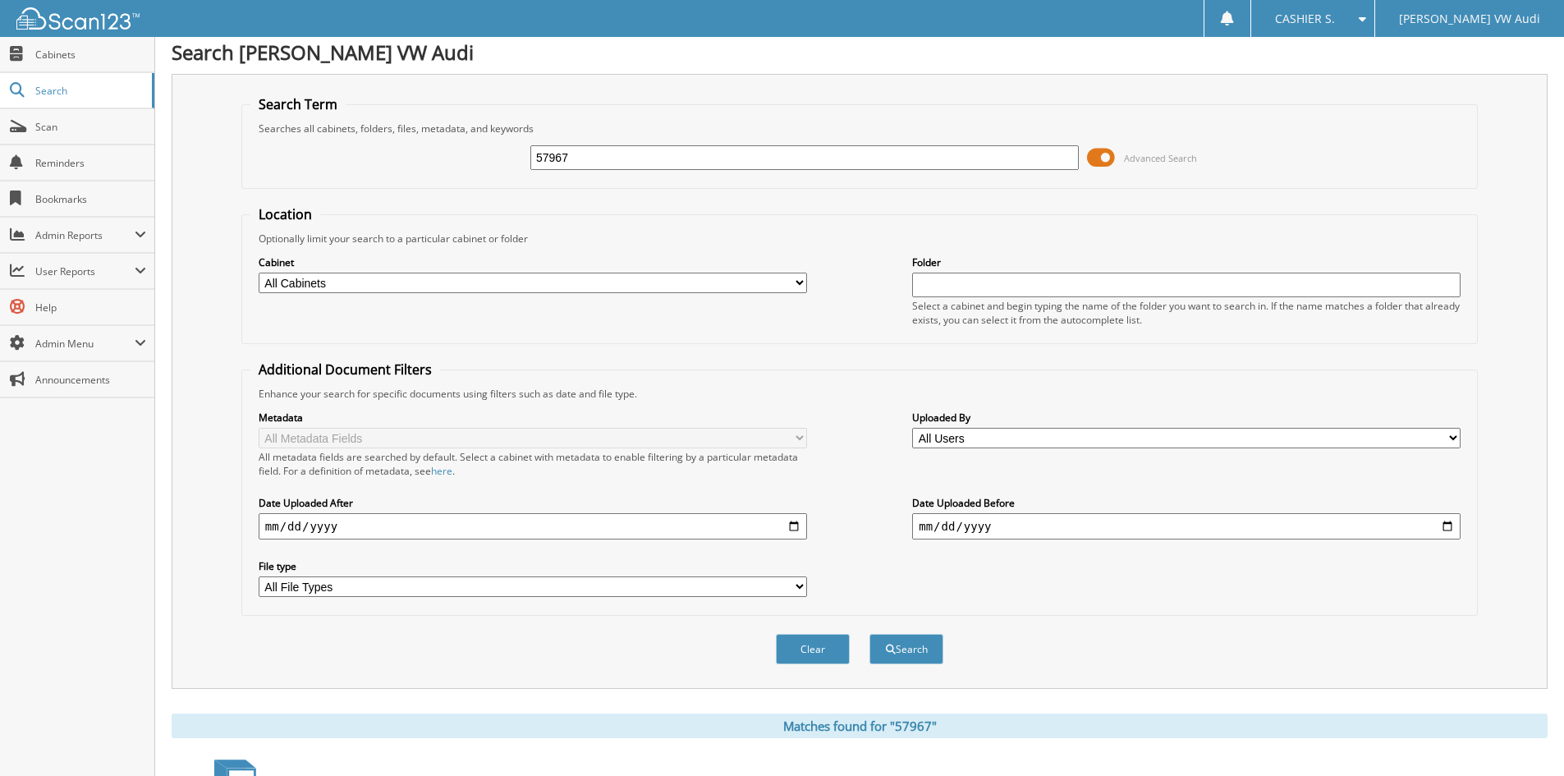
scroll to position [0, 0]
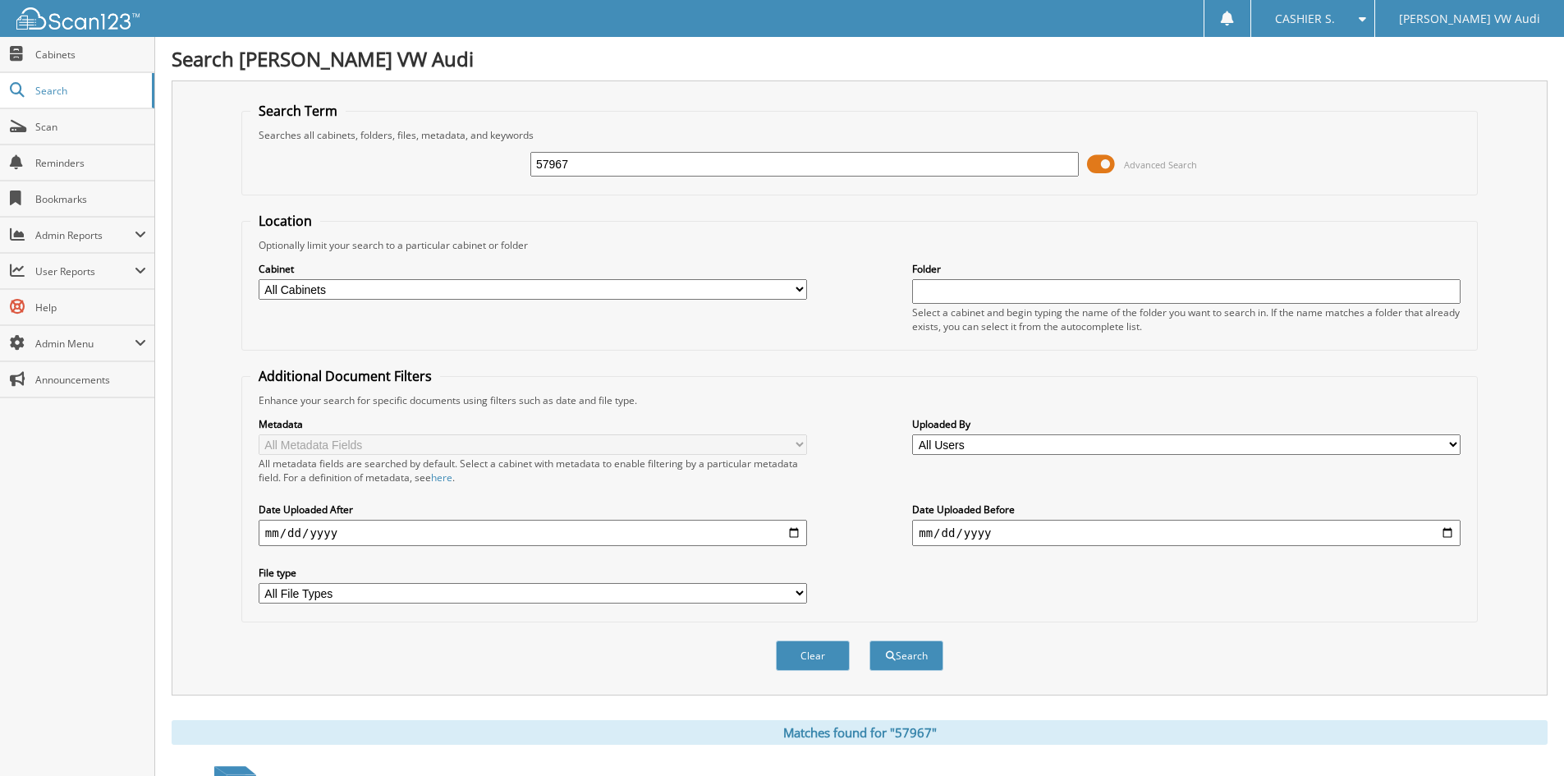
click at [1117, 160] on span "Advanced Search" at bounding box center [1142, 164] width 110 height 25
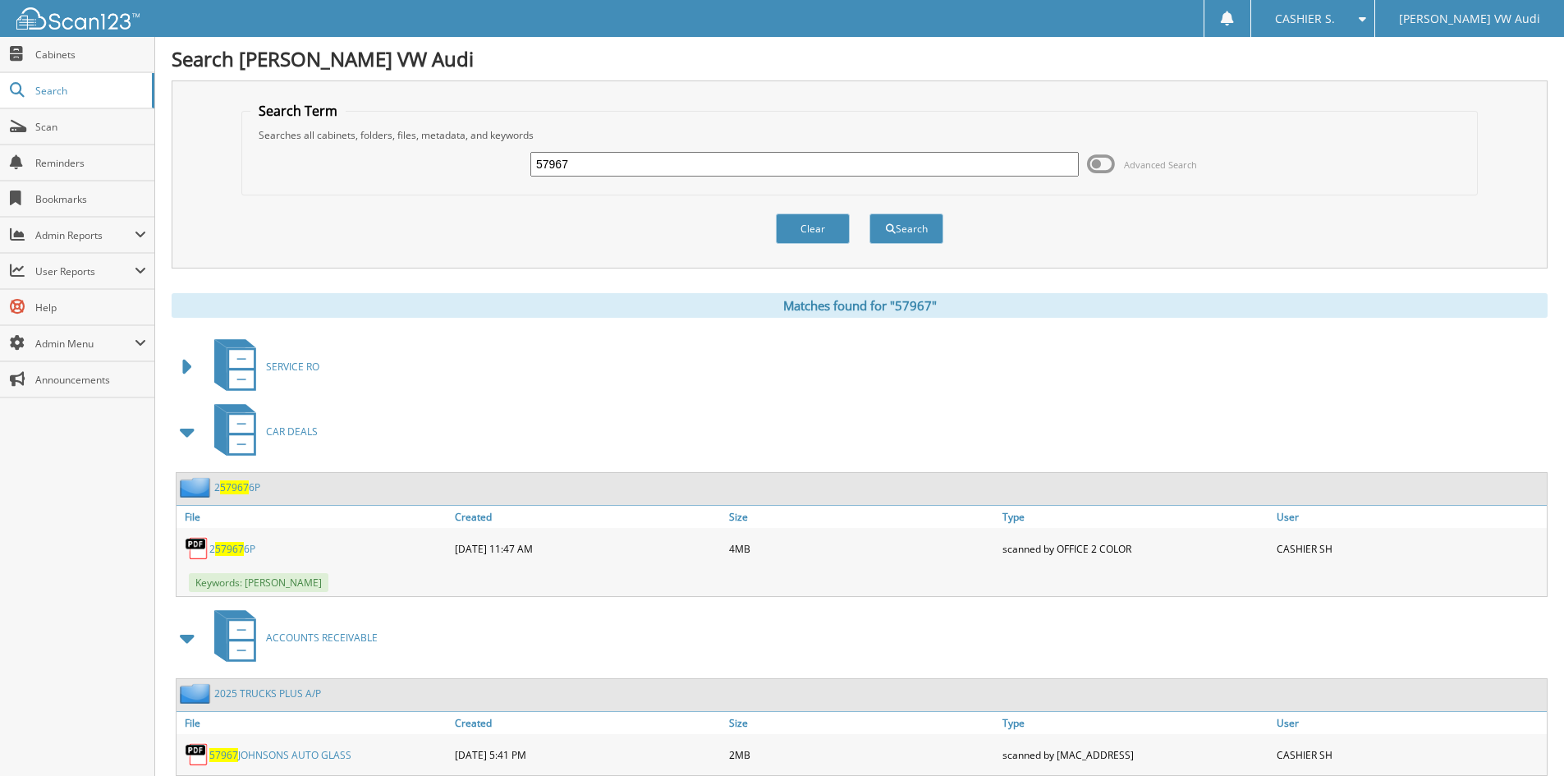
click at [868, 167] on input "57967" at bounding box center [805, 164] width 549 height 25
type input "57981"
click at [870, 214] on button "Search" at bounding box center [907, 229] width 74 height 30
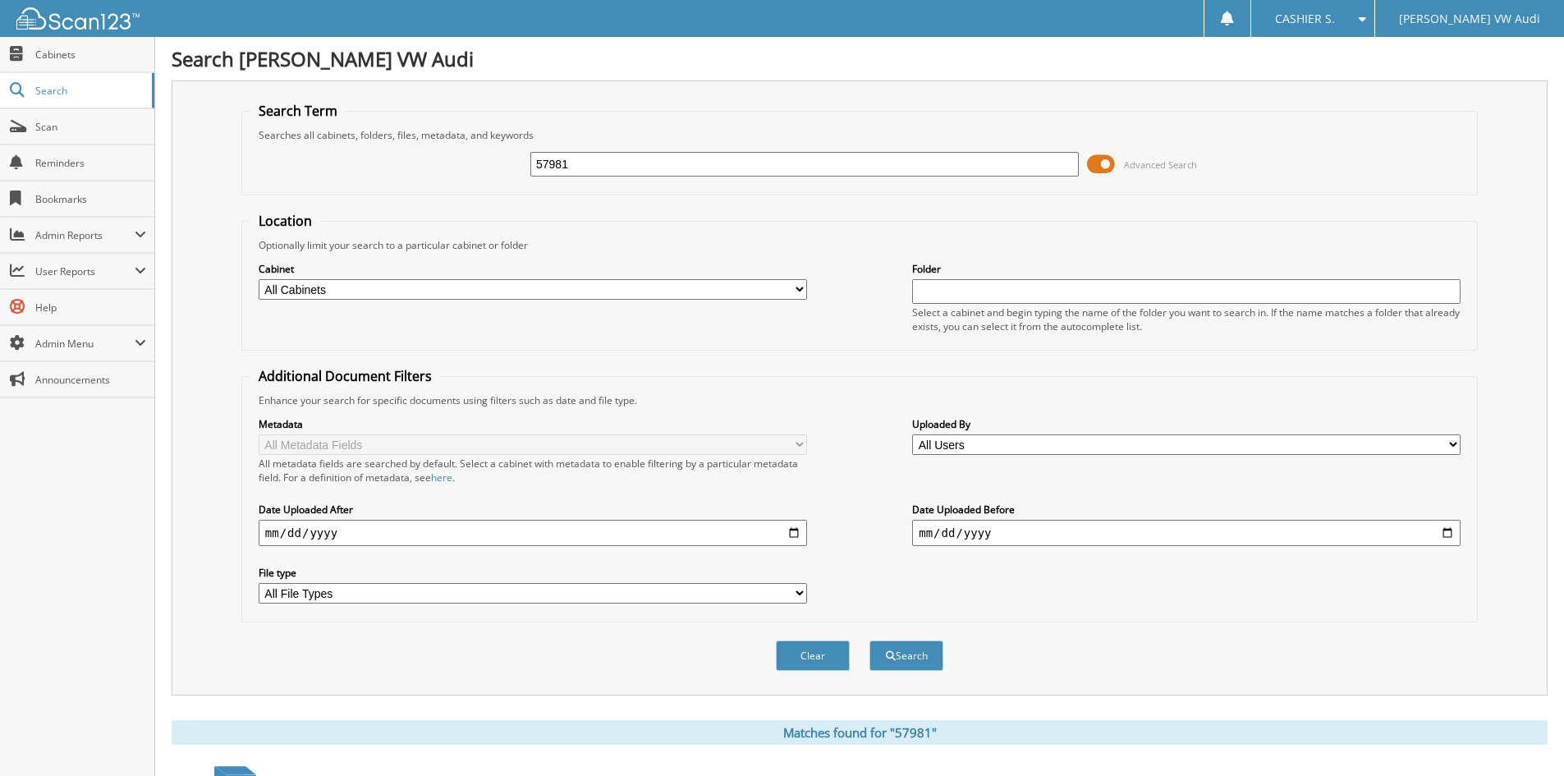
click at [678, 160] on input "57981" at bounding box center [805, 164] width 549 height 25
type input "56281"
click at [870, 641] on button "Search" at bounding box center [907, 656] width 74 height 30
click at [612, 158] on input "56281" at bounding box center [805, 164] width 549 height 25
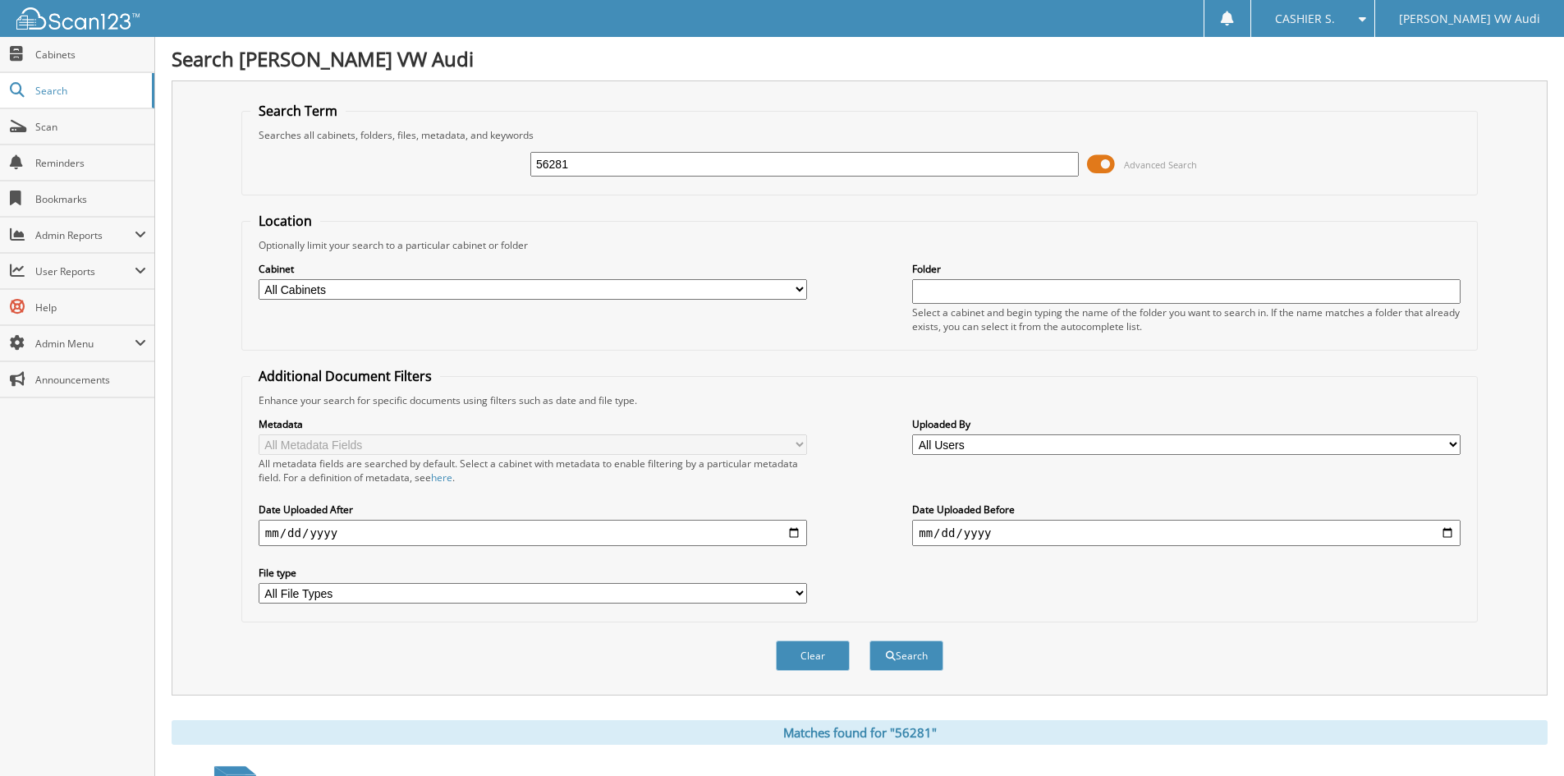
click at [612, 158] on input "56281" at bounding box center [805, 164] width 549 height 25
type input "[DATE]"
click at [914, 655] on button "Search" at bounding box center [907, 656] width 74 height 30
click at [1096, 164] on span at bounding box center [1101, 164] width 28 height 25
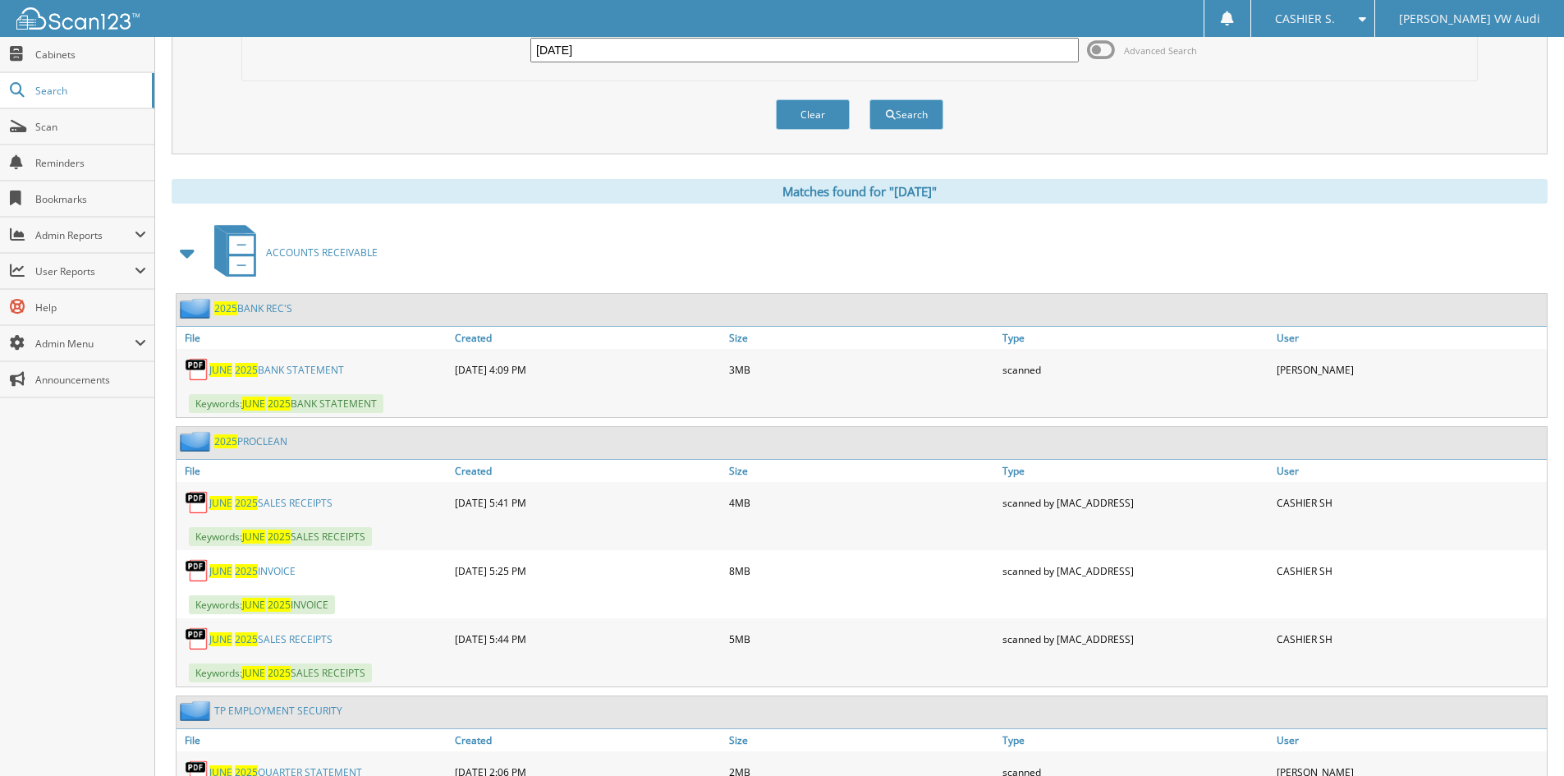
scroll to position [246, 0]
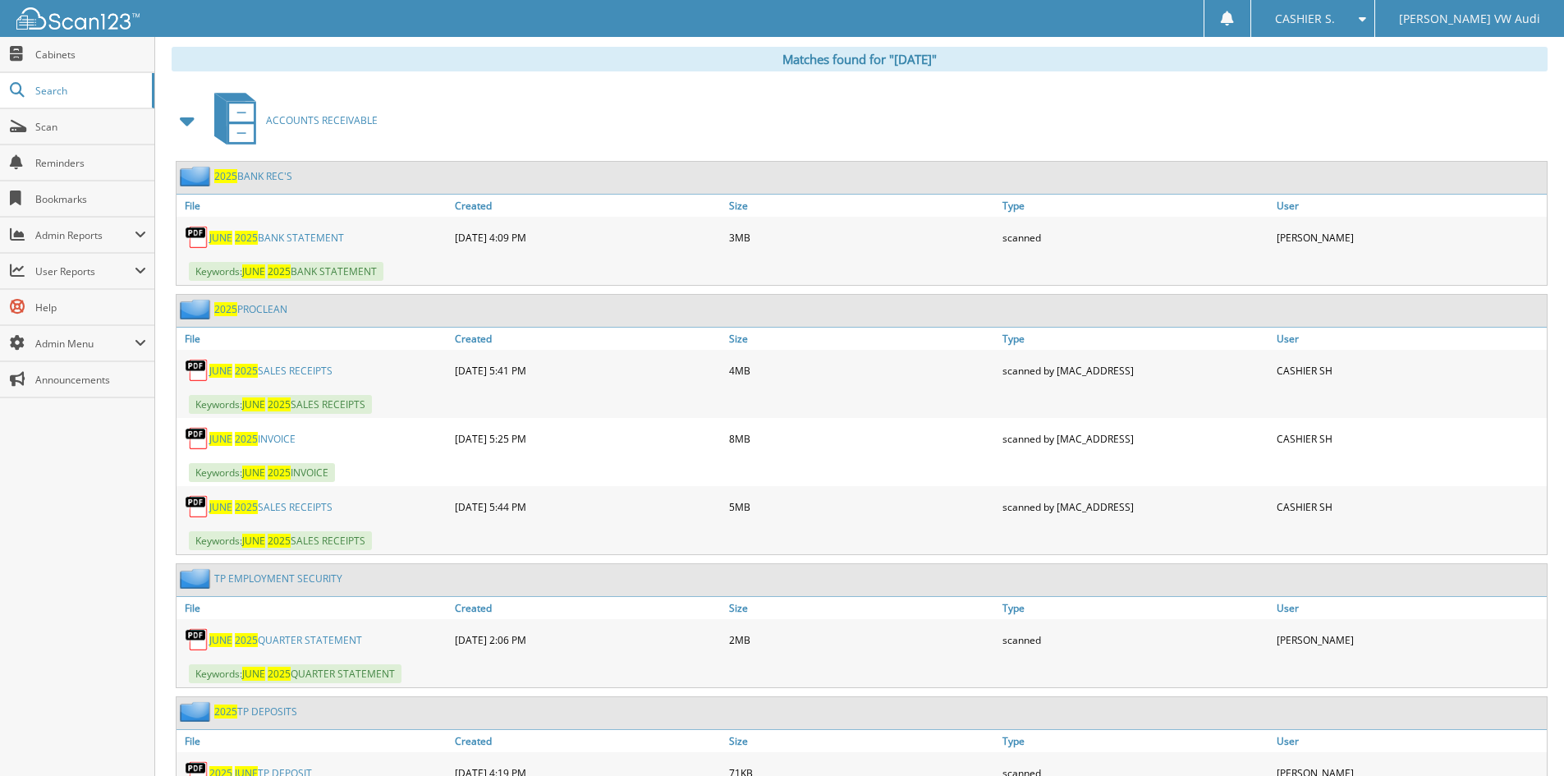
click at [258, 437] on link "[DATE] INVOICE" at bounding box center [252, 439] width 86 height 14
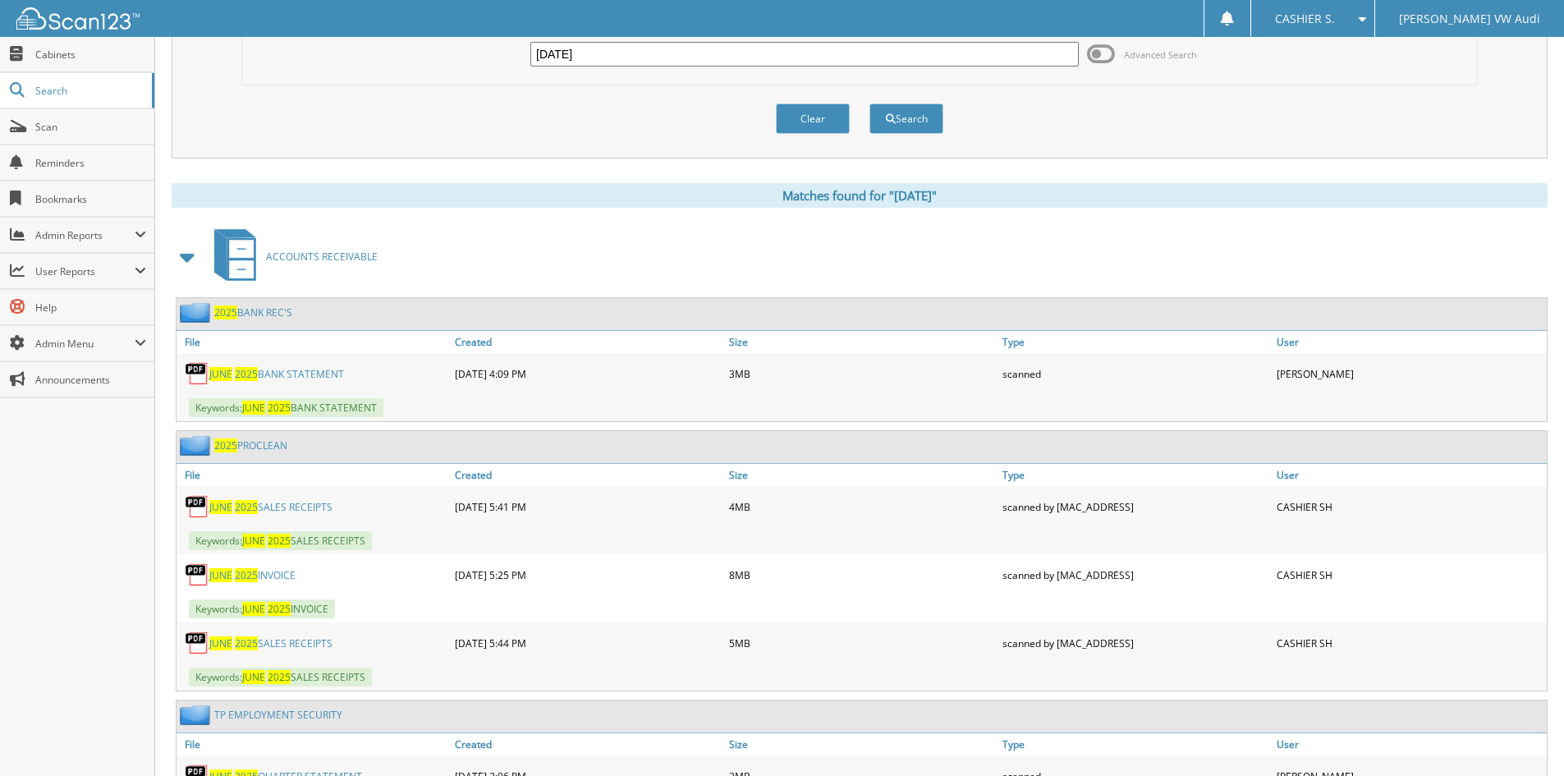
scroll to position [0, 0]
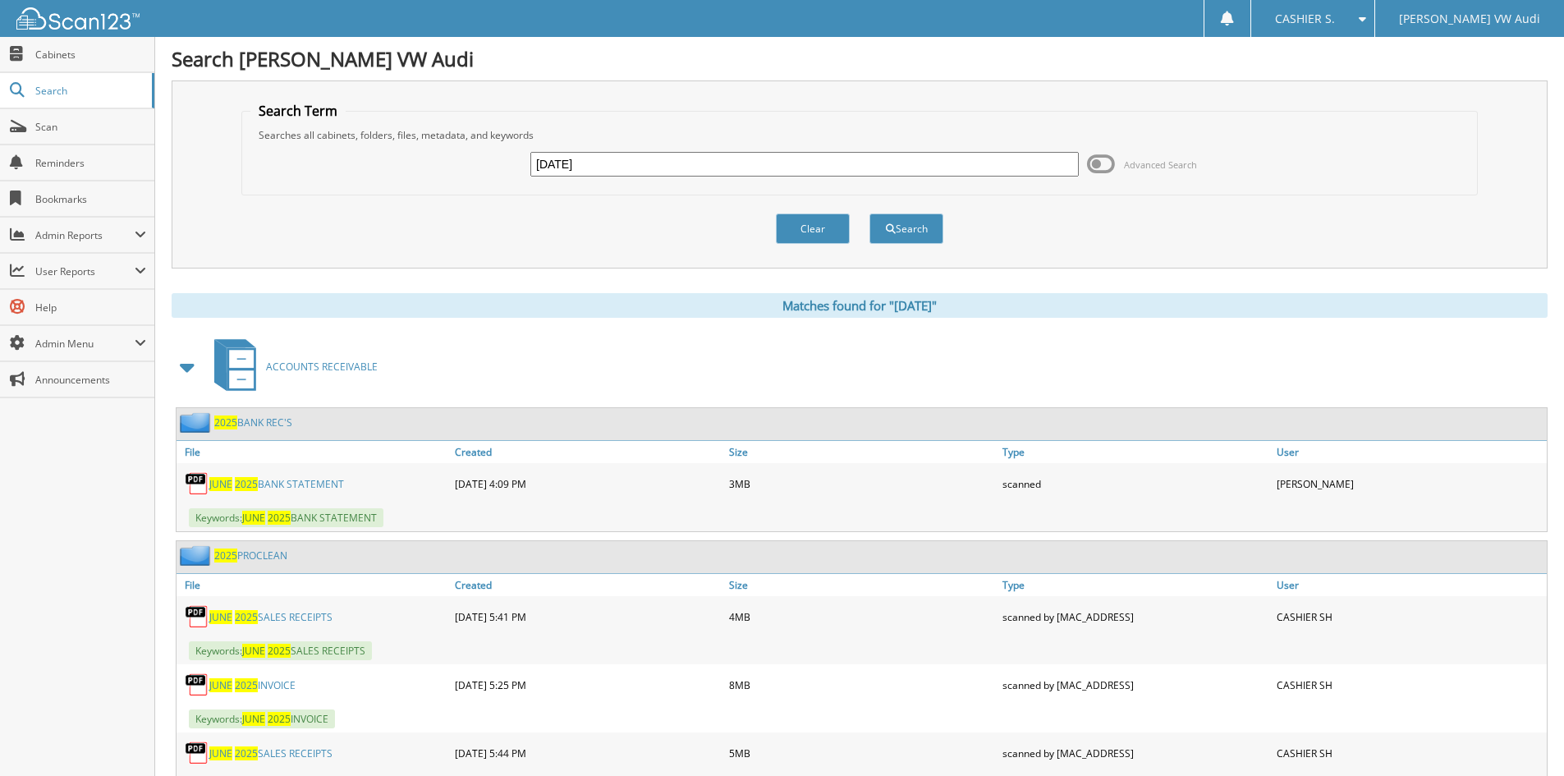
click at [651, 163] on input "[DATE]" at bounding box center [805, 164] width 549 height 25
type input "j"
type input "76382"
click at [870, 214] on button "Search" at bounding box center [907, 229] width 74 height 30
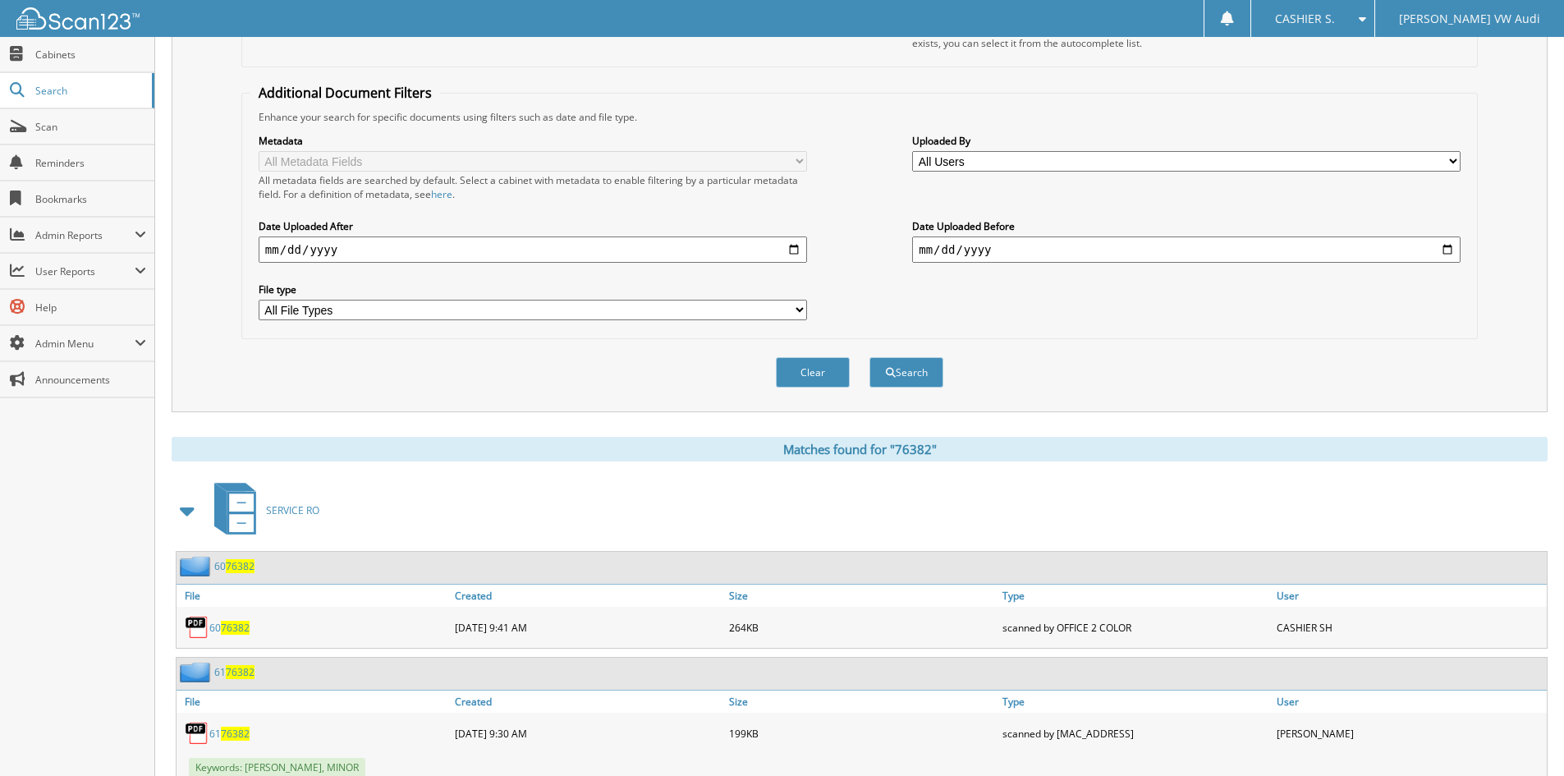
scroll to position [82, 0]
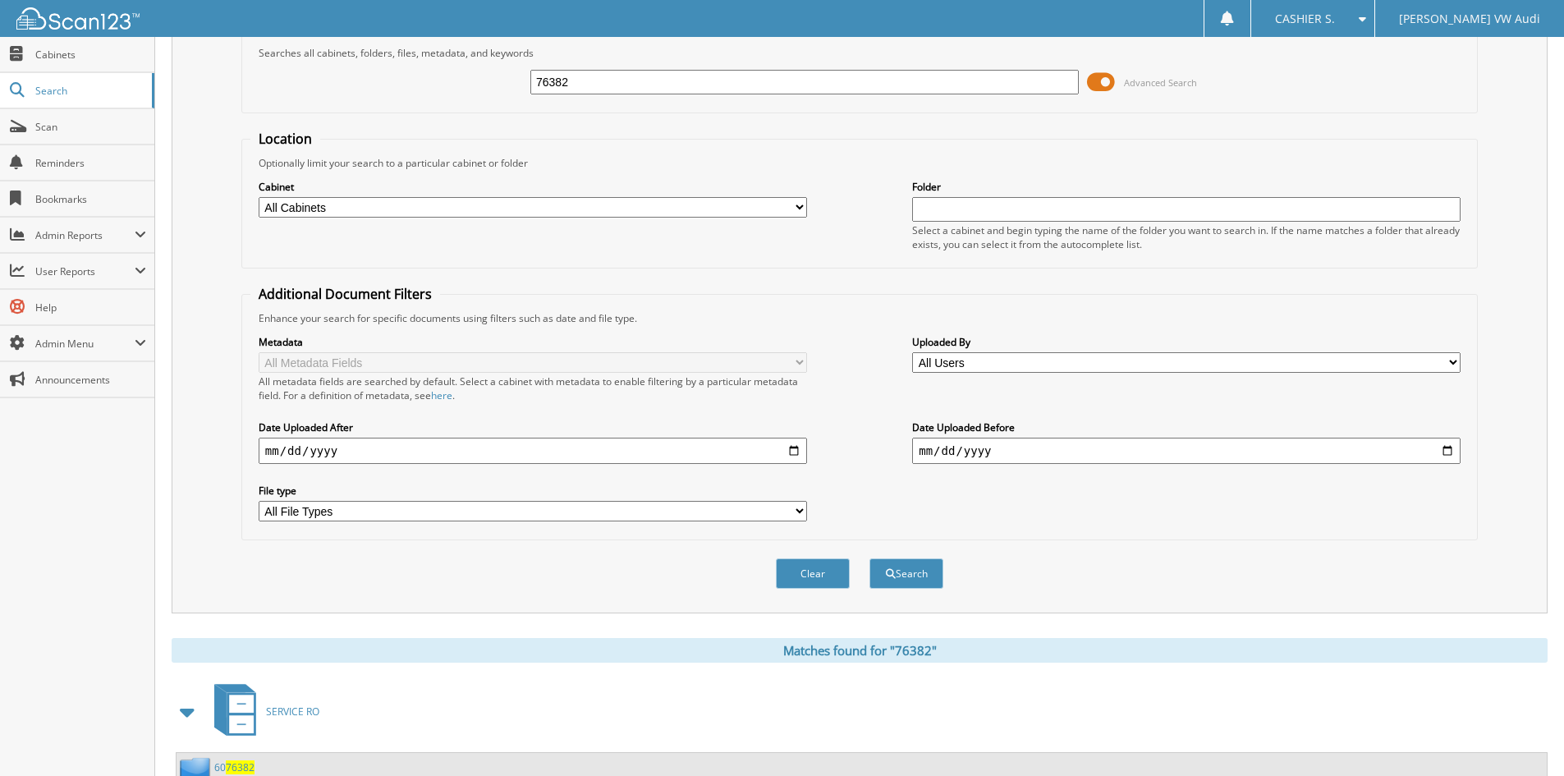
click at [1104, 78] on span at bounding box center [1101, 82] width 28 height 25
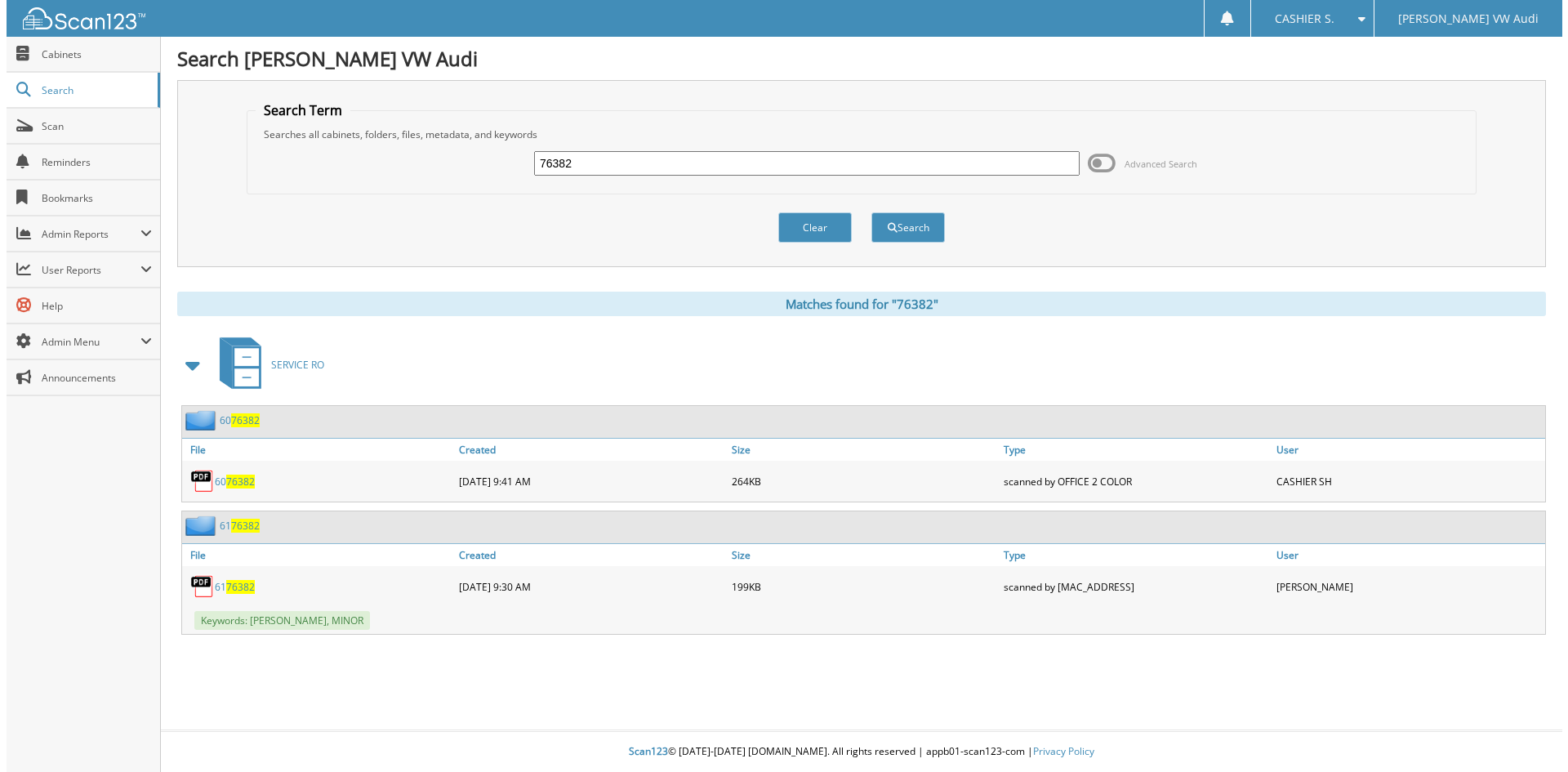
scroll to position [0, 0]
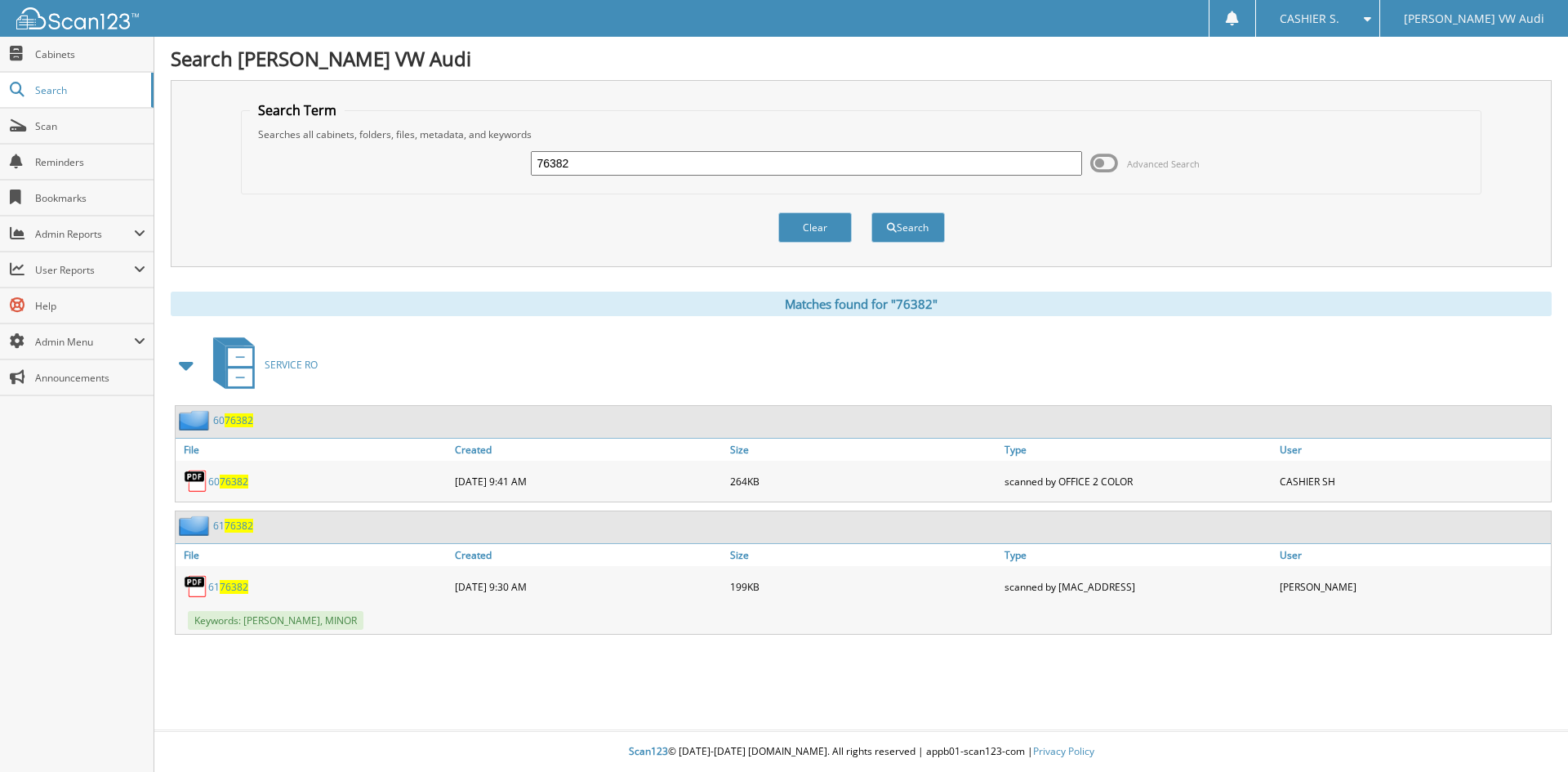
click at [621, 173] on input "76382" at bounding box center [806, 163] width 551 height 25
click at [621, 171] on input "76382" at bounding box center [806, 163] width 551 height 25
click at [633, 159] on input "76382" at bounding box center [806, 163] width 551 height 25
type input "58402"
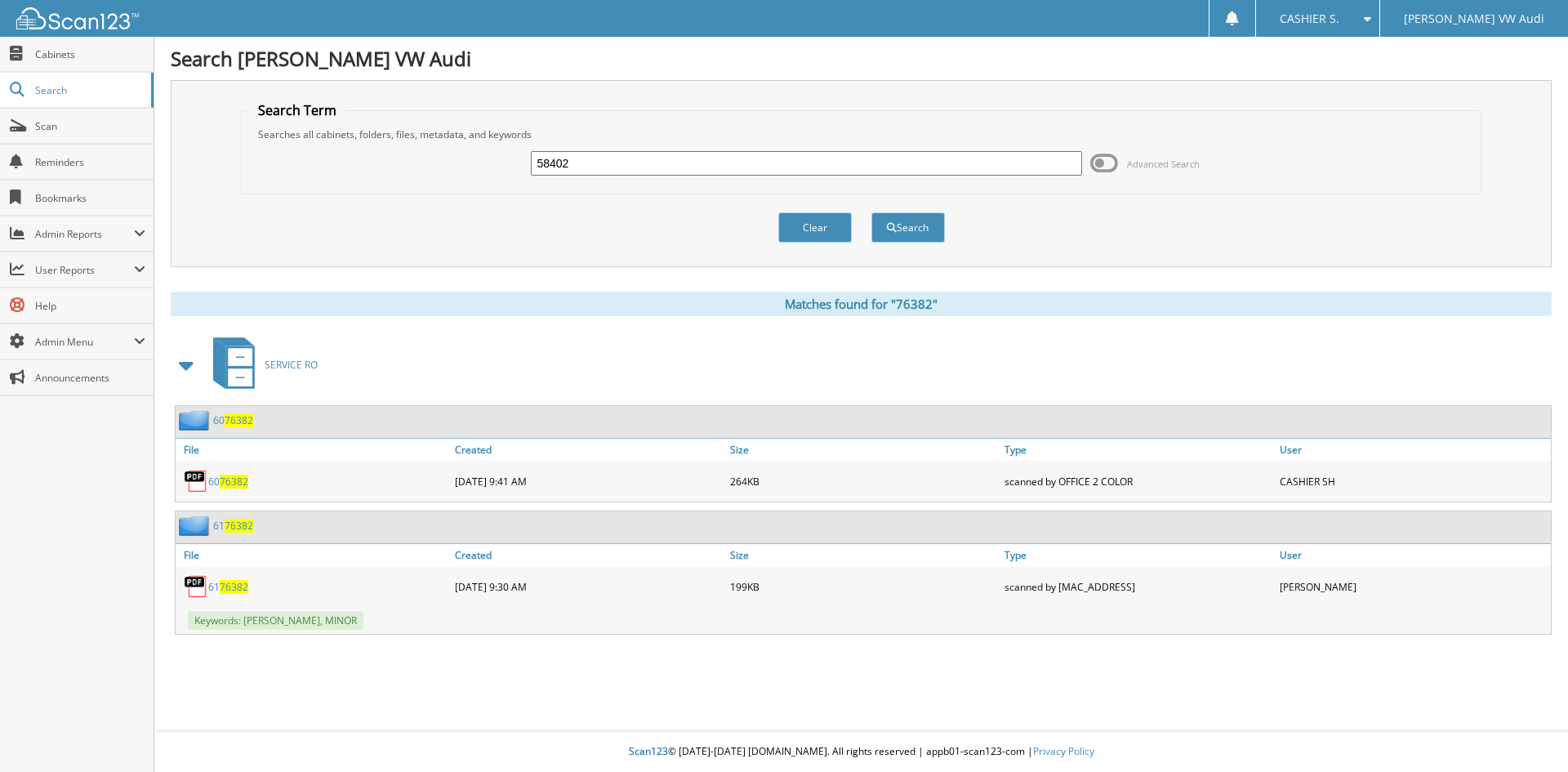
click at [871, 213] on button "Search" at bounding box center [908, 228] width 74 height 30
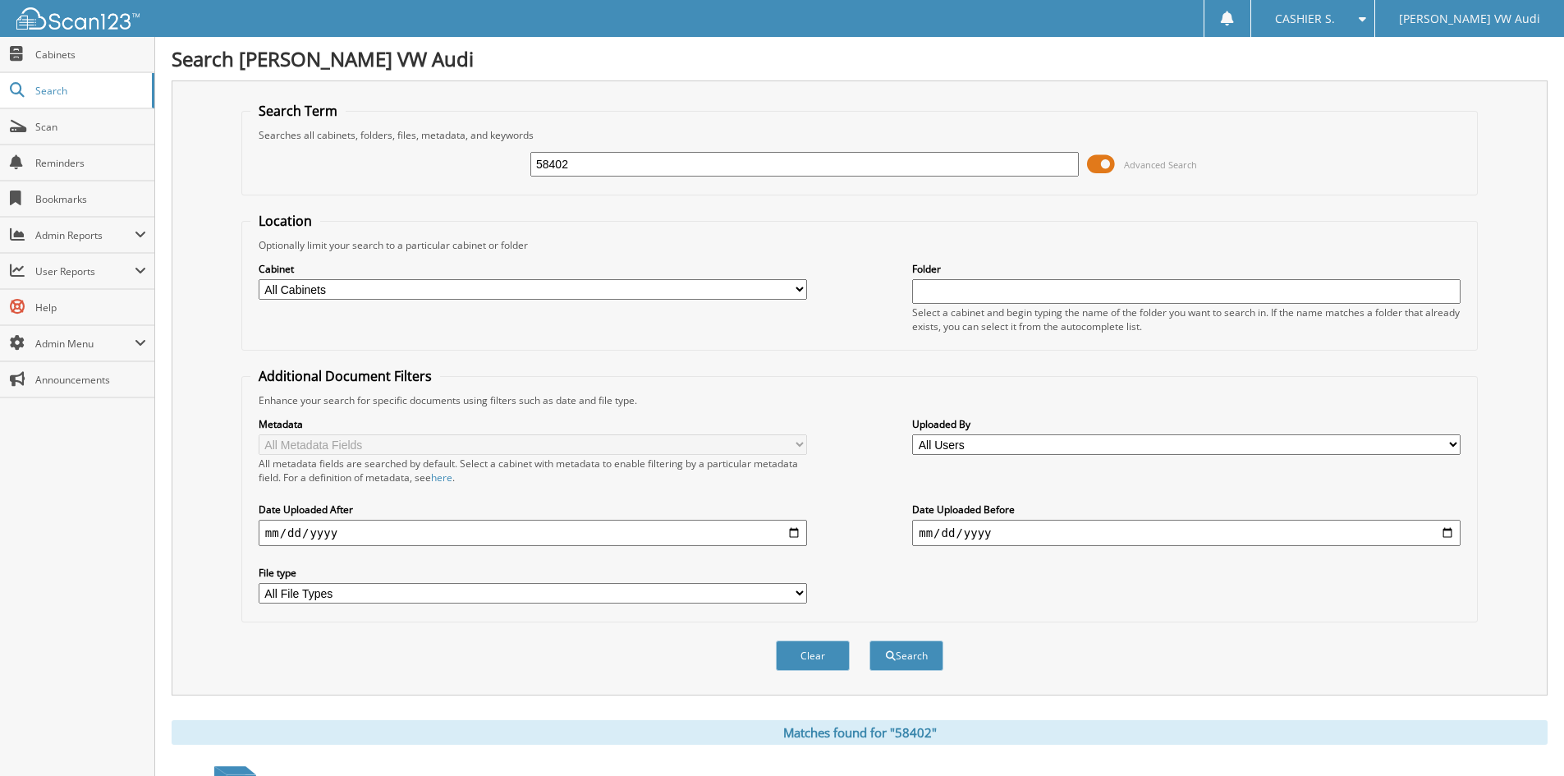
click at [1105, 163] on span at bounding box center [1101, 164] width 28 height 25
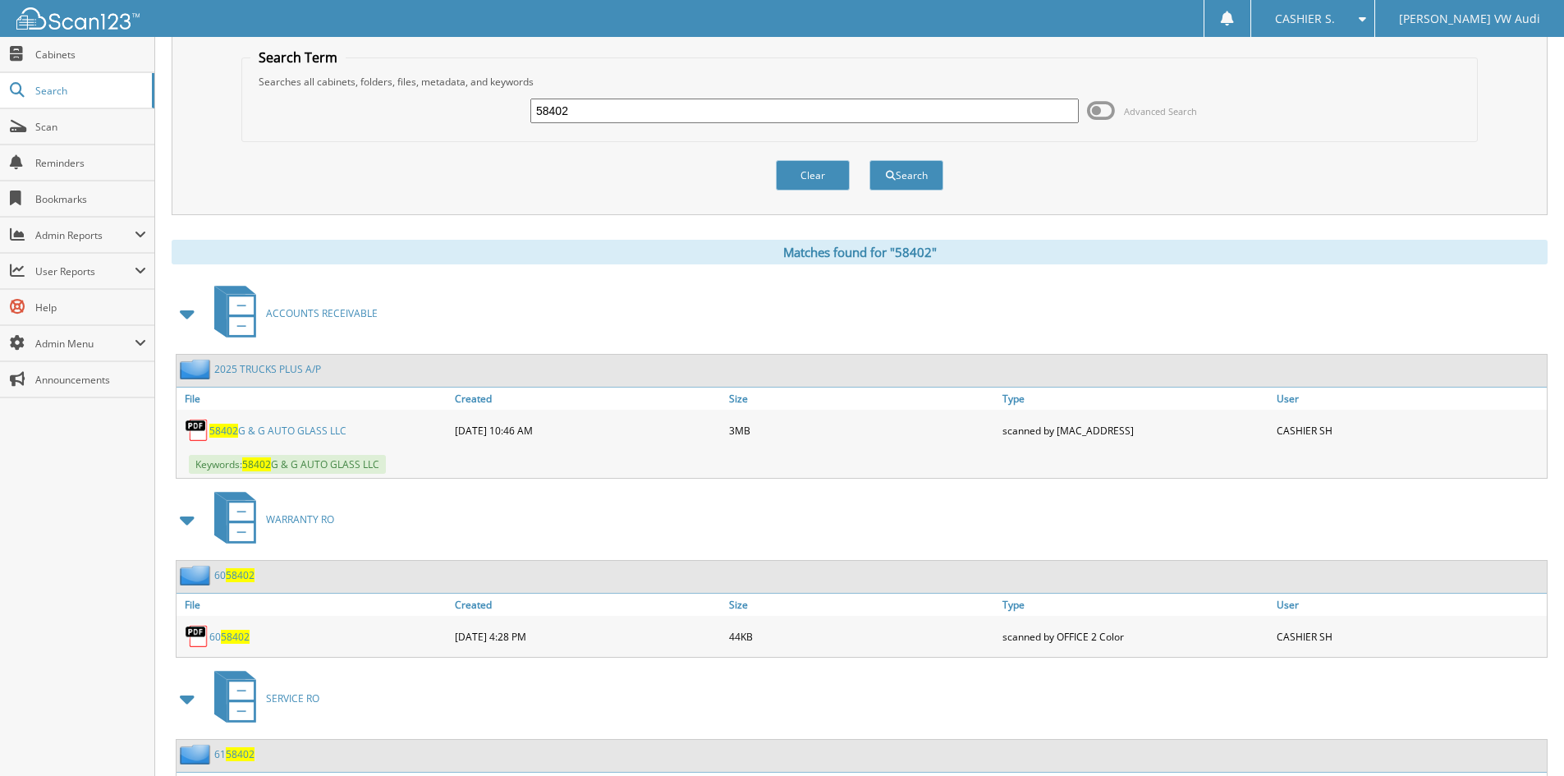
scroll to position [82, 0]
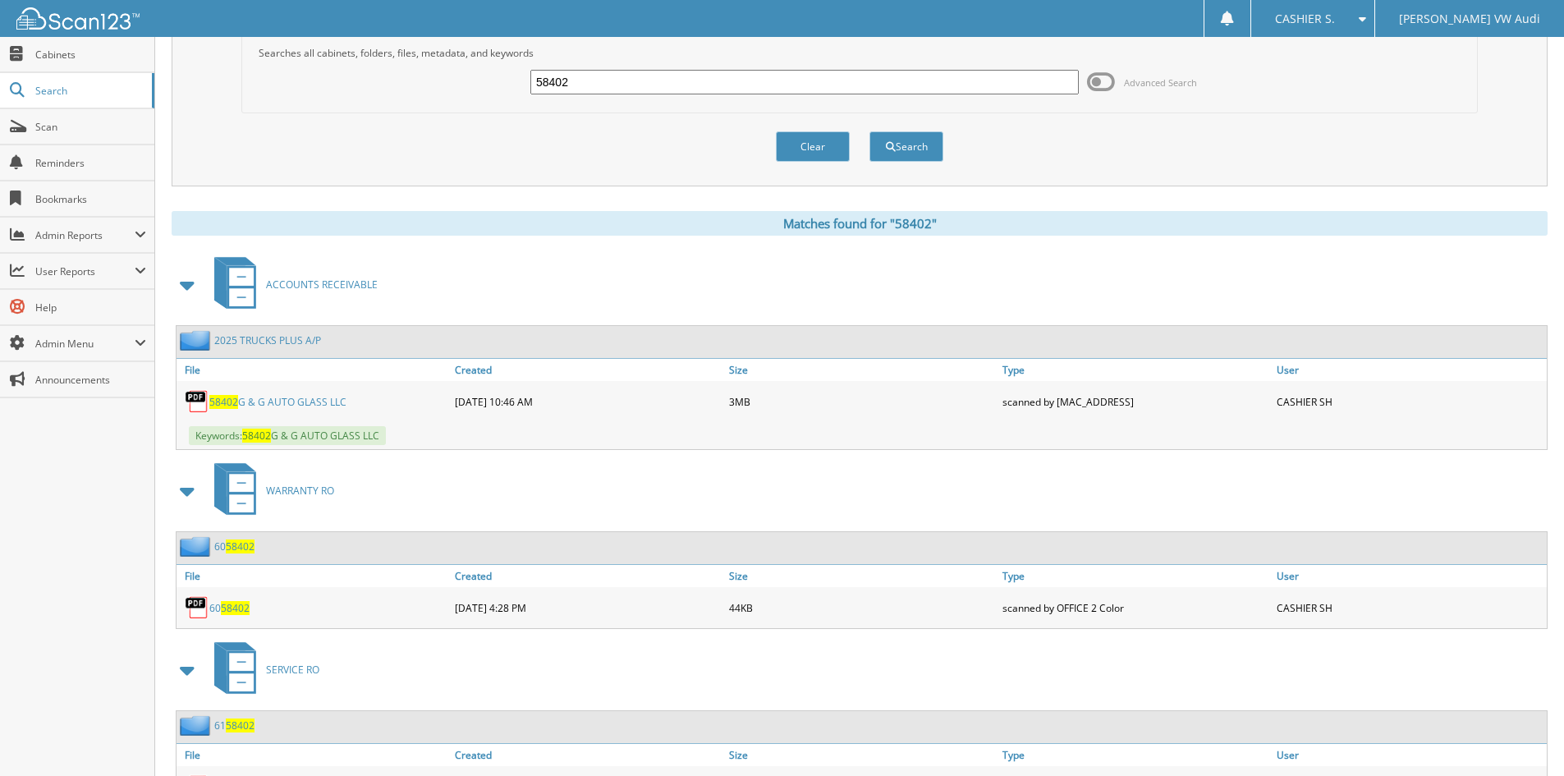
click at [315, 403] on link "58402 G & G AUTO GLASS LLC" at bounding box center [277, 402] width 137 height 14
click at [609, 73] on input "58402" at bounding box center [805, 82] width 549 height 25
type input "[DATE]"
click at [870, 131] on button "Search" at bounding box center [907, 146] width 74 height 30
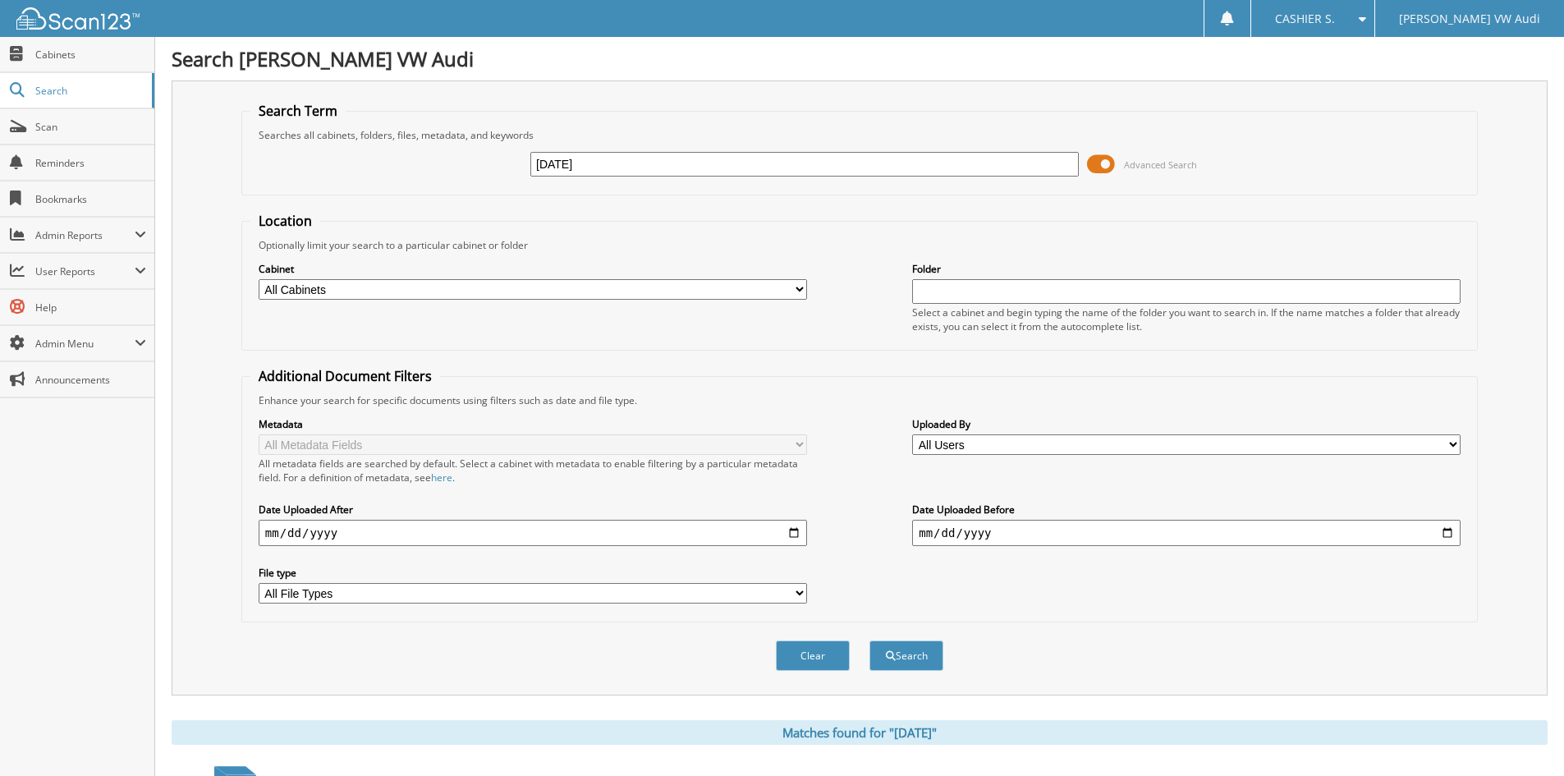
click at [1103, 162] on span at bounding box center [1101, 164] width 28 height 25
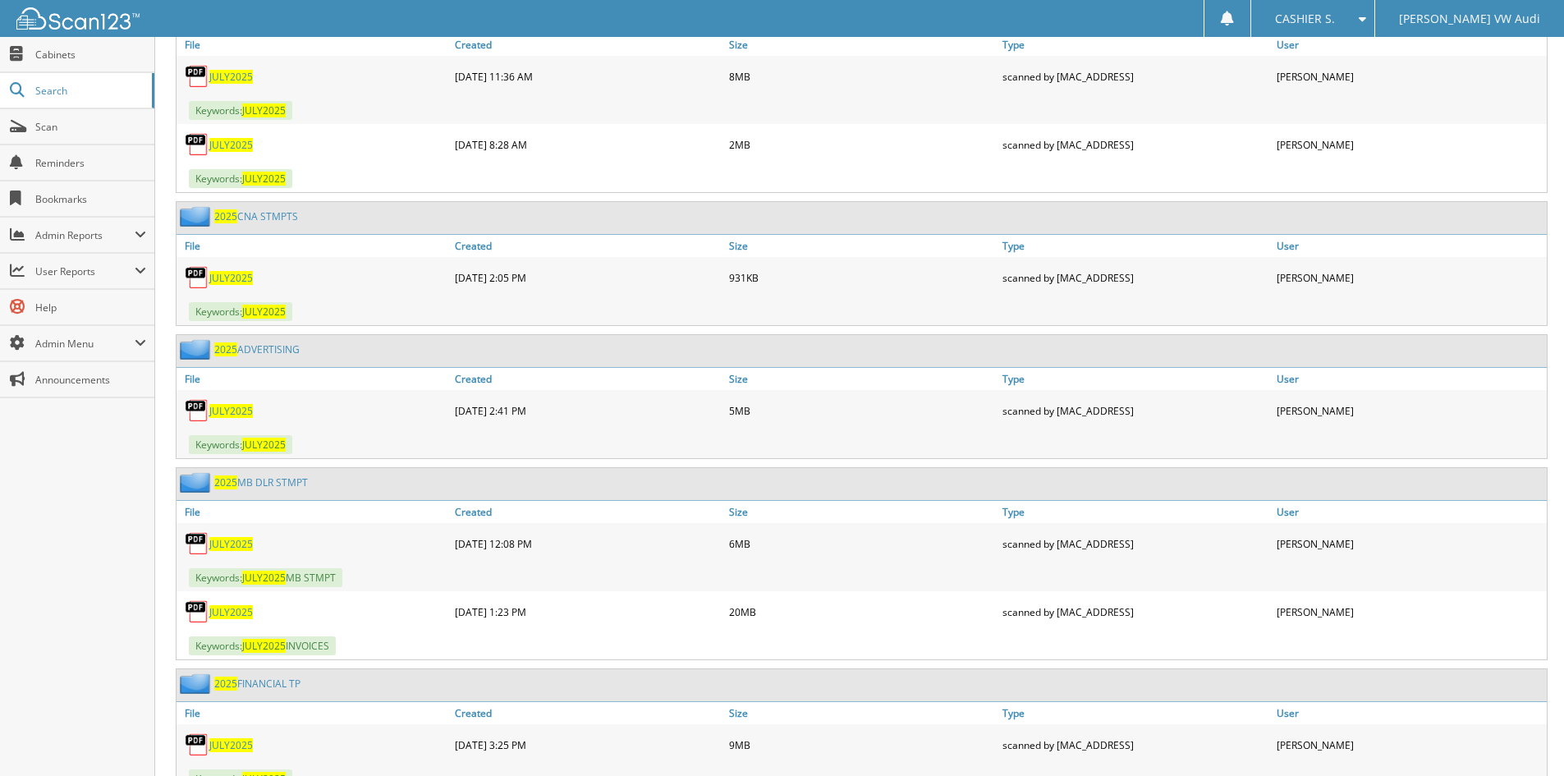
scroll to position [164, 0]
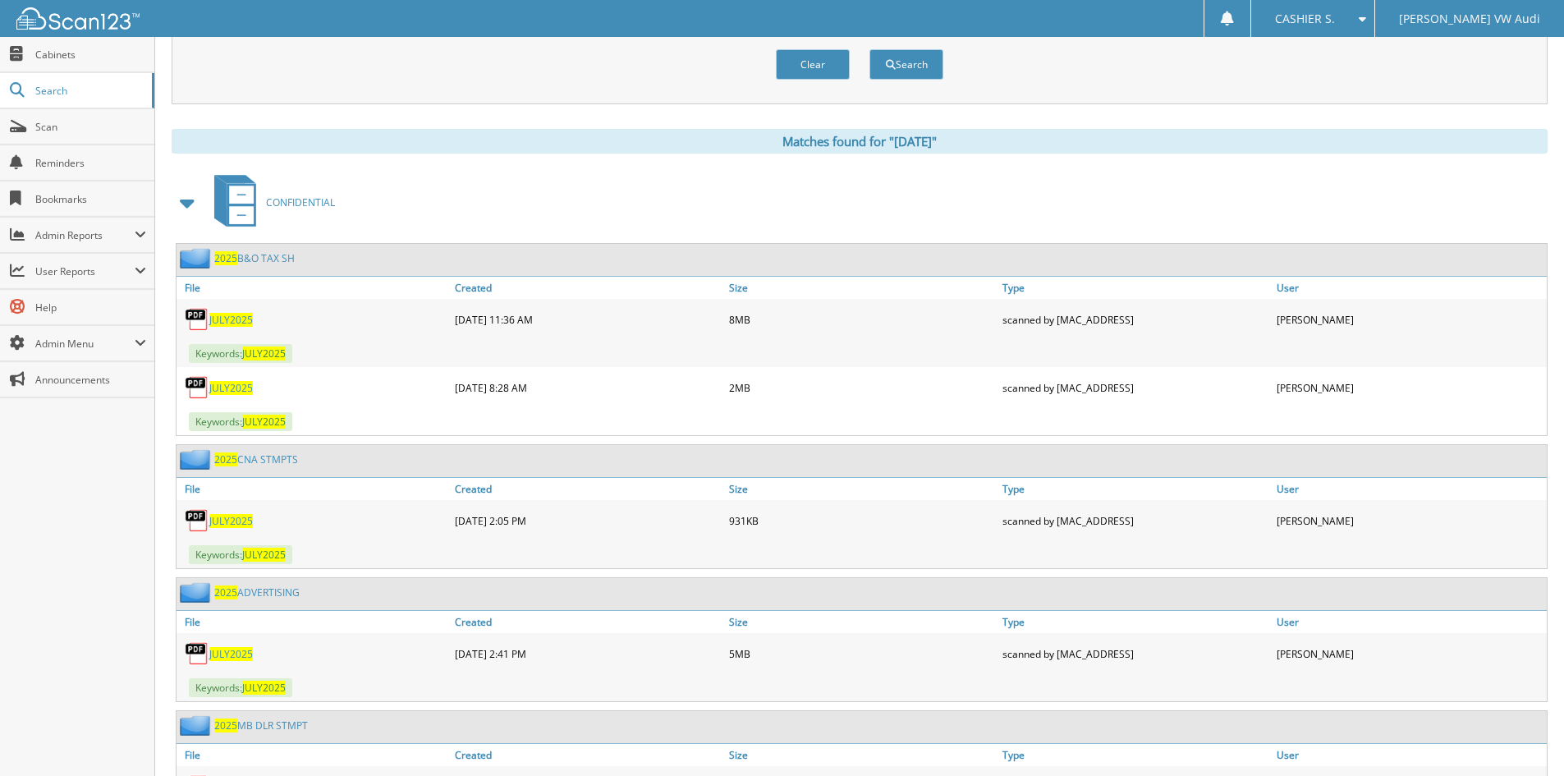
click at [185, 204] on span at bounding box center [188, 203] width 23 height 30
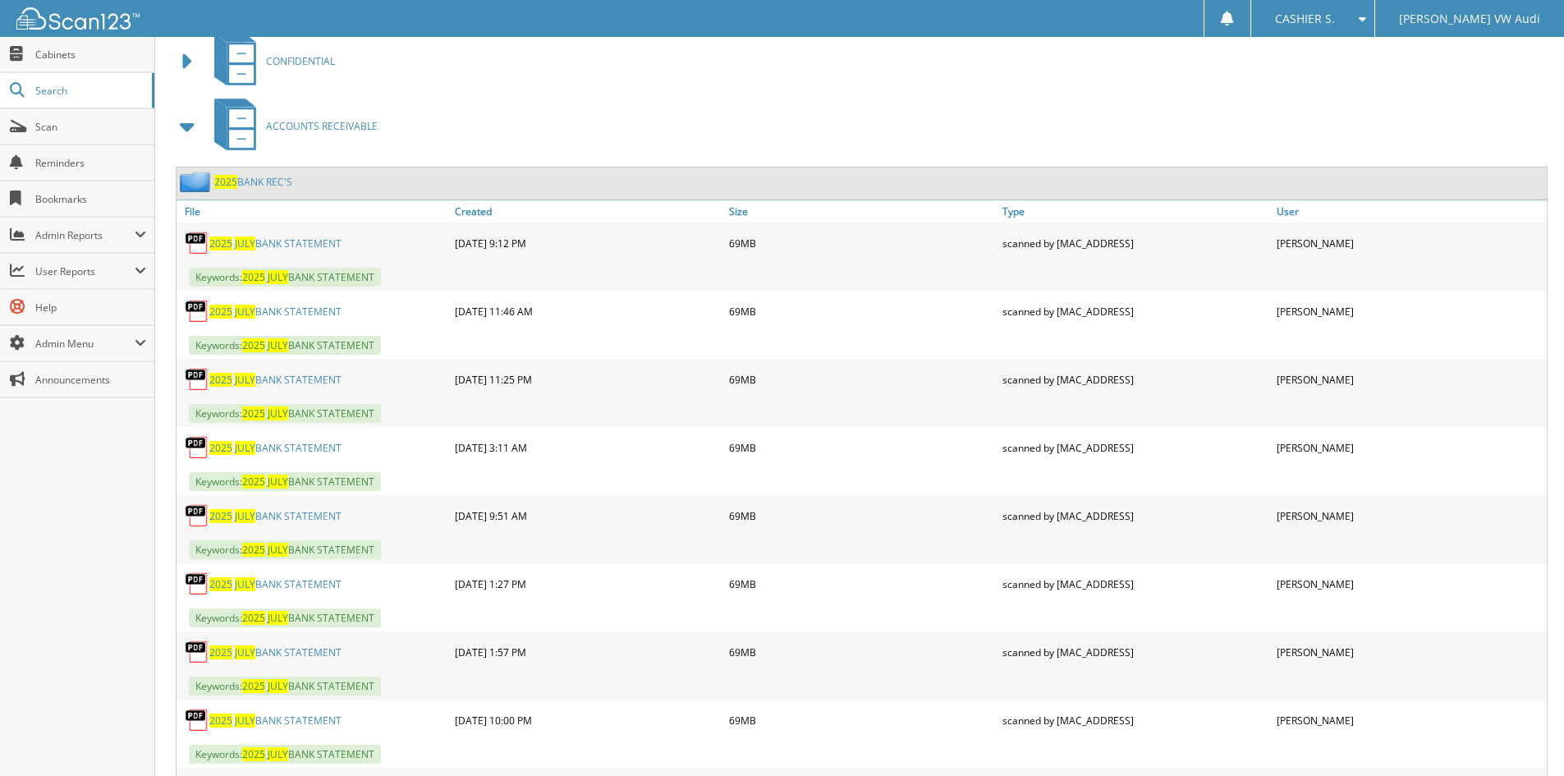
scroll to position [0, 0]
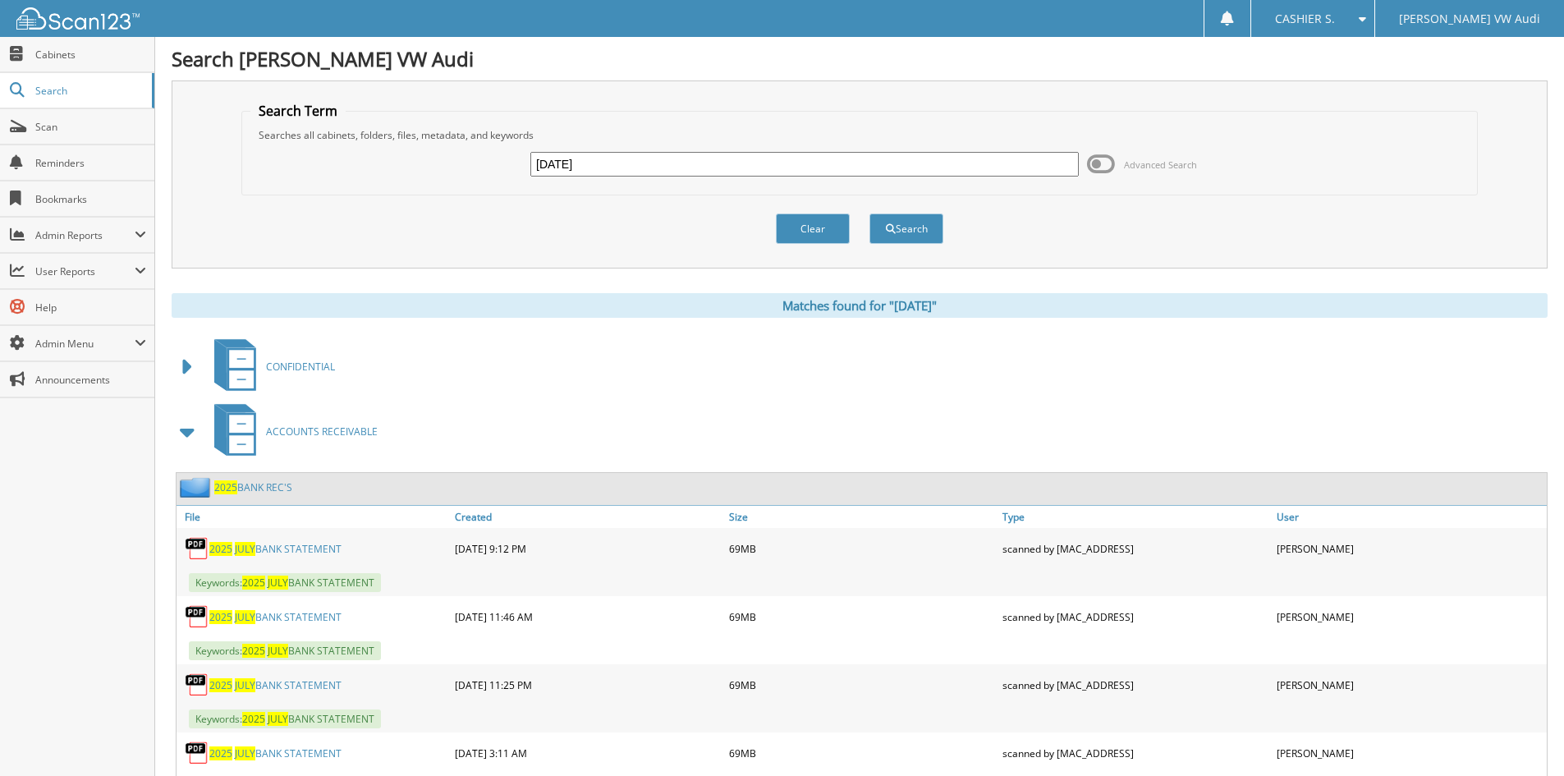
click at [748, 152] on input "july 2025" at bounding box center [805, 164] width 549 height 25
click at [742, 164] on input "july 2025" at bounding box center [805, 164] width 549 height 25
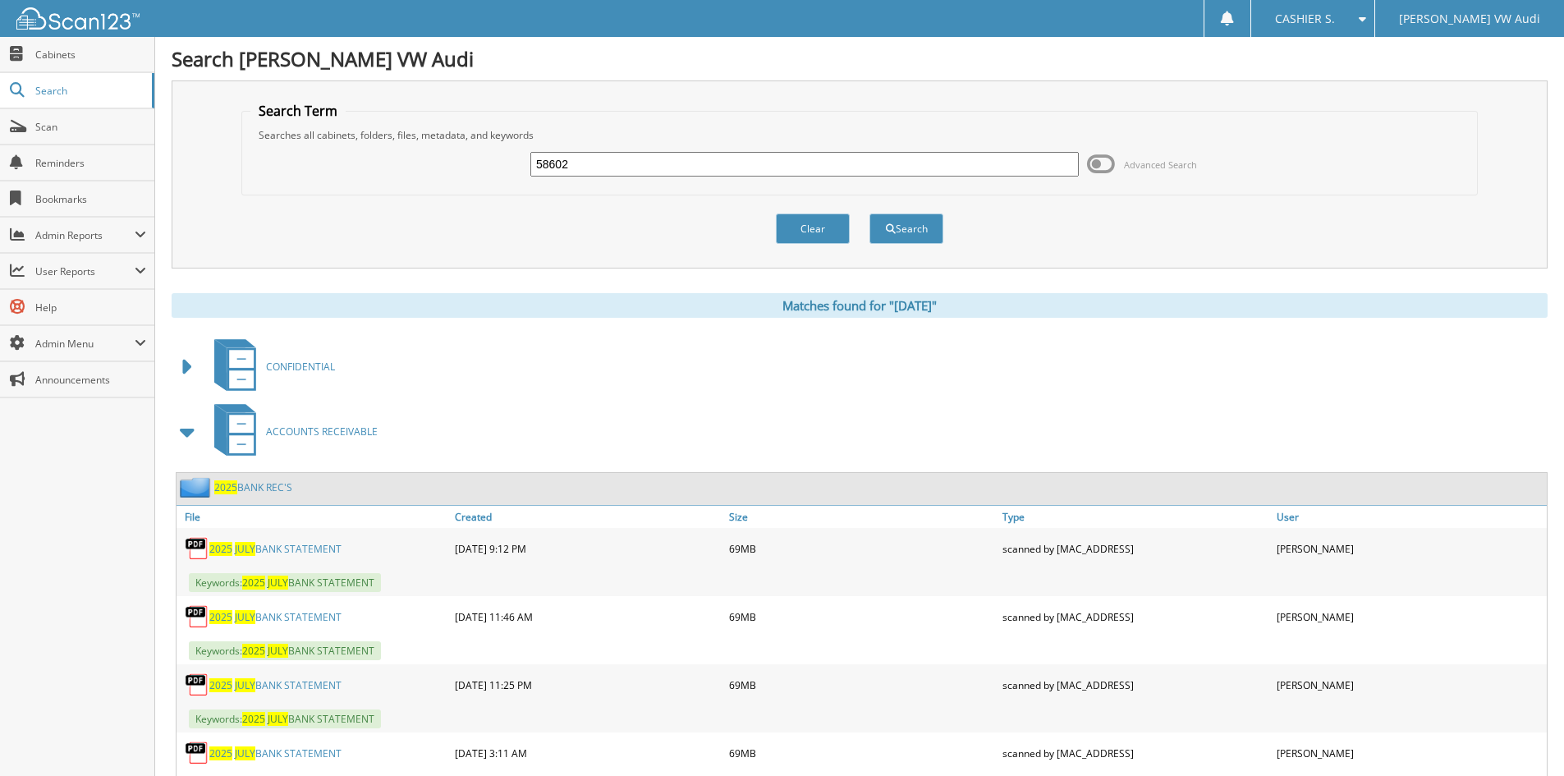
type input "58602"
click at [870, 214] on button "Search" at bounding box center [907, 229] width 74 height 30
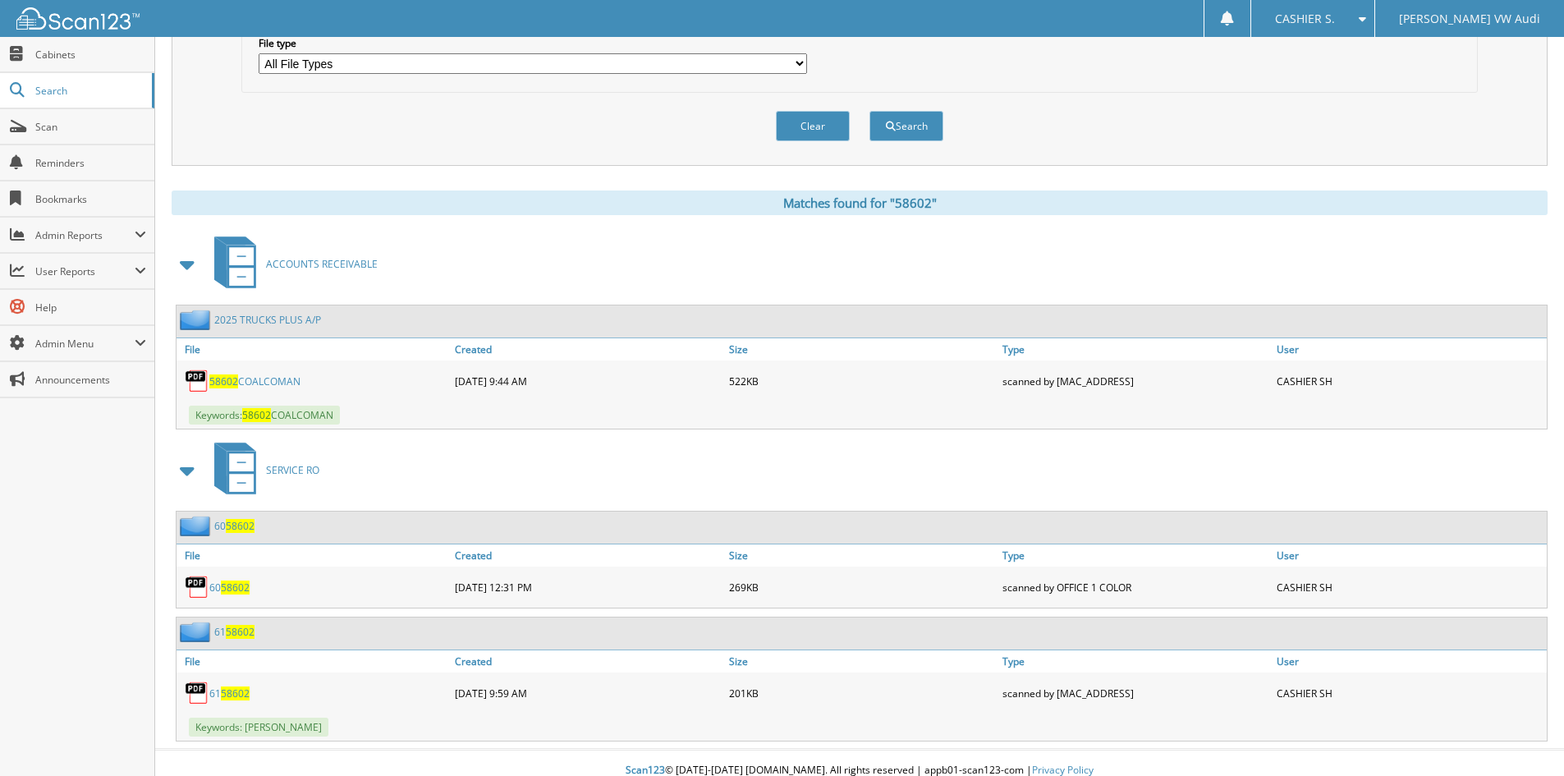
scroll to position [545, 0]
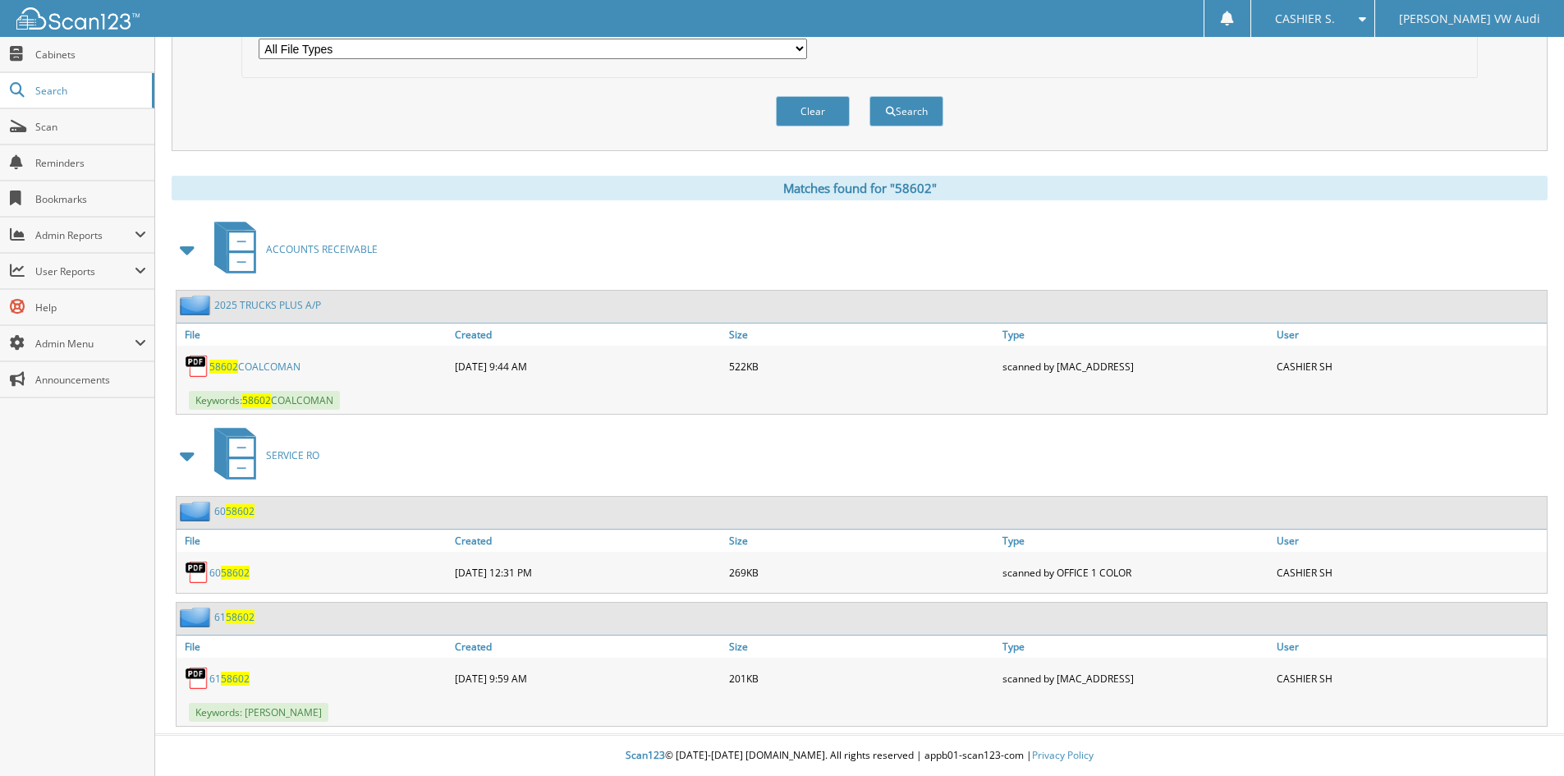
click at [268, 366] on link "58602 COALCOMAN" at bounding box center [254, 367] width 91 height 14
